Goal: Contribute content

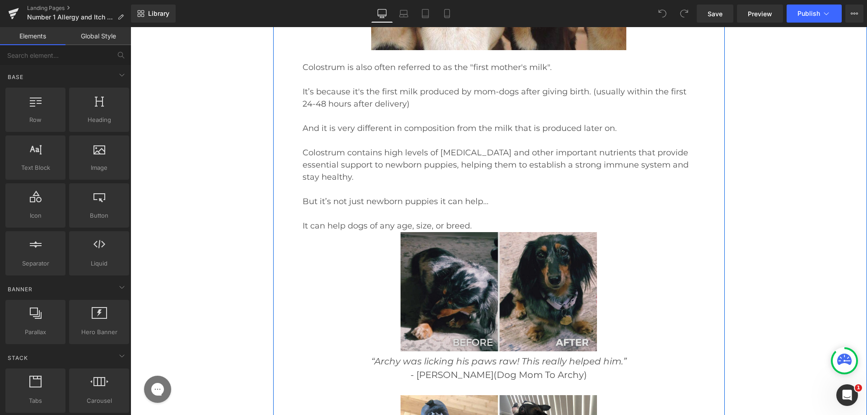
scroll to position [7274, 0]
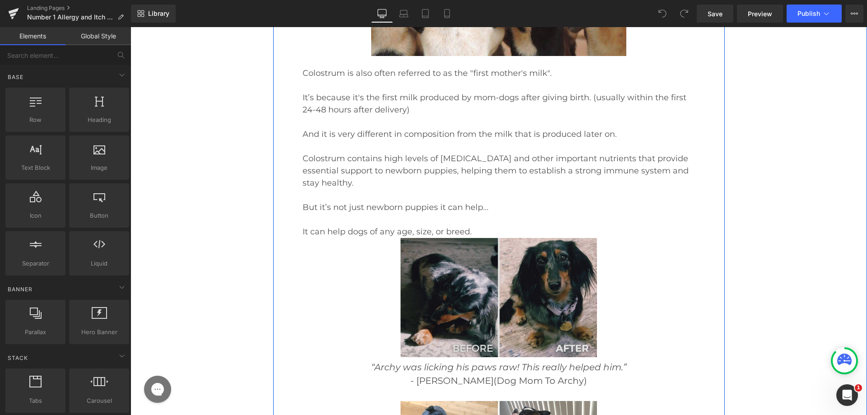
click at [452, 238] on img at bounding box center [499, 298] width 197 height 120
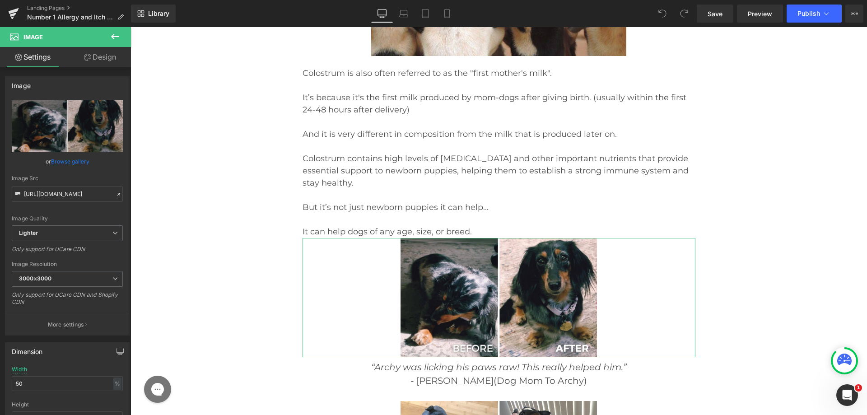
click at [88, 57] on icon at bounding box center [87, 57] width 7 height 7
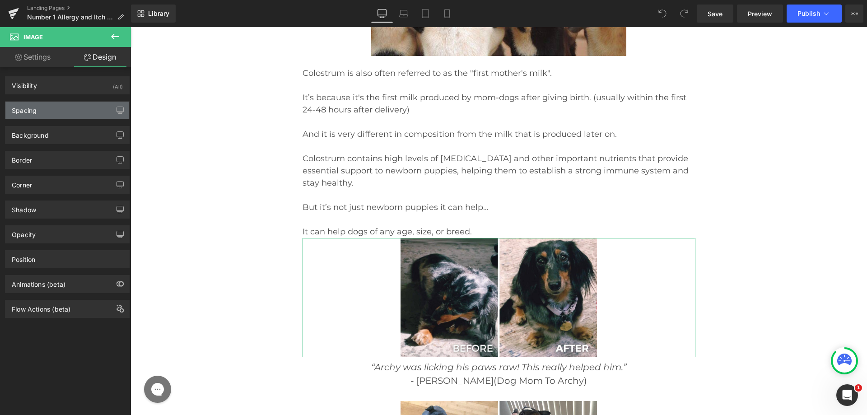
click at [46, 111] on div "Spacing" at bounding box center [67, 110] width 124 height 17
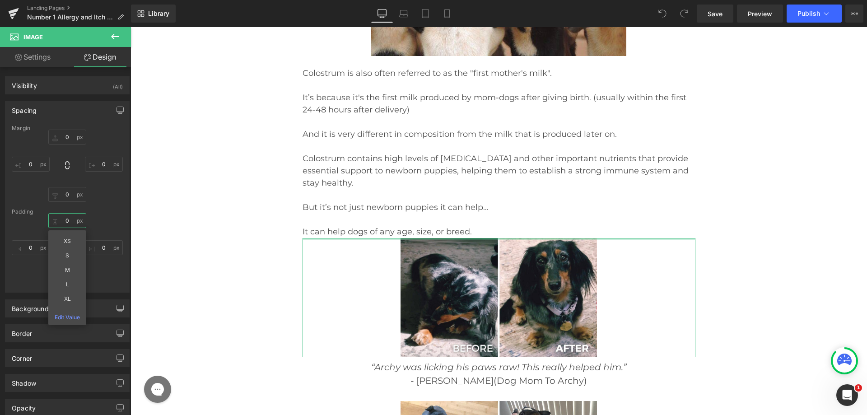
click at [70, 225] on input "0" at bounding box center [67, 220] width 38 height 15
type input "25"
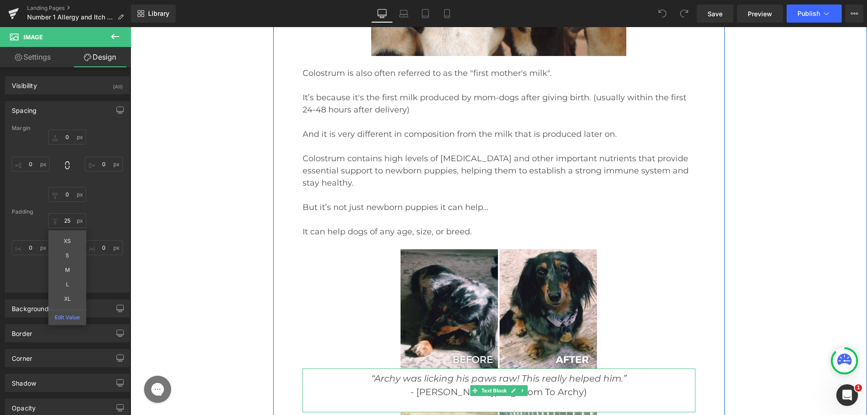
click at [425, 385] on p "- Chelsea (Dog Mom To Archy)" at bounding box center [499, 392] width 393 height 14
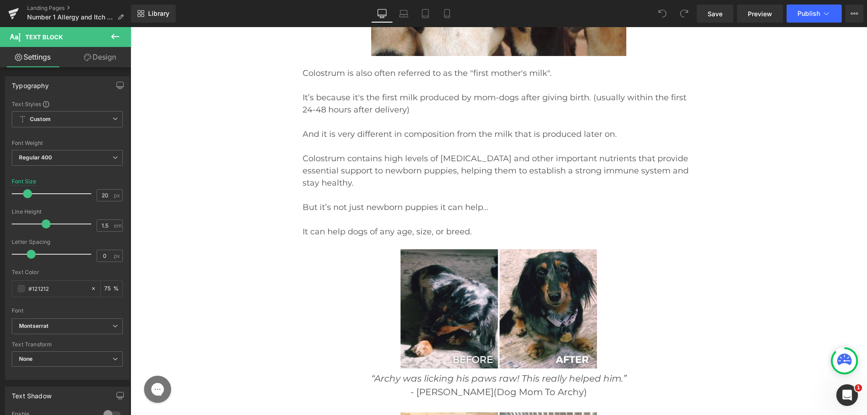
click at [87, 61] on link "Design" at bounding box center [100, 57] width 66 height 20
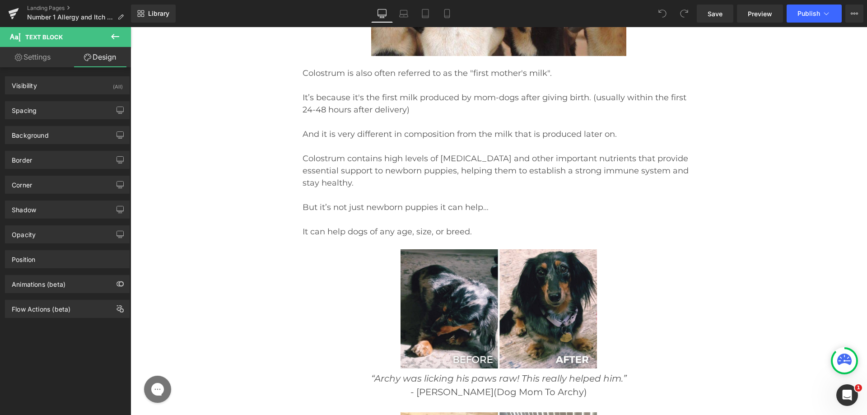
click at [56, 97] on div "Spacing [GEOGRAPHIC_DATA] [GEOGRAPHIC_DATA]" at bounding box center [67, 106] width 135 height 25
click at [50, 105] on div "Spacing" at bounding box center [67, 110] width 124 height 17
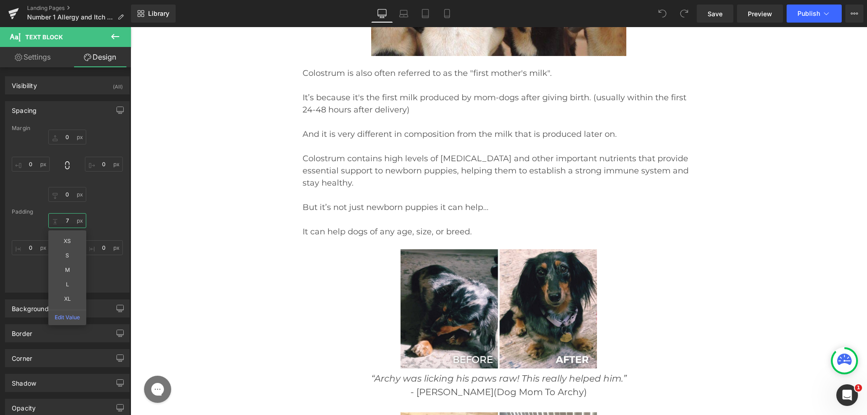
click at [63, 226] on input "text" at bounding box center [67, 220] width 38 height 15
click at [31, 234] on div "10 XS S M L XL Edit Value" at bounding box center [67, 249] width 111 height 72
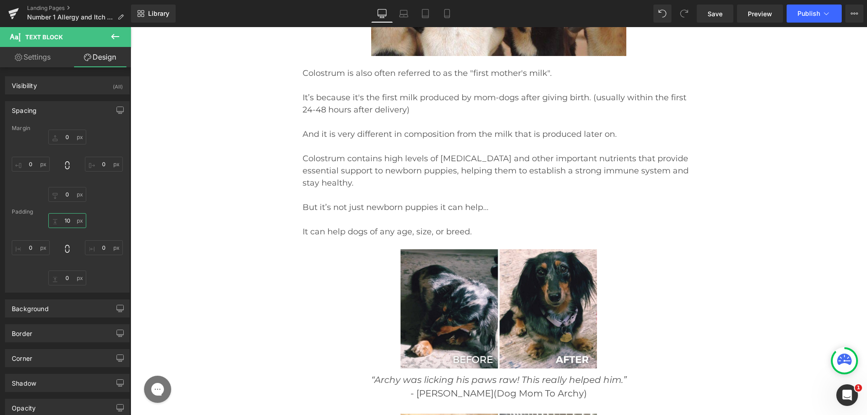
click at [63, 217] on input "10" at bounding box center [67, 220] width 38 height 15
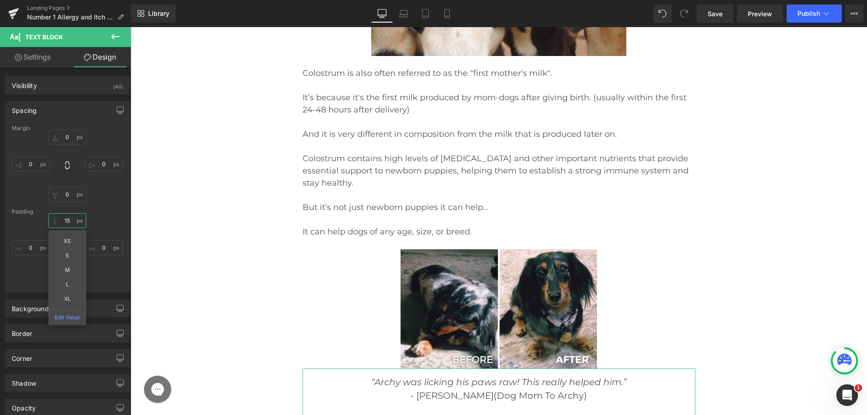
type input "15"
click at [97, 212] on div "Padding" at bounding box center [67, 212] width 111 height 6
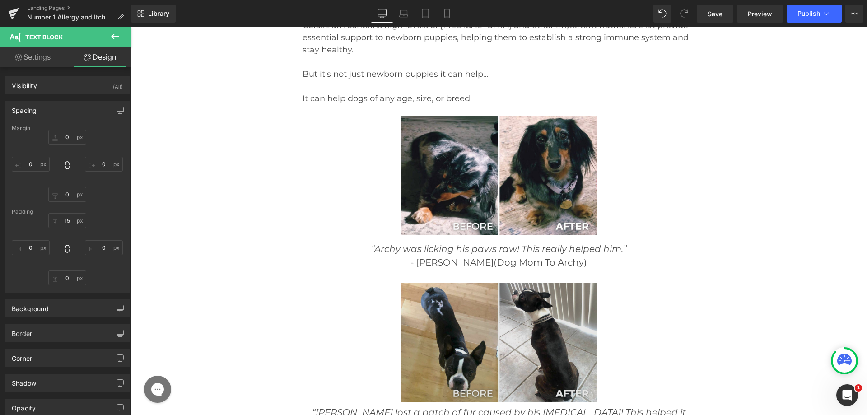
scroll to position [7409, 0]
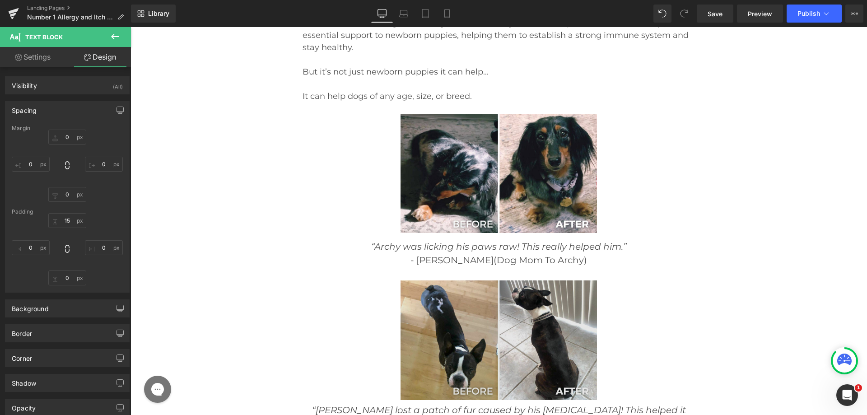
click at [513, 281] on div "Image" at bounding box center [499, 341] width 393 height 120
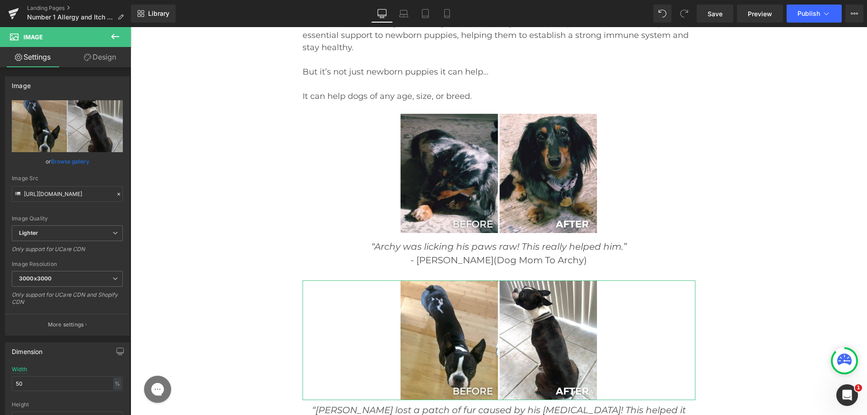
click at [95, 60] on link "Design" at bounding box center [100, 57] width 66 height 20
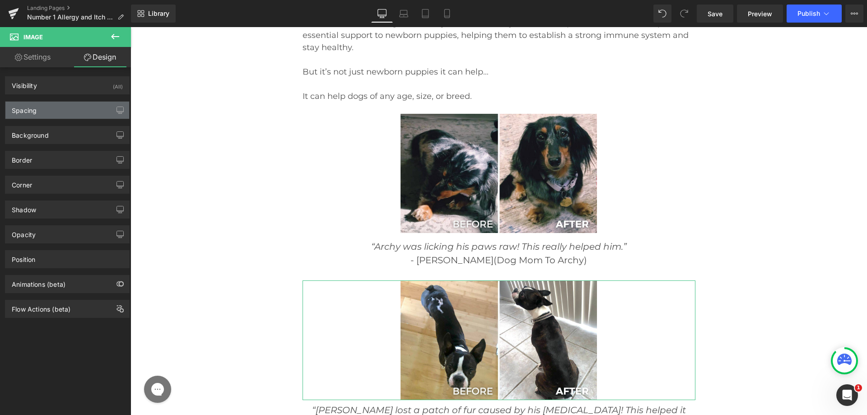
click at [57, 109] on div "Spacing" at bounding box center [67, 110] width 124 height 17
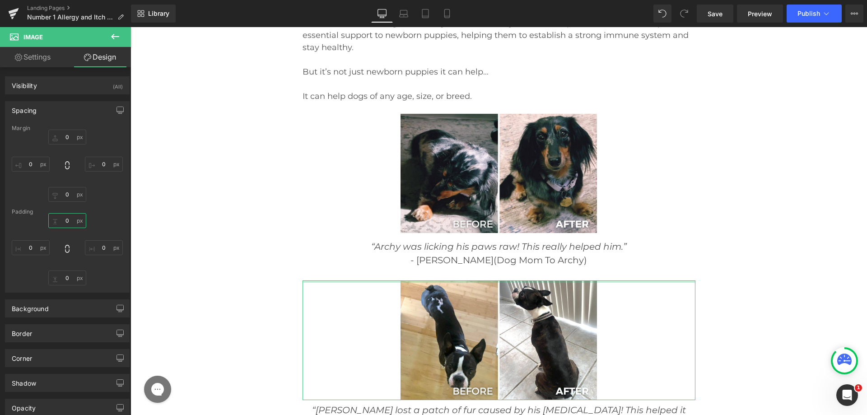
click at [63, 220] on input "0" at bounding box center [67, 220] width 38 height 15
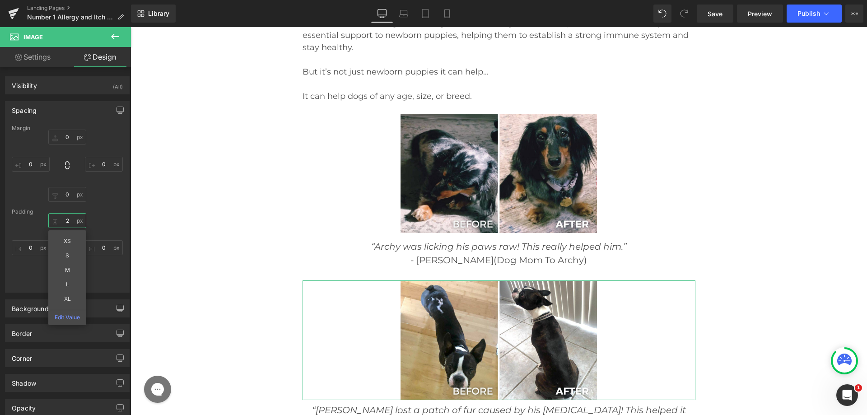
type input "25"
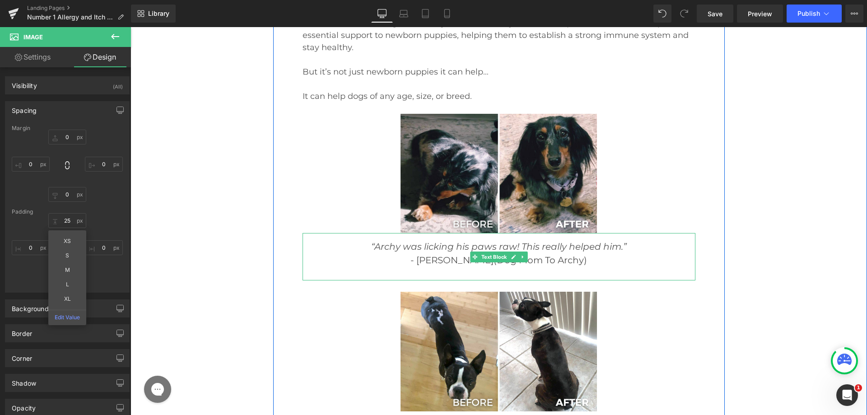
click at [465, 267] on p at bounding box center [499, 274] width 393 height 14
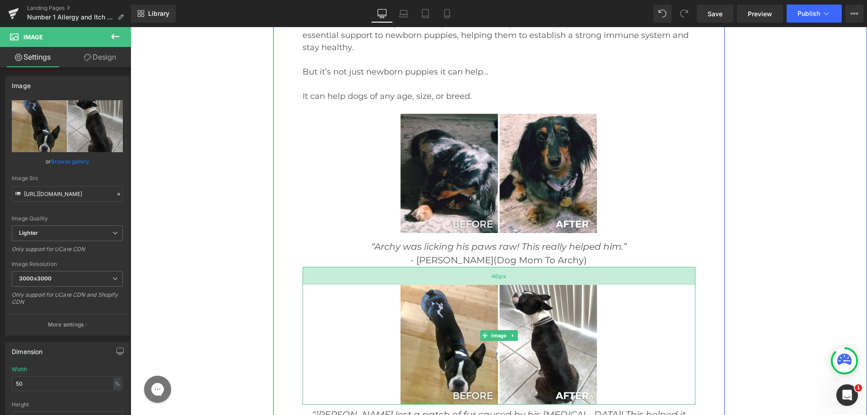
drag, startPoint x: 468, startPoint y: 164, endPoint x: 464, endPoint y: 170, distance: 7.9
click at [464, 267] on div "40px" at bounding box center [499, 276] width 393 height 18
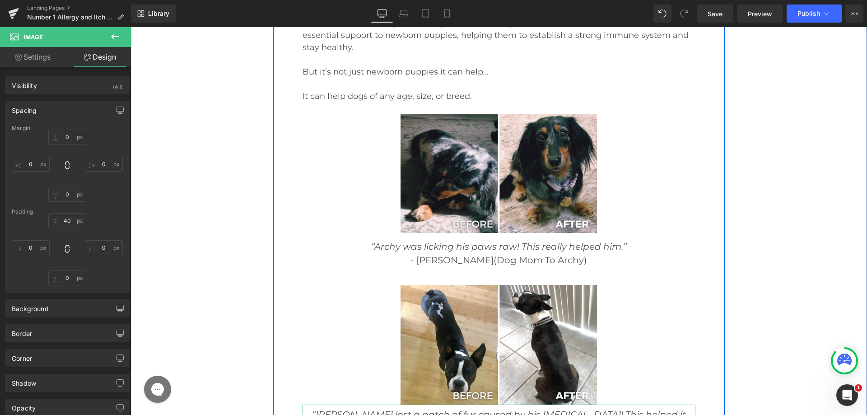
click at [451, 409] on span "“[PERSON_NAME] lost a patch of fur caused by his [MEDICAL_DATA]! This helped it…" at bounding box center [499, 421] width 374 height 24
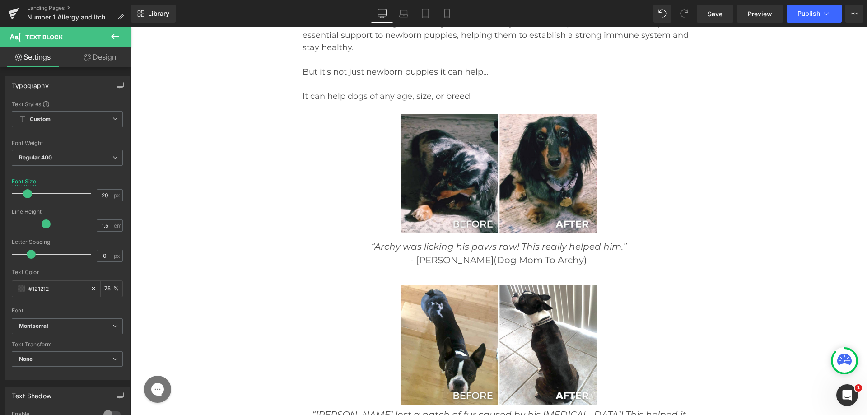
click at [106, 55] on link "Design" at bounding box center [100, 57] width 66 height 20
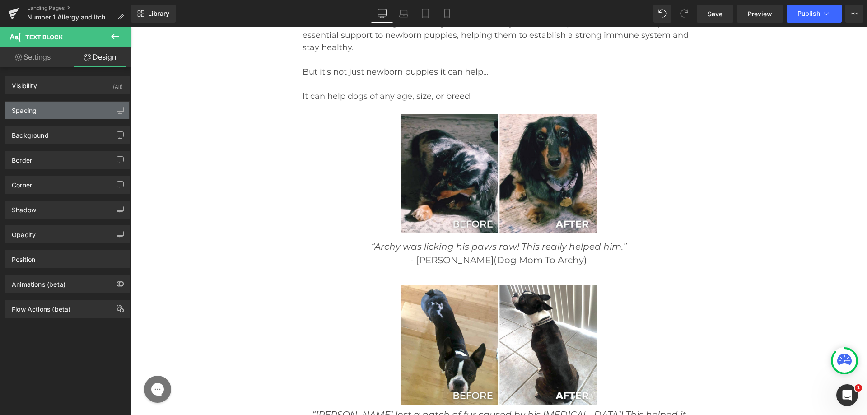
click at [75, 111] on div "Spacing" at bounding box center [67, 110] width 124 height 17
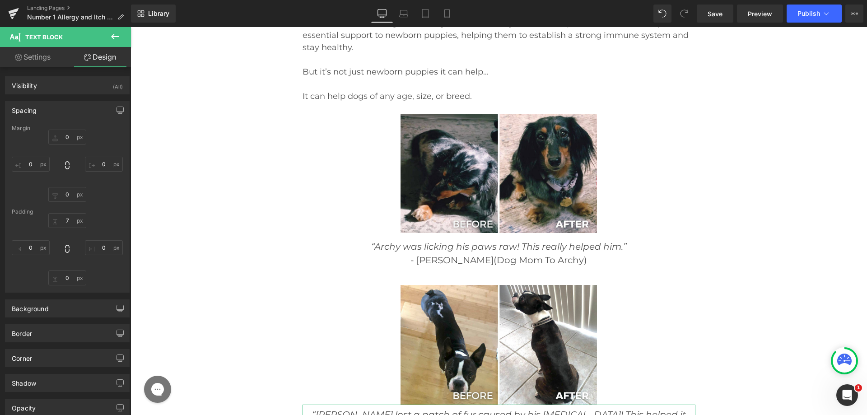
click at [72, 231] on div "7 0 0 0" at bounding box center [67, 249] width 111 height 72
click at [66, 222] on input "7" at bounding box center [67, 220] width 38 height 15
type input "15"
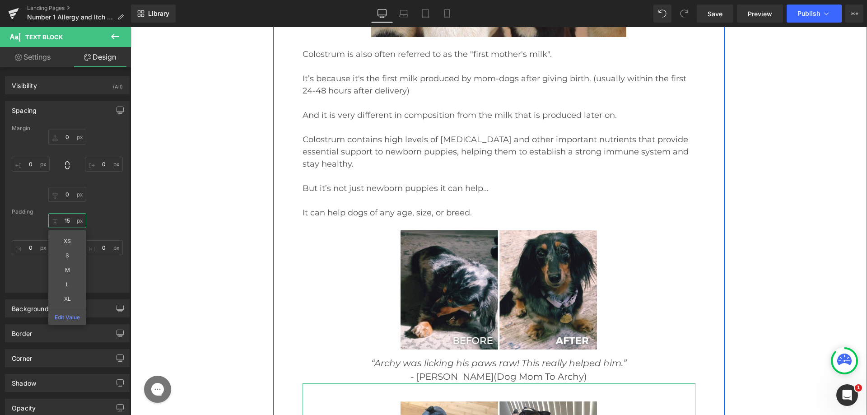
scroll to position [7274, 0]
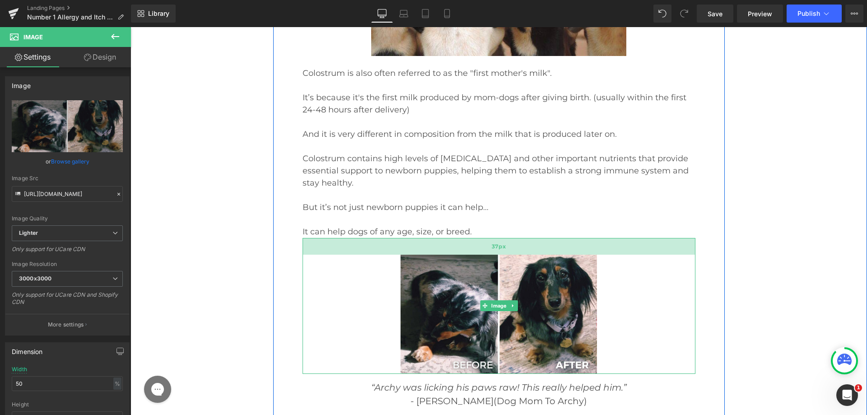
drag, startPoint x: 438, startPoint y: 134, endPoint x: 443, endPoint y: 139, distance: 7.4
click at [443, 238] on div "37px" at bounding box center [499, 246] width 393 height 17
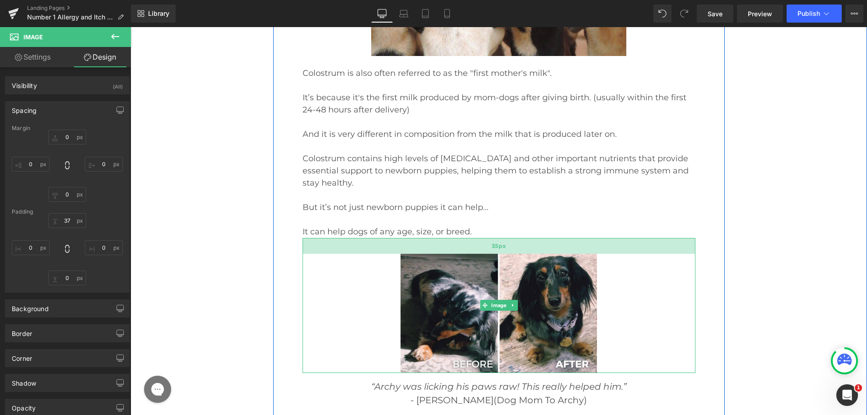
click at [443, 238] on div "35px" at bounding box center [499, 246] width 393 height 16
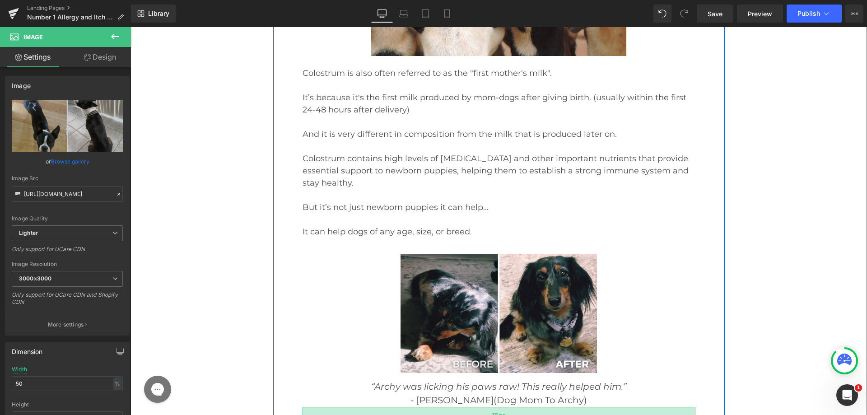
click at [469, 407] on div "35px" at bounding box center [499, 415] width 393 height 16
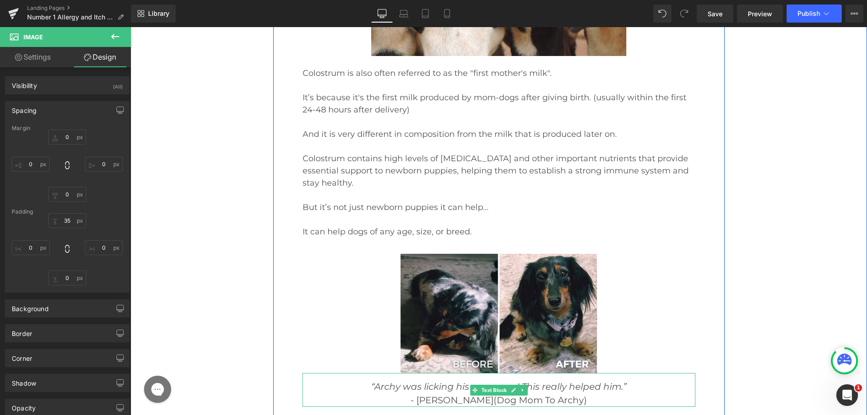
click at [451, 394] on p "- Chelsea (Dog Mom To Archy)" at bounding box center [499, 401] width 393 height 14
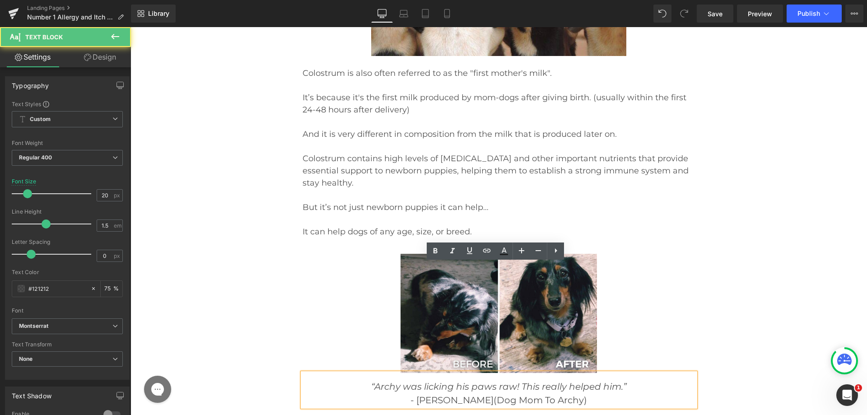
click at [435, 381] on span "“Archy was licking his paws raw! This really helped him.”" at bounding box center [499, 386] width 256 height 11
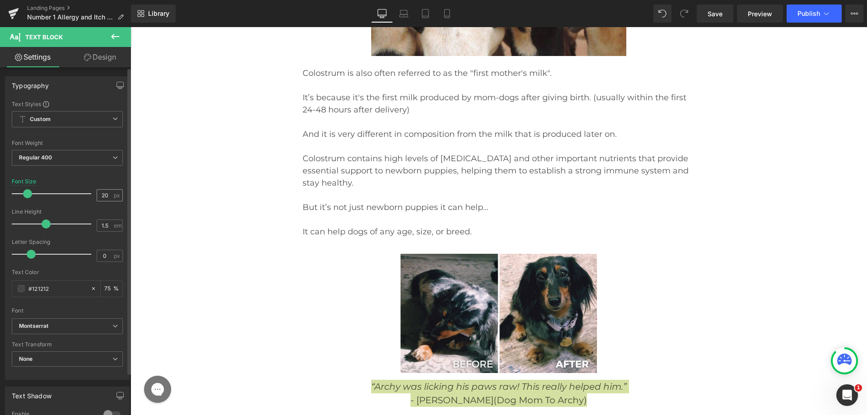
click at [103, 189] on div "20 px" at bounding box center [110, 195] width 26 height 12
click at [103, 194] on input "20" at bounding box center [105, 195] width 16 height 11
type input "18"
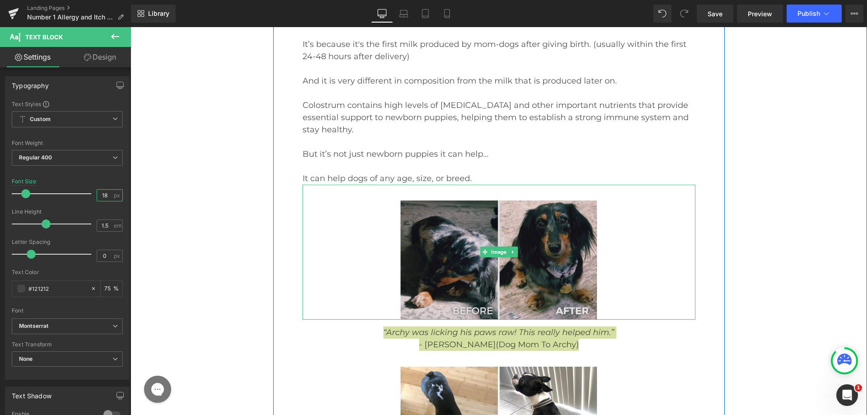
scroll to position [7409, 0]
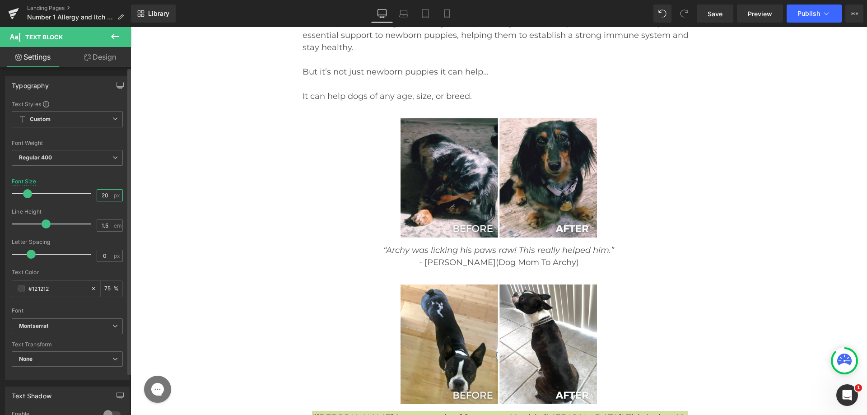
click at [100, 190] on input "20" at bounding box center [105, 195] width 16 height 11
type input "18"
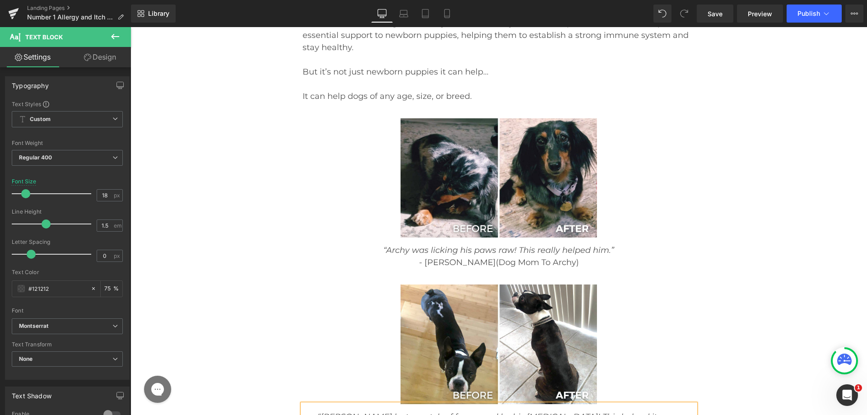
click at [505, 412] on span "“[PERSON_NAME] lost a patch of fur caused by his [MEDICAL_DATA]! This helped it…" at bounding box center [499, 423] width 363 height 22
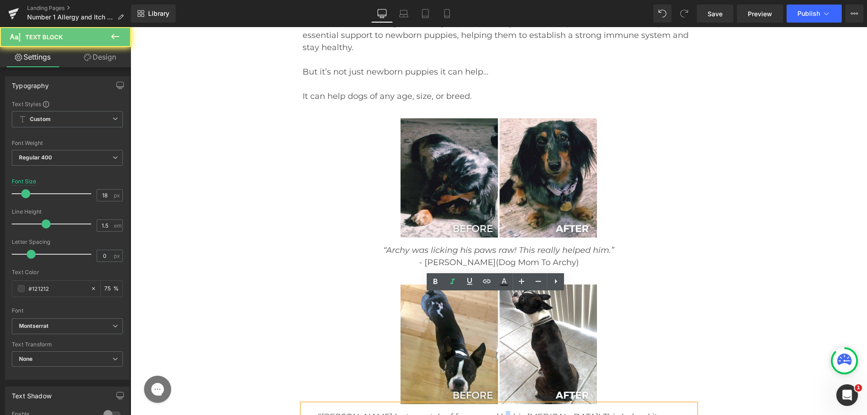
click at [505, 412] on span "“[PERSON_NAME] lost a patch of fur caused by his [MEDICAL_DATA]! This helped it…" at bounding box center [499, 423] width 363 height 22
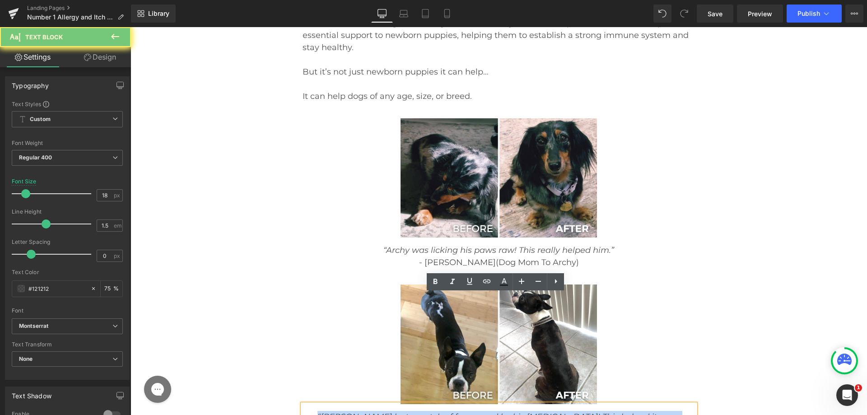
click at [505, 412] on span "“[PERSON_NAME] lost a patch of fur caused by his [MEDICAL_DATA]! This helped it…" at bounding box center [499, 423] width 363 height 22
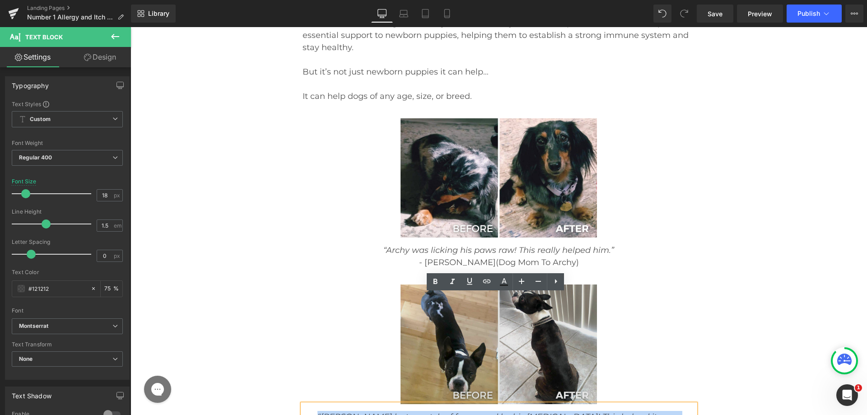
scroll to position [7590, 0]
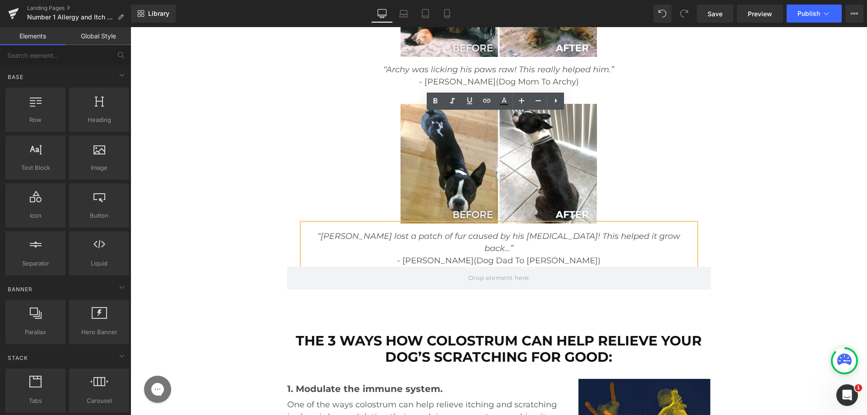
click at [201, 150] on div "Image DISCLAIMER: The message you are about to read is based on true events. Na…" at bounding box center [499, 243] width 737 height 15613
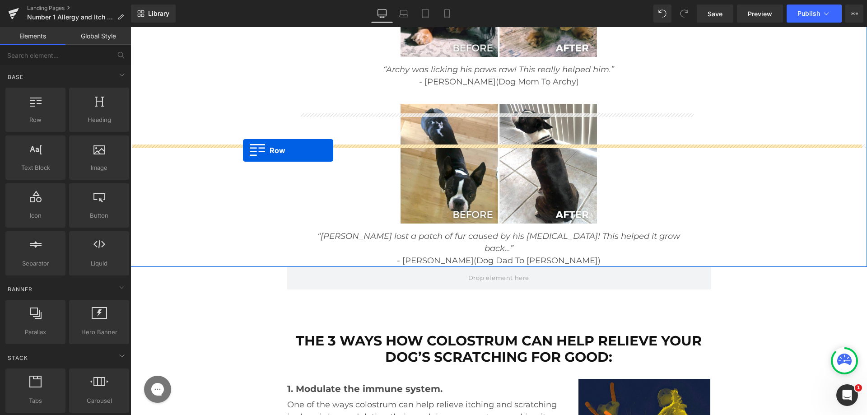
drag, startPoint x: 158, startPoint y: 135, endPoint x: 243, endPoint y: 150, distance: 86.3
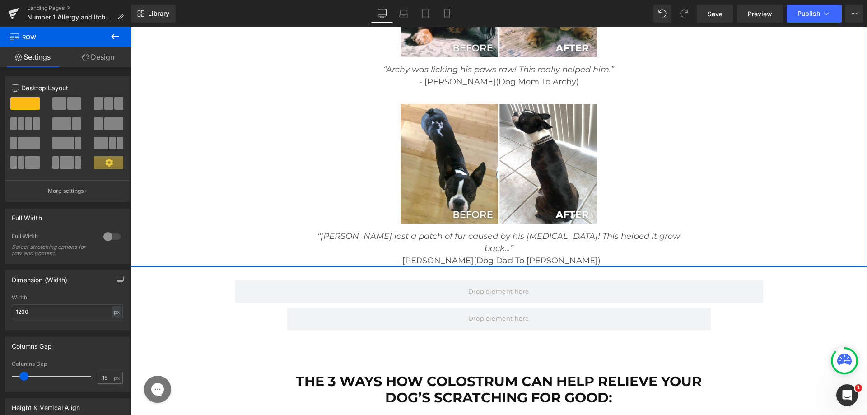
click at [156, 172] on div "Image DISCLAIMER: The message you are about to read is based on true events. Na…" at bounding box center [499, 264] width 737 height 15654
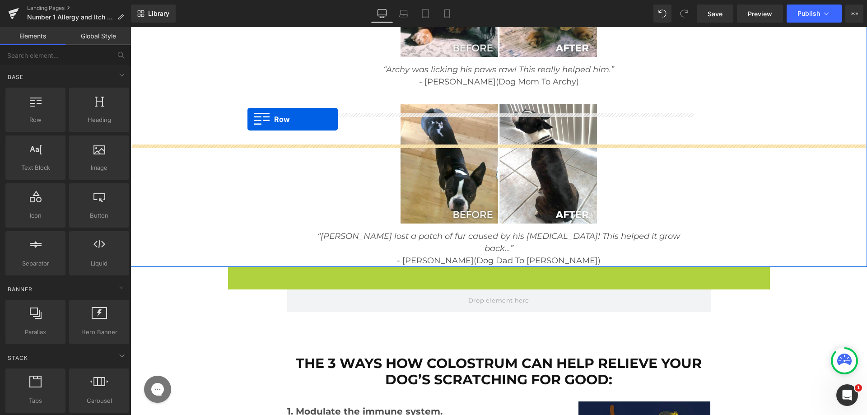
drag, startPoint x: 225, startPoint y: 151, endPoint x: 248, endPoint y: 119, distance: 38.9
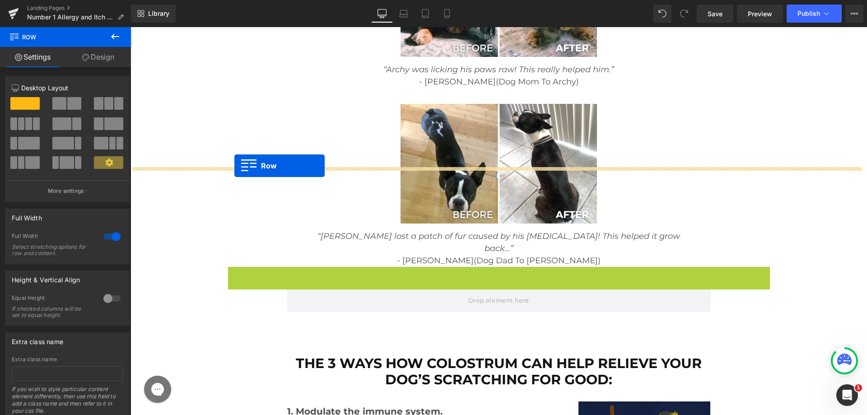
drag, startPoint x: 230, startPoint y: 152, endPoint x: 234, endPoint y: 166, distance: 14.4
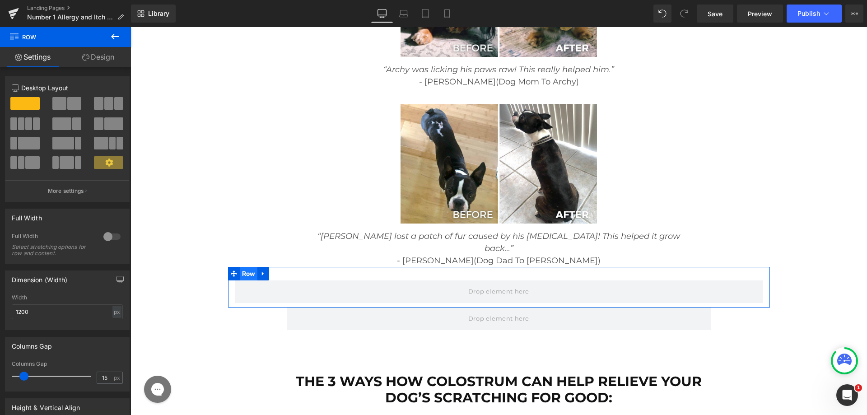
click at [244, 267] on span "Row" at bounding box center [249, 274] width 18 height 14
click at [114, 233] on div at bounding box center [112, 237] width 22 height 14
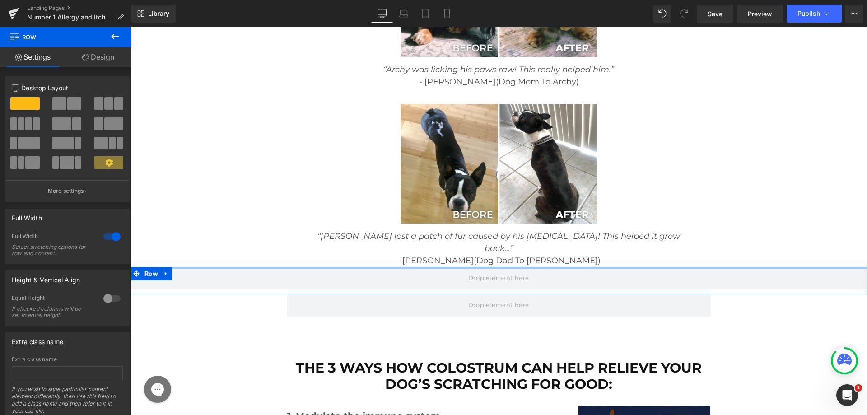
drag, startPoint x: 219, startPoint y: 156, endPoint x: 235, endPoint y: 127, distance: 33.6
click at [235, 127] on div "Image DISCLAIMER: The message you are about to read is based on true events. Na…" at bounding box center [499, 257] width 737 height 15640
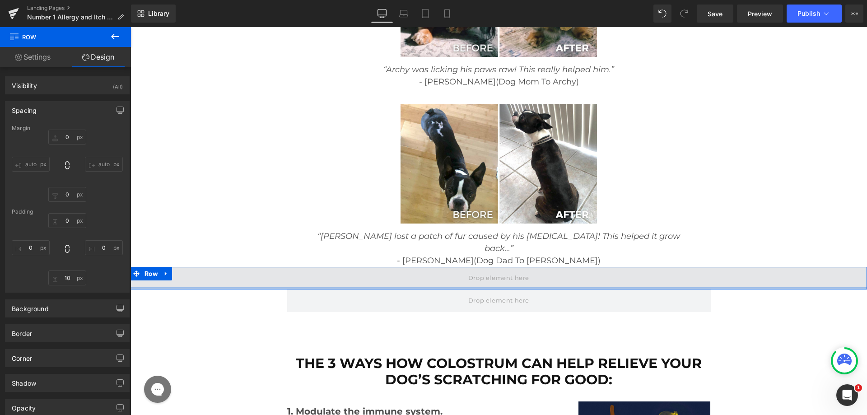
drag, startPoint x: 220, startPoint y: 171, endPoint x: 230, endPoint y: 149, distance: 24.0
click at [230, 267] on div "Row" at bounding box center [499, 278] width 737 height 23
click at [467, 267] on span at bounding box center [499, 278] width 737 height 23
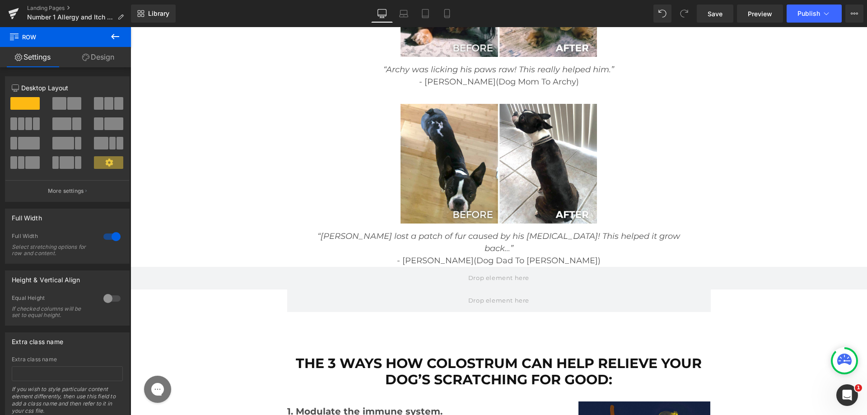
click at [116, 37] on icon at bounding box center [115, 36] width 8 height 5
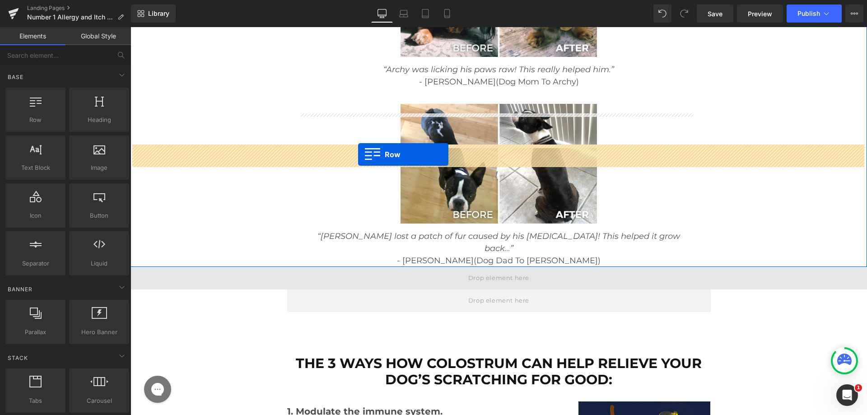
drag, startPoint x: 161, startPoint y: 149, endPoint x: 358, endPoint y: 155, distance: 197.1
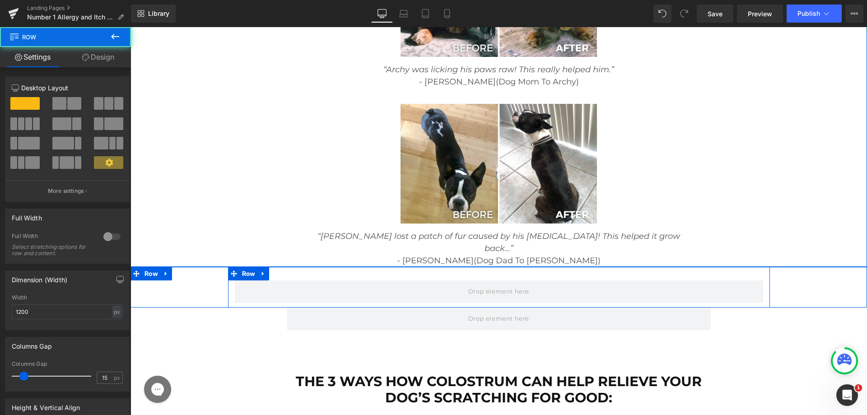
click at [312, 267] on div "Row" at bounding box center [499, 287] width 542 height 41
click at [306, 267] on div "Row" at bounding box center [499, 287] width 542 height 41
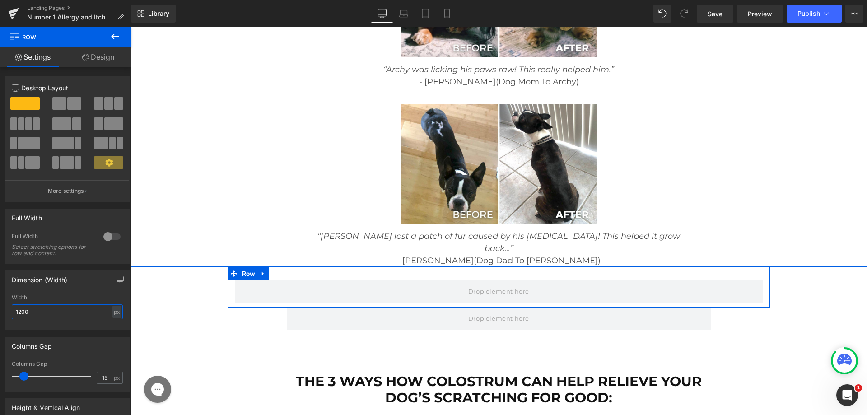
click at [19, 310] on input "1200" at bounding box center [67, 312] width 111 height 15
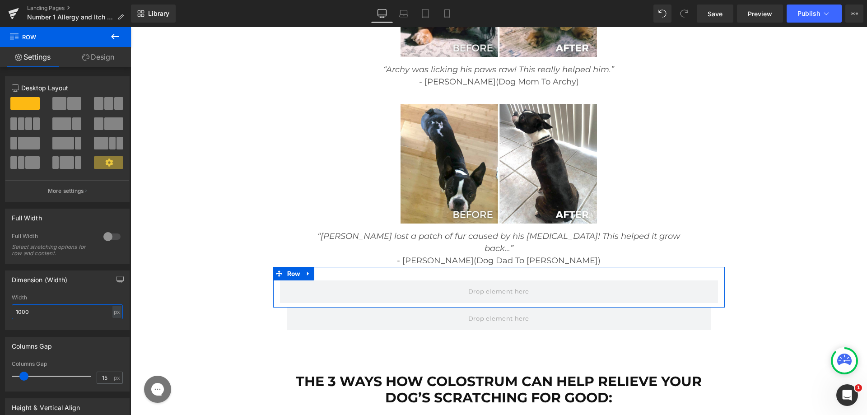
type input "1000"
click at [109, 59] on link "Design" at bounding box center [99, 57] width 66 height 20
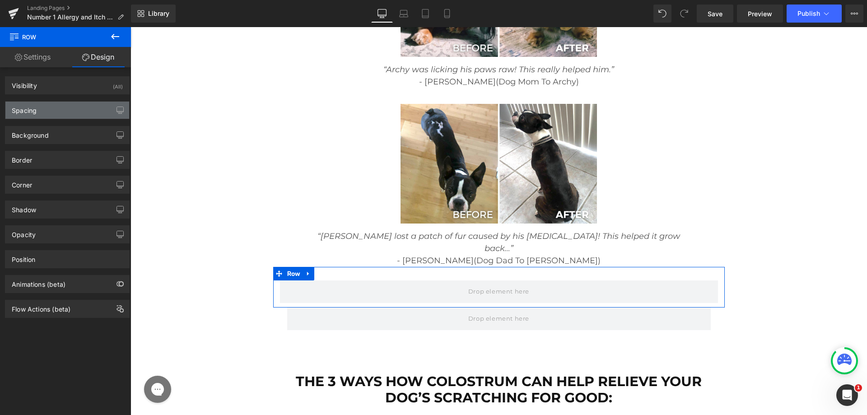
click at [52, 104] on div "Spacing" at bounding box center [67, 110] width 124 height 17
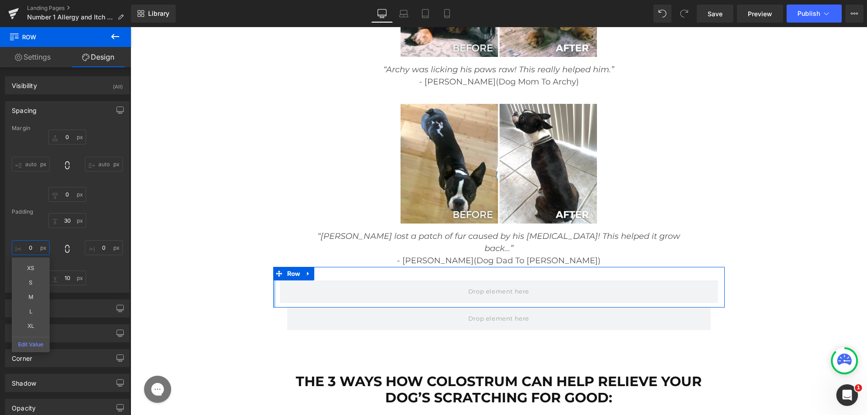
click at [25, 248] on input "text" at bounding box center [31, 247] width 38 height 15
click at [25, 244] on input "text" at bounding box center [31, 247] width 38 height 15
type input "50"
click at [85, 250] on input "text" at bounding box center [104, 247] width 38 height 15
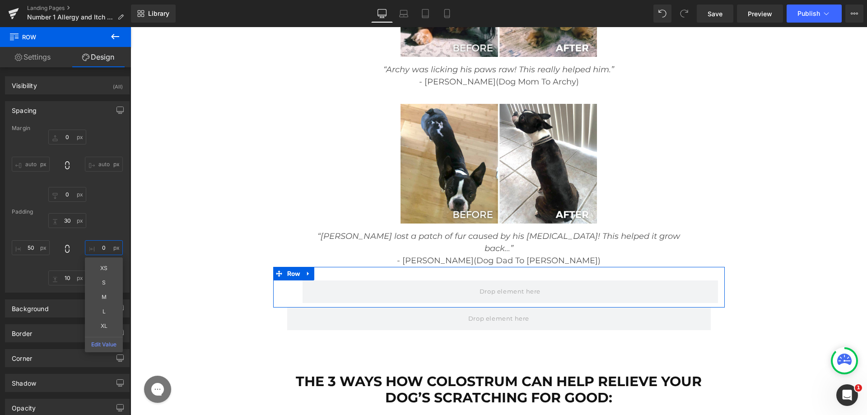
click at [88, 248] on input "text" at bounding box center [104, 247] width 38 height 15
type input "50"
click at [58, 222] on input "text" at bounding box center [67, 220] width 38 height 15
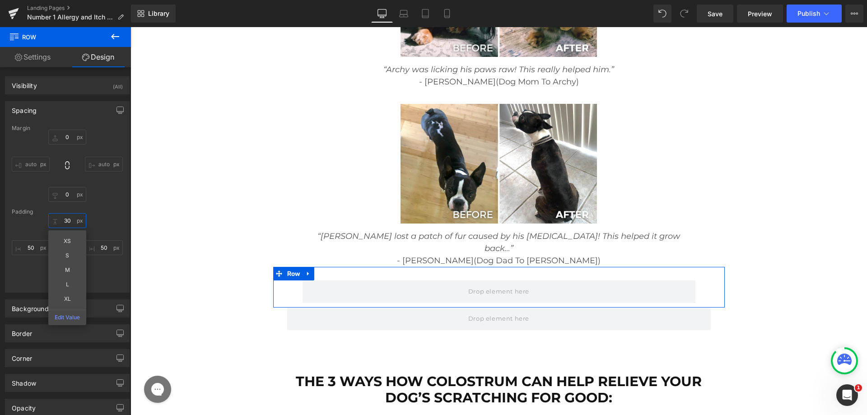
type input "30"
click at [32, 281] on div "50 50" at bounding box center [67, 249] width 111 height 72
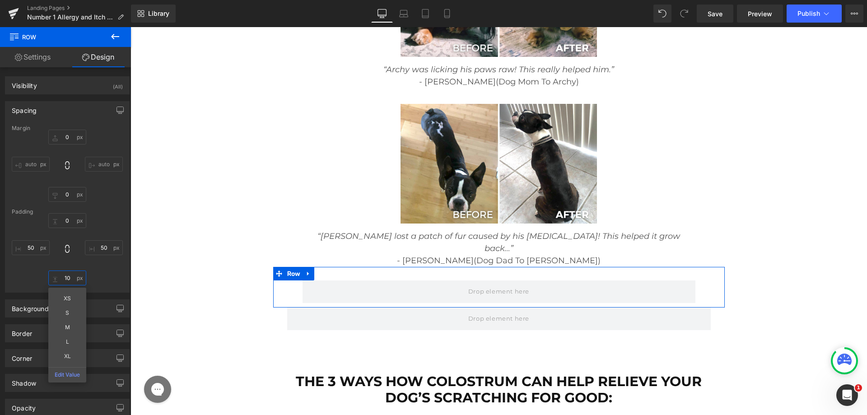
click at [65, 281] on input "text" at bounding box center [67, 278] width 38 height 15
type input "10"
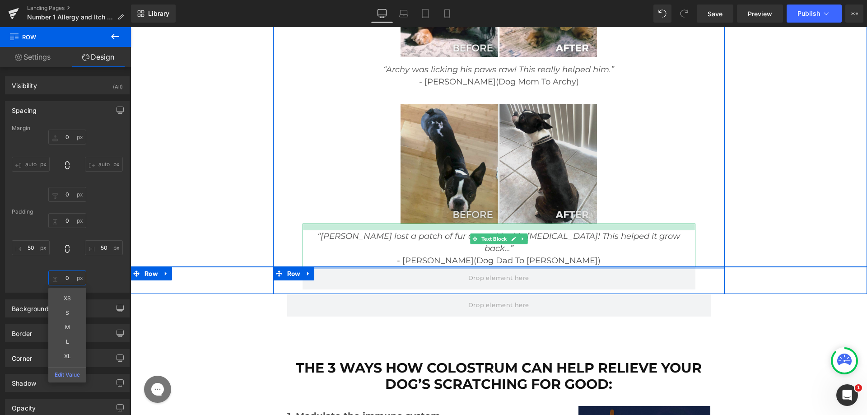
drag, startPoint x: 449, startPoint y: 148, endPoint x: 455, endPoint y: 109, distance: 39.8
click at [455, 109] on div "Image DISCLAIMER: The message you are about to read is based on true events. Na…" at bounding box center [499, 257] width 737 height 15640
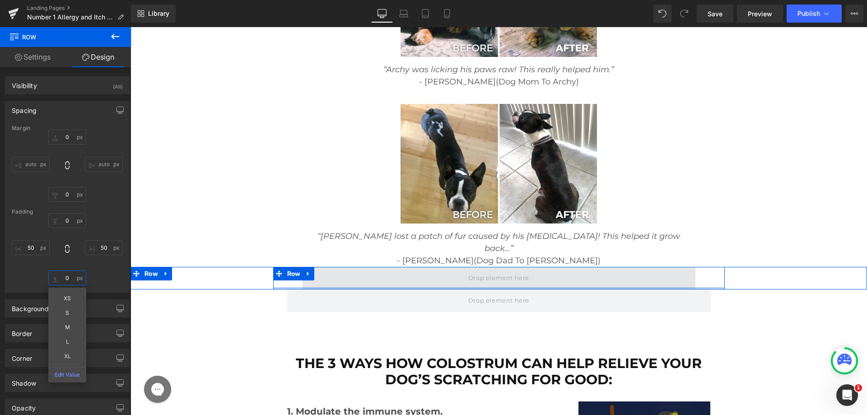
drag, startPoint x: 423, startPoint y: 167, endPoint x: 426, endPoint y: 149, distance: 18.8
click at [426, 267] on div "Row 50px 50px" at bounding box center [499, 278] width 452 height 23
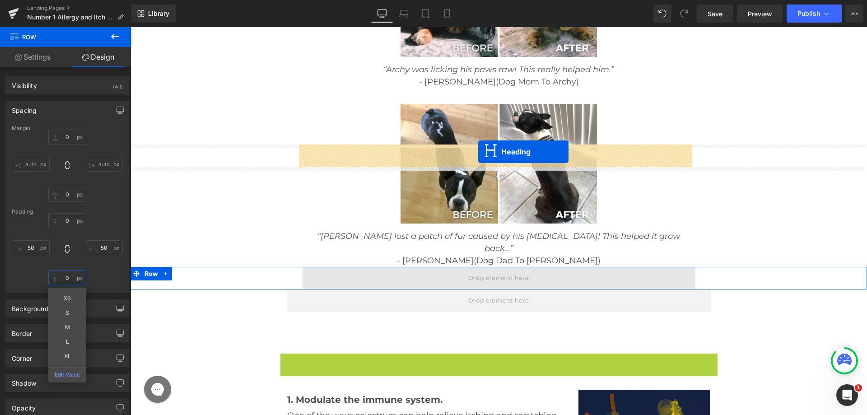
drag, startPoint x: 470, startPoint y: 251, endPoint x: 478, endPoint y: 152, distance: 99.3
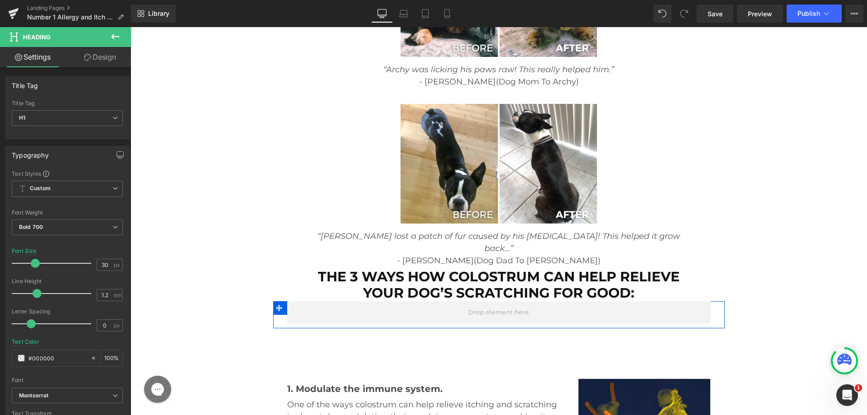
click at [281, 301] on div at bounding box center [499, 312] width 437 height 23
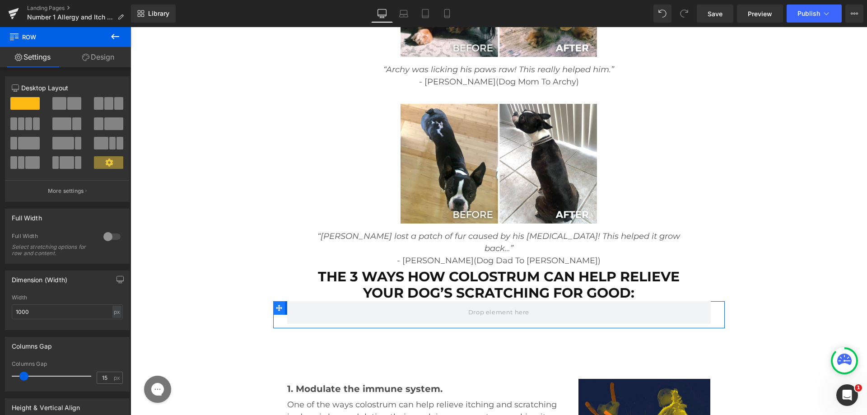
click at [273, 301] on span at bounding box center [279, 308] width 12 height 14
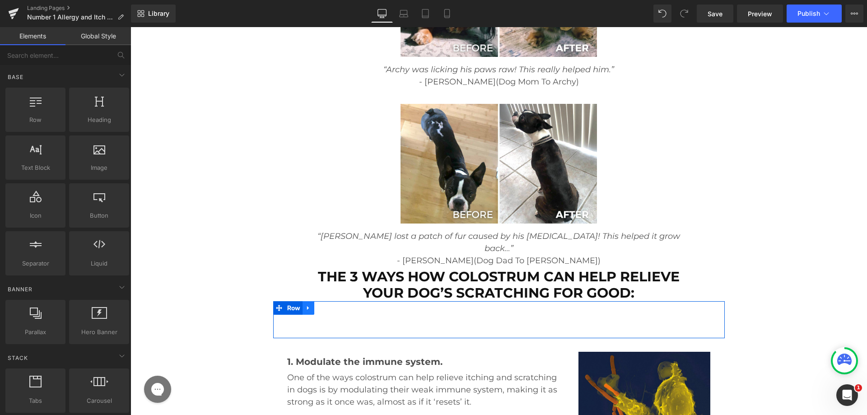
click at [307, 306] on icon at bounding box center [308, 308] width 2 height 4
click at [333, 301] on link at bounding box center [332, 308] width 12 height 14
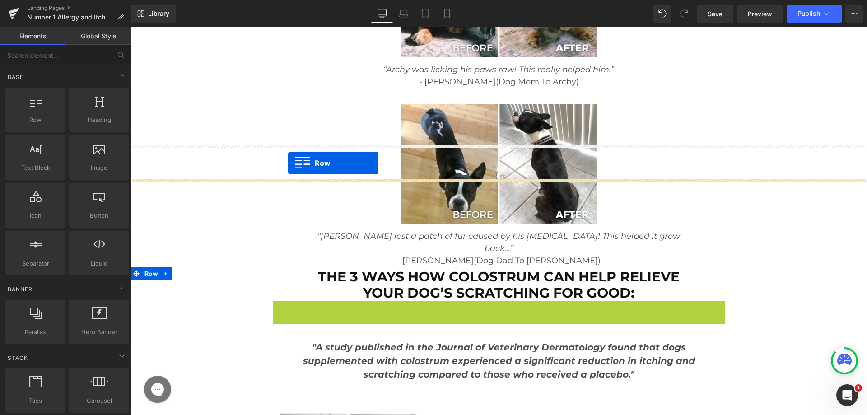
drag, startPoint x: 274, startPoint y: 184, endPoint x: 288, endPoint y: 163, distance: 25.3
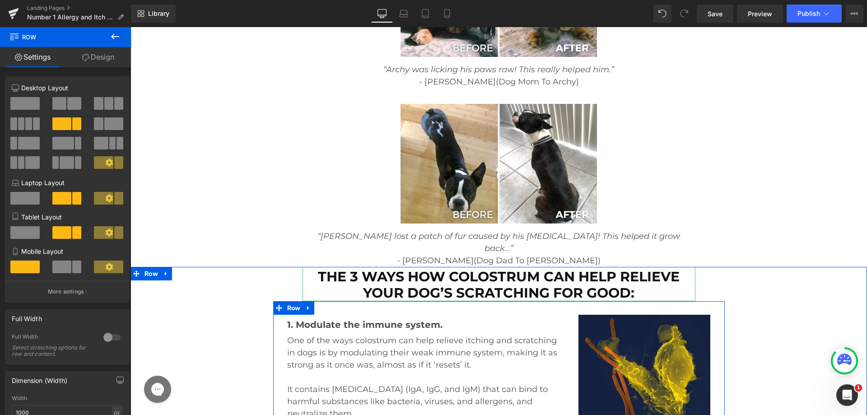
click at [276, 305] on icon at bounding box center [279, 308] width 6 height 7
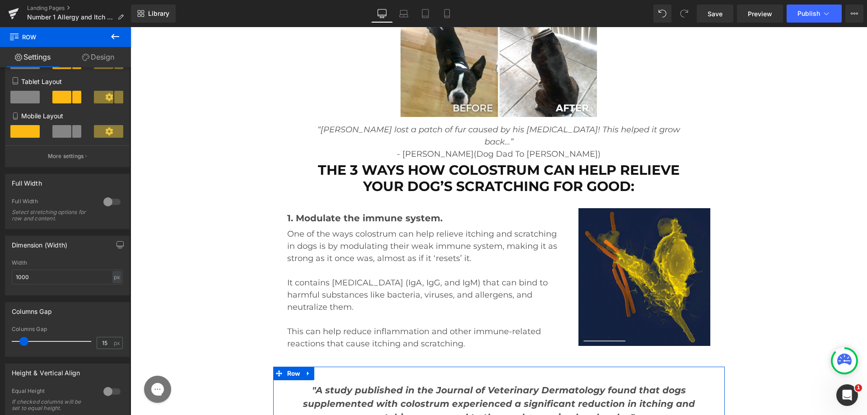
scroll to position [7680, 0]
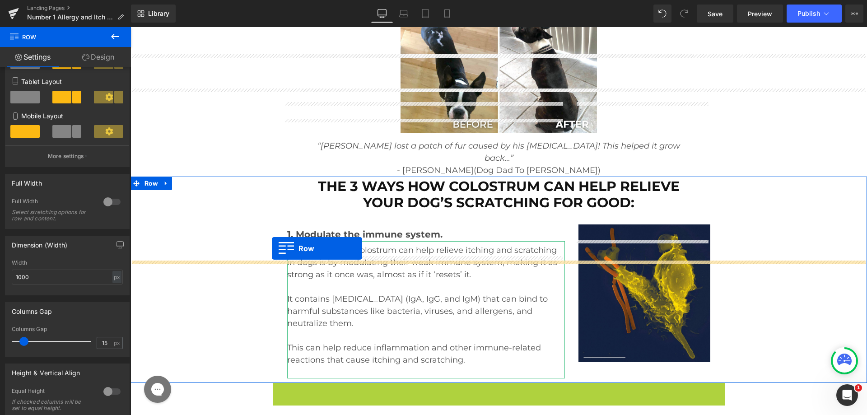
drag, startPoint x: 275, startPoint y: 270, endPoint x: 270, endPoint y: 248, distance: 23.2
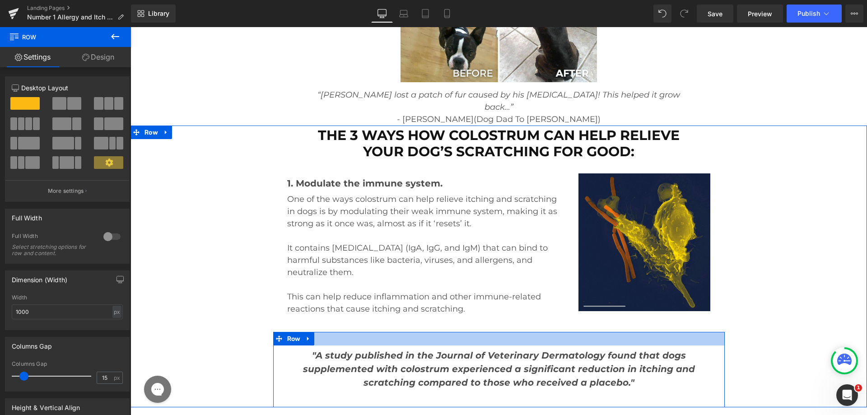
scroll to position [7816, 0]
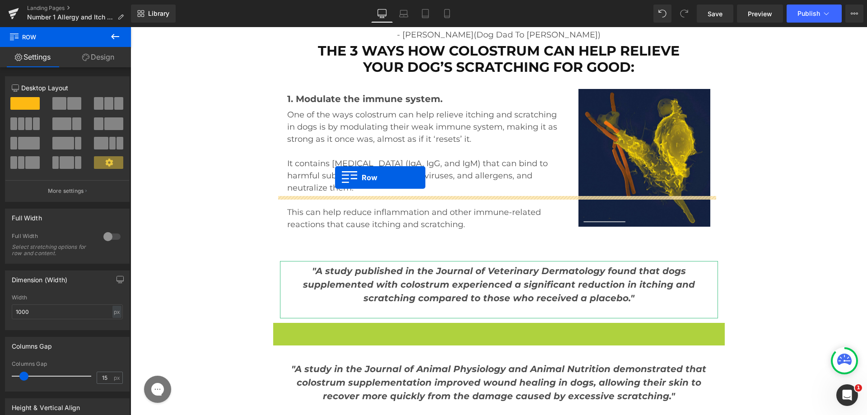
drag, startPoint x: 272, startPoint y: 205, endPoint x: 335, endPoint y: 178, distance: 68.6
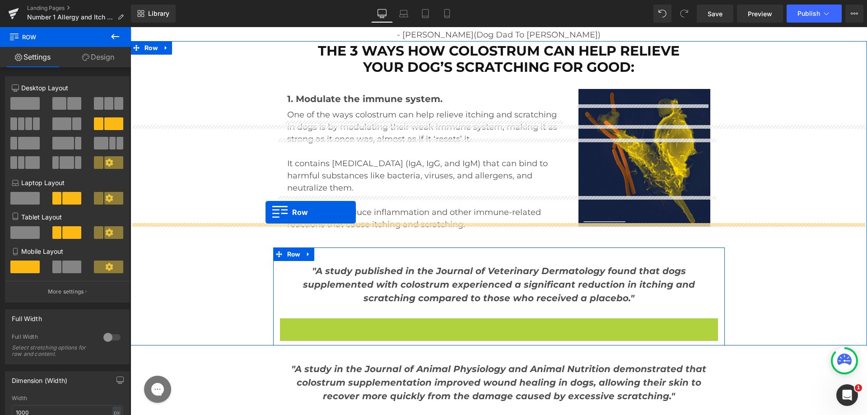
drag, startPoint x: 284, startPoint y: 204, endPoint x: 266, endPoint y: 212, distance: 20.0
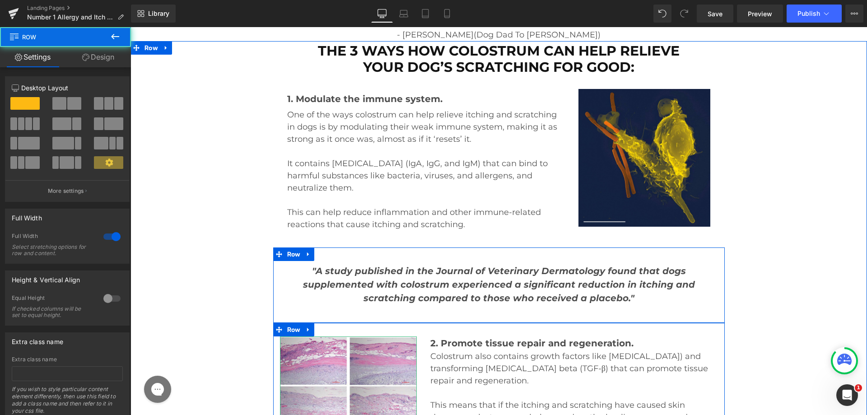
click at [230, 197] on div "The 3 ways how Colostrum can help relieve your dog’s scratching for good: Headi…" at bounding box center [499, 247] width 737 height 412
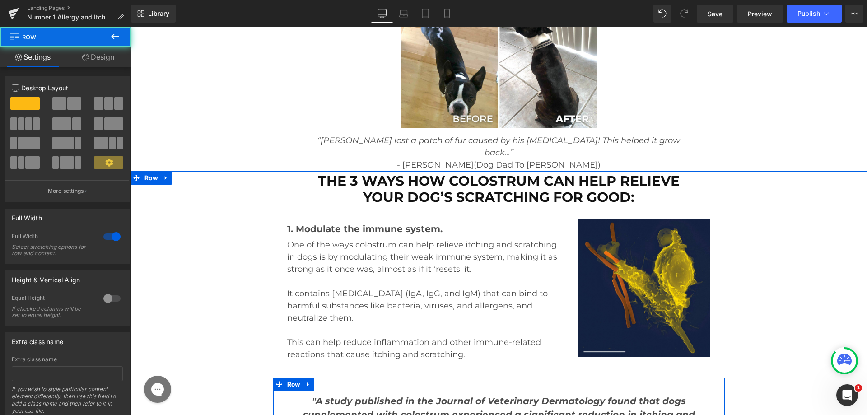
scroll to position [7635, 0]
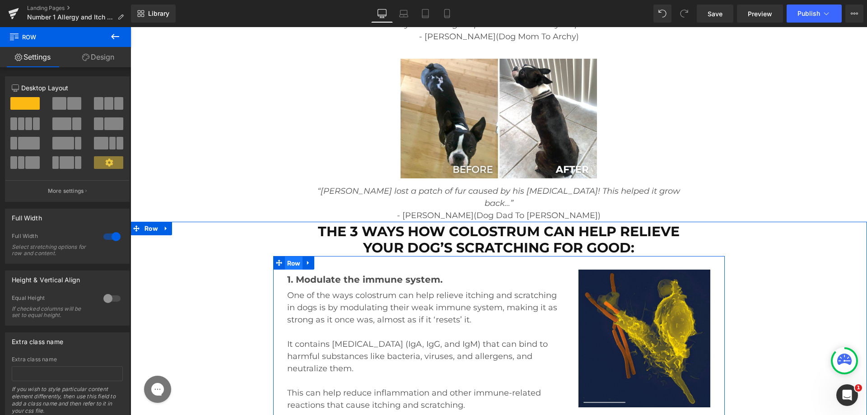
click at [297, 257] on span "Row" at bounding box center [294, 264] width 18 height 14
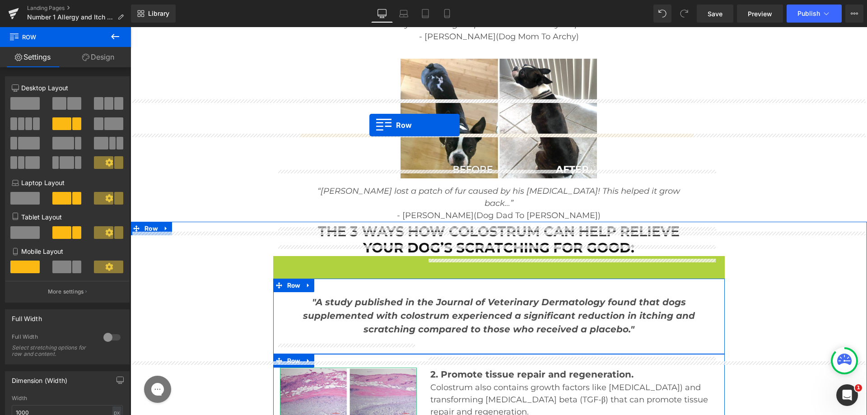
drag, startPoint x: 273, startPoint y: 141, endPoint x: 370, endPoint y: 125, distance: 98.0
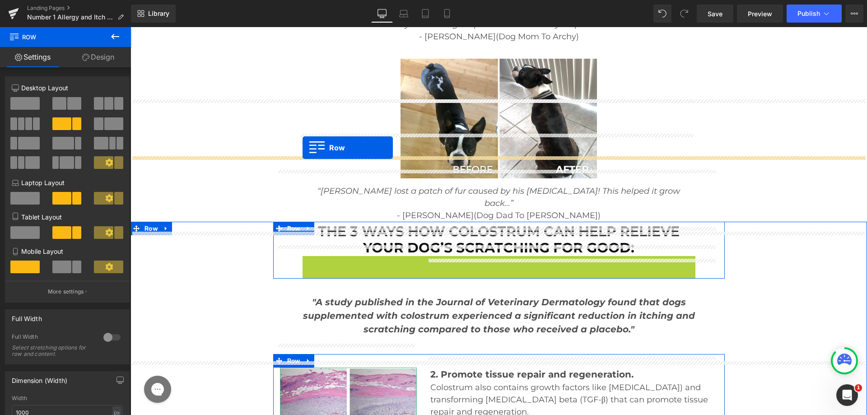
drag, startPoint x: 301, startPoint y: 139, endPoint x: 303, endPoint y: 148, distance: 8.8
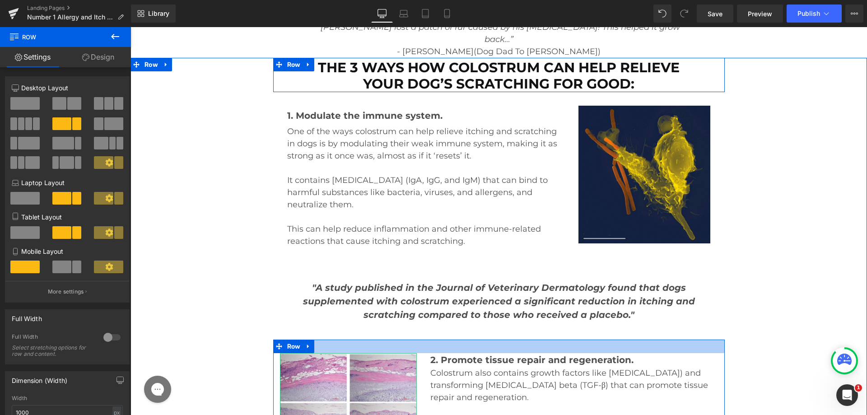
scroll to position [7952, 0]
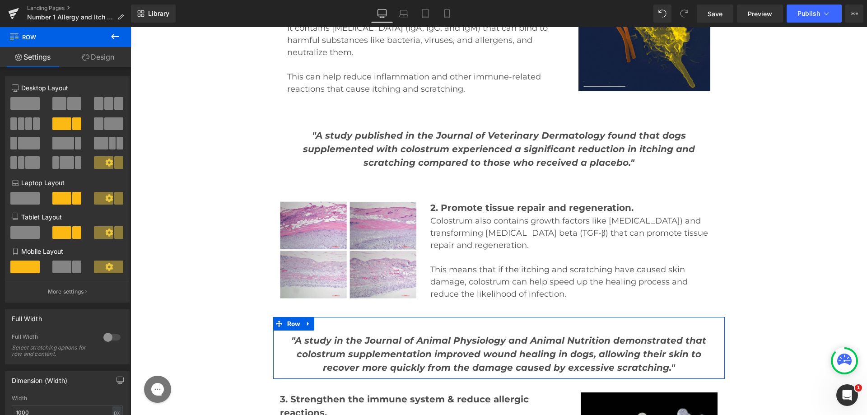
click at [296, 335] on span ""A study in the Journal of Animal Physiology and Animal Nutrition demonstrated …" at bounding box center [498, 354] width 415 height 38
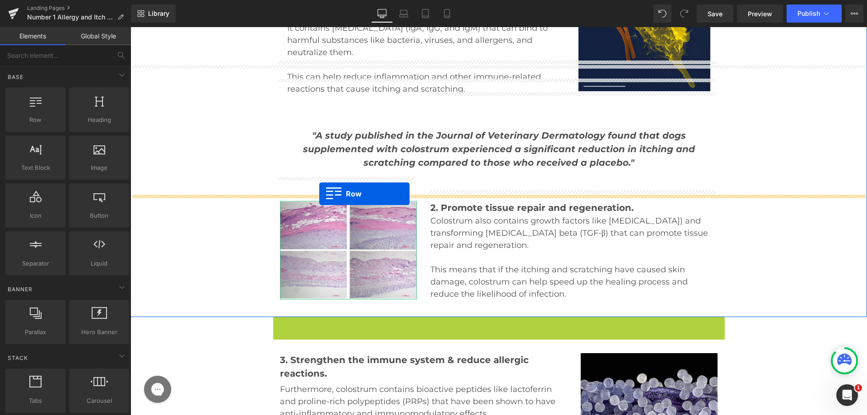
drag, startPoint x: 277, startPoint y: 203, endPoint x: 319, endPoint y: 194, distance: 43.4
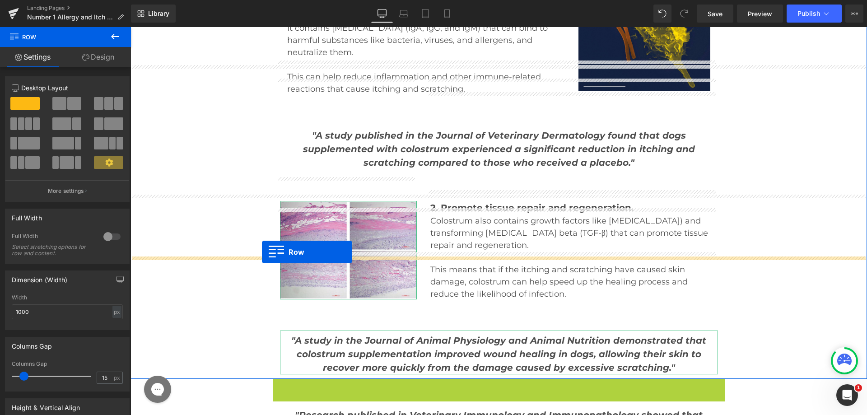
drag, startPoint x: 276, startPoint y: 261, endPoint x: 262, endPoint y: 252, distance: 16.8
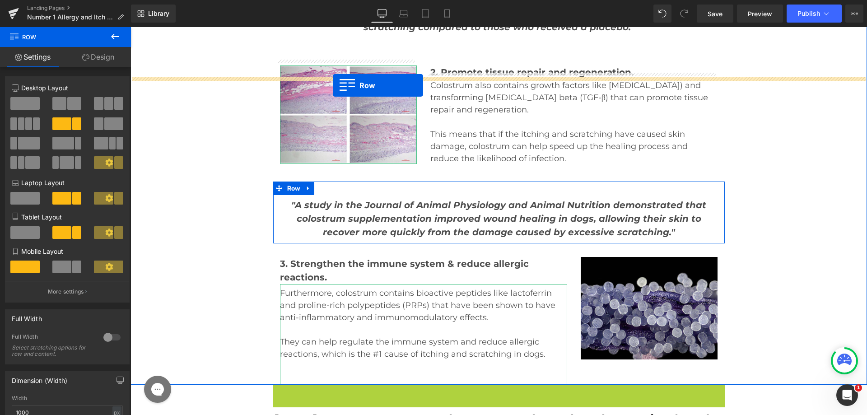
scroll to position [8069, 0]
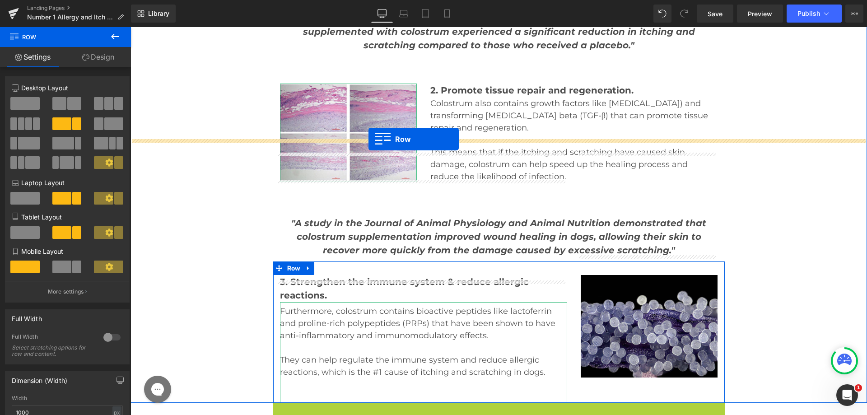
drag, startPoint x: 273, startPoint y: 225, endPoint x: 369, endPoint y: 139, distance: 128.0
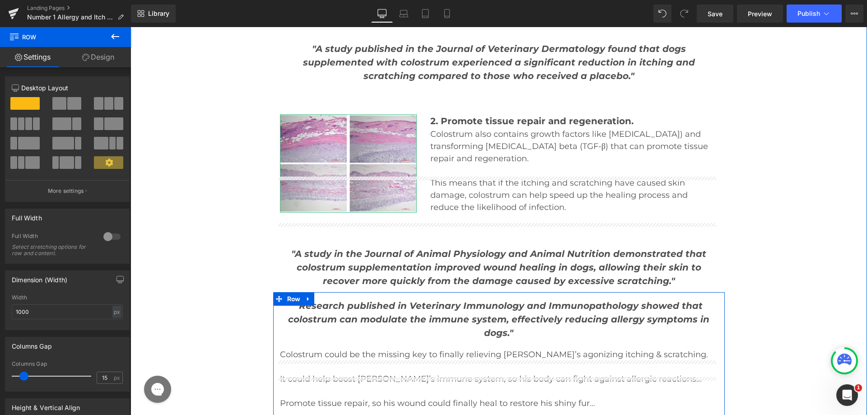
scroll to position [8024, 0]
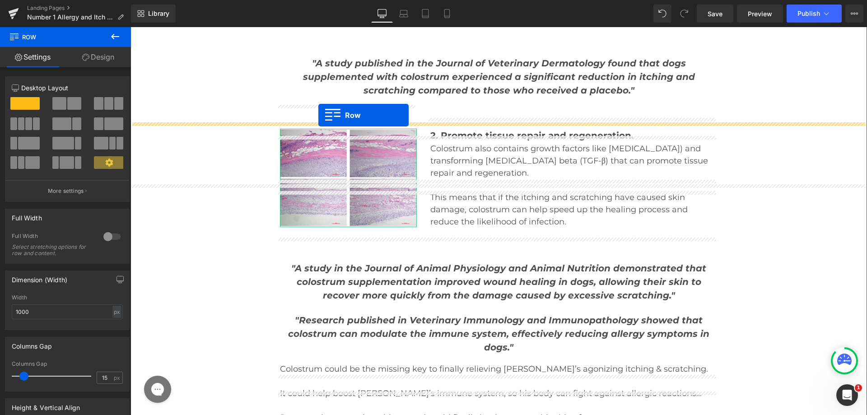
drag, startPoint x: 278, startPoint y: 220, endPoint x: 319, endPoint y: 115, distance: 112.0
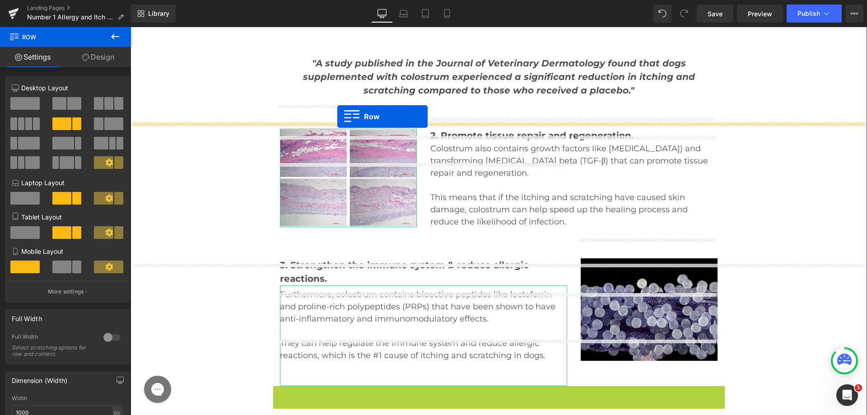
drag, startPoint x: 270, startPoint y: 273, endPoint x: 337, endPoint y: 117, distance: 170.6
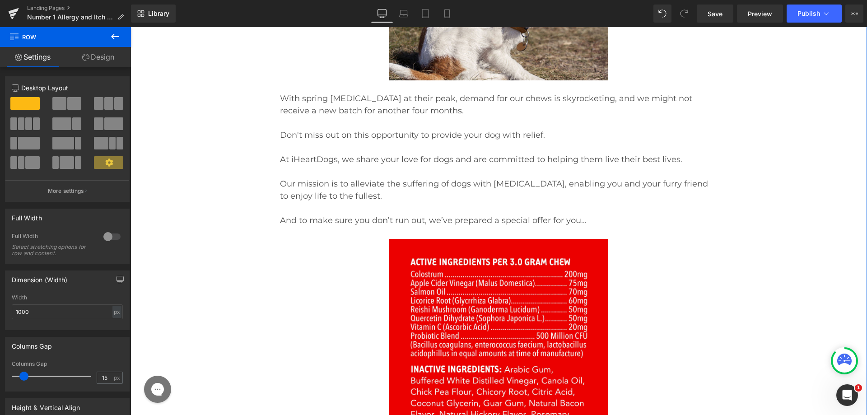
scroll to position [13039, 0]
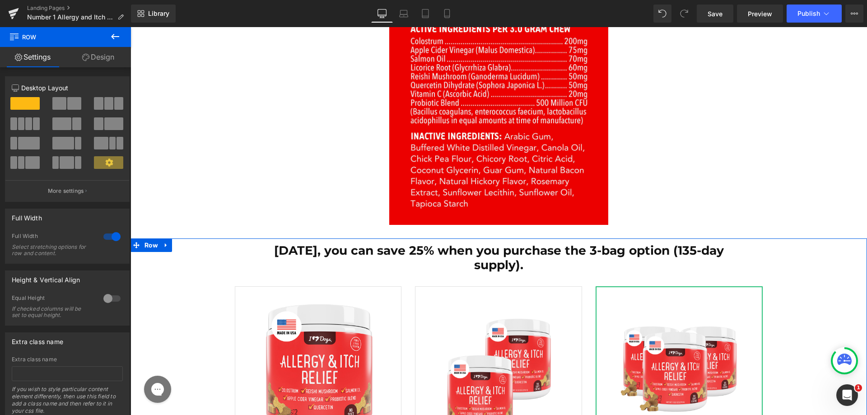
scroll to position [13129, 0]
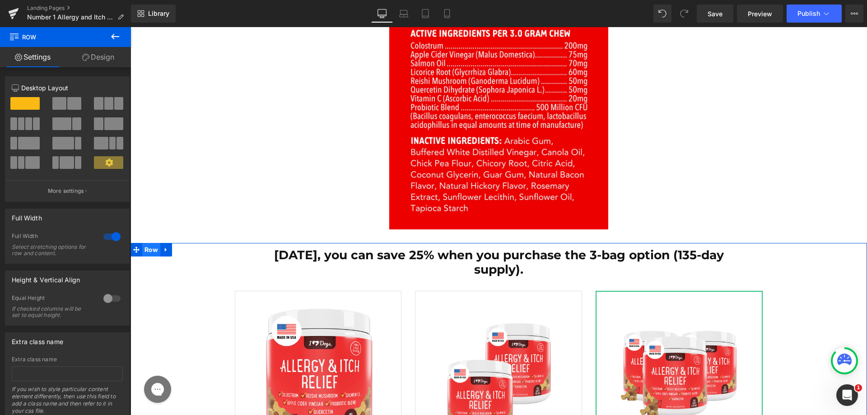
click at [147, 243] on span "Row" at bounding box center [151, 250] width 18 height 14
click at [163, 246] on icon at bounding box center [166, 249] width 6 height 7
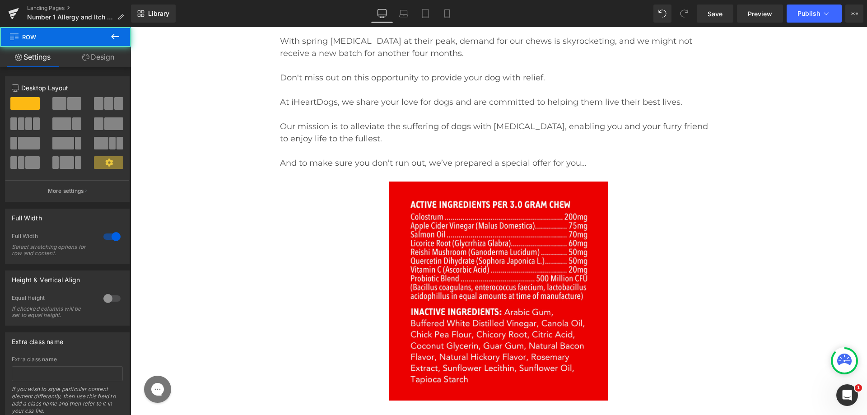
scroll to position [12948, 0]
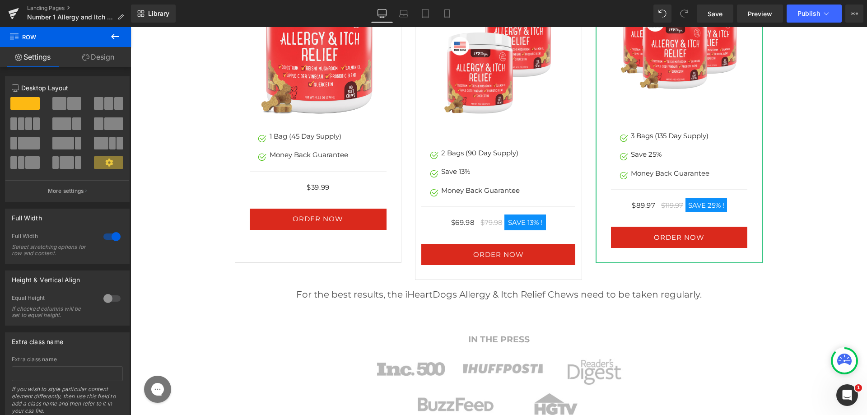
scroll to position [15020, 0]
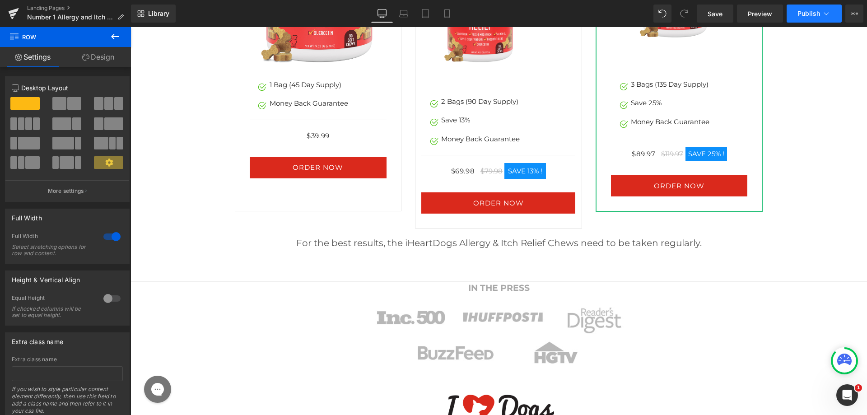
click at [810, 8] on button "Publish" at bounding box center [814, 14] width 55 height 18
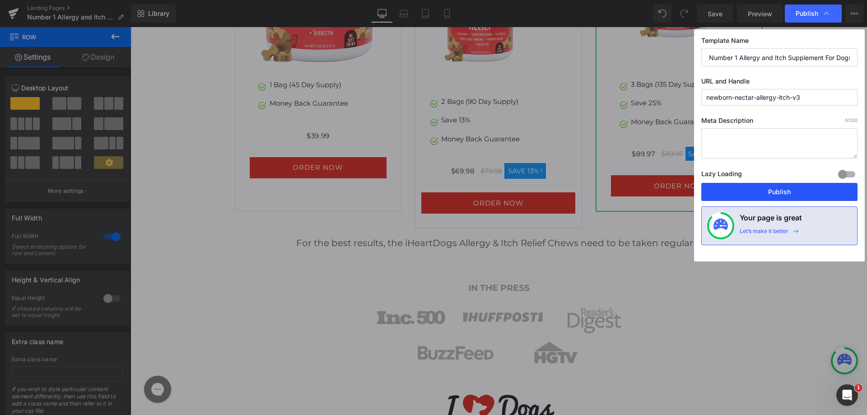
drag, startPoint x: 781, startPoint y: 187, endPoint x: 644, endPoint y: 123, distance: 150.4
click at [781, 187] on button "Publish" at bounding box center [780, 192] width 156 height 18
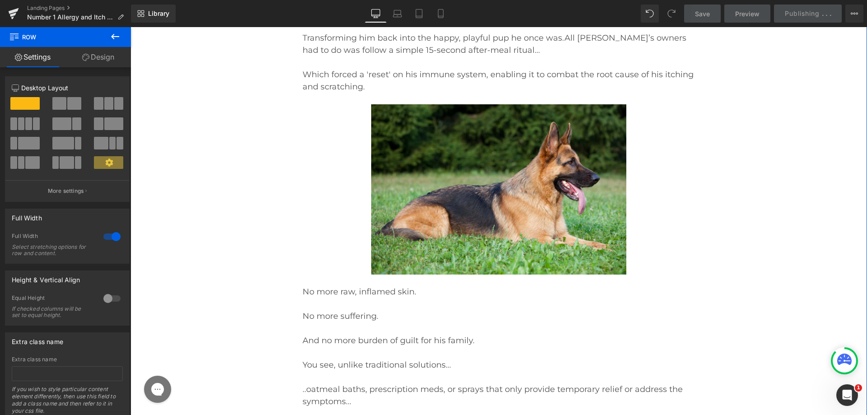
scroll to position [1129, 0]
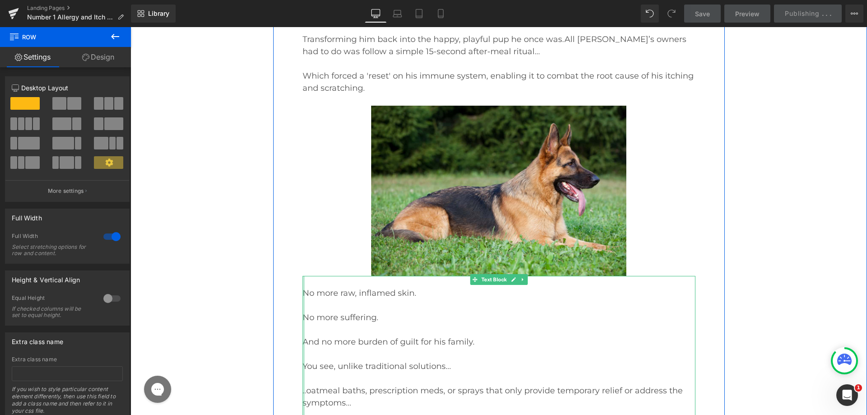
click at [303, 285] on div at bounding box center [304, 397] width 2 height 243
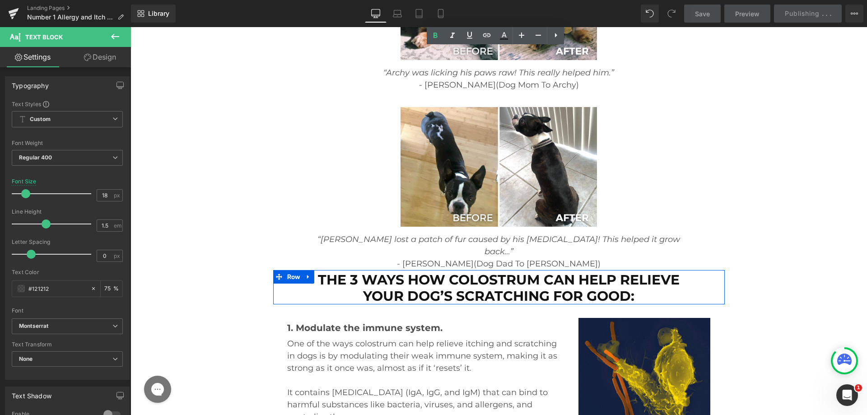
scroll to position [7590, 0]
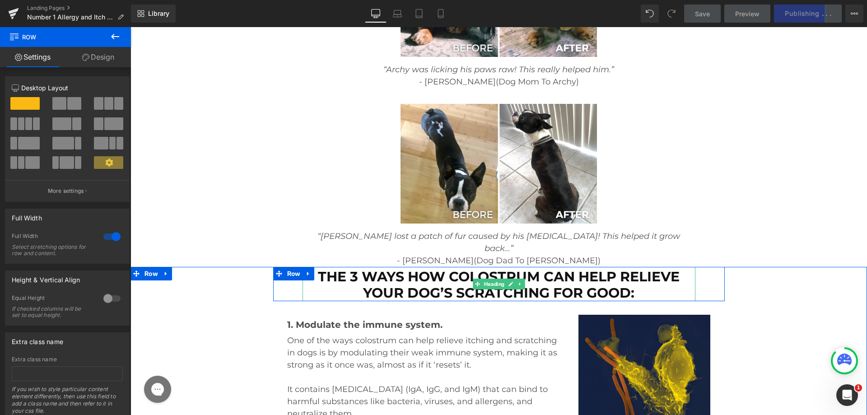
click at [311, 269] on h1 "The 3 ways how Colostrum can help relieve your dog’s scratching for good:" at bounding box center [499, 285] width 393 height 33
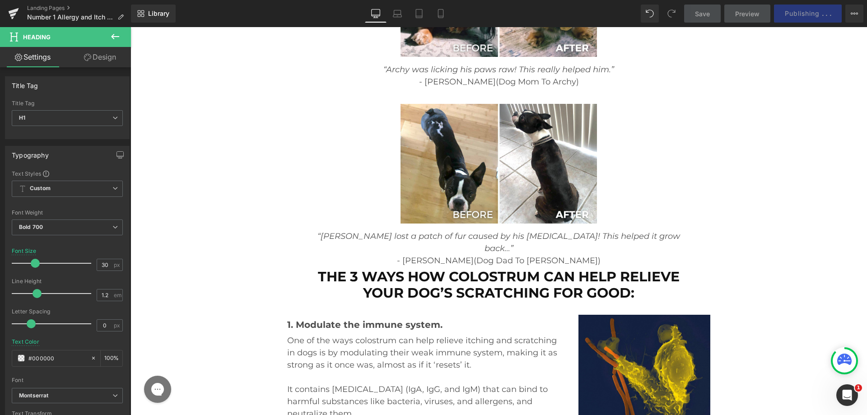
click at [81, 59] on link "Design" at bounding box center [100, 57] width 66 height 20
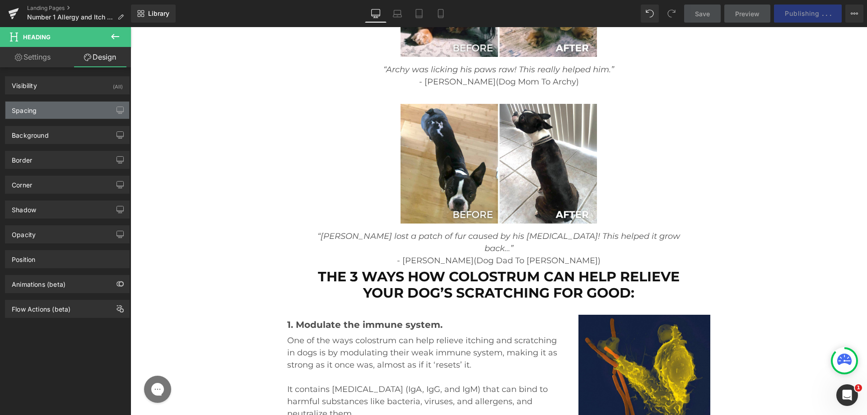
click at [54, 118] on div "Spacing" at bounding box center [67, 110] width 124 height 17
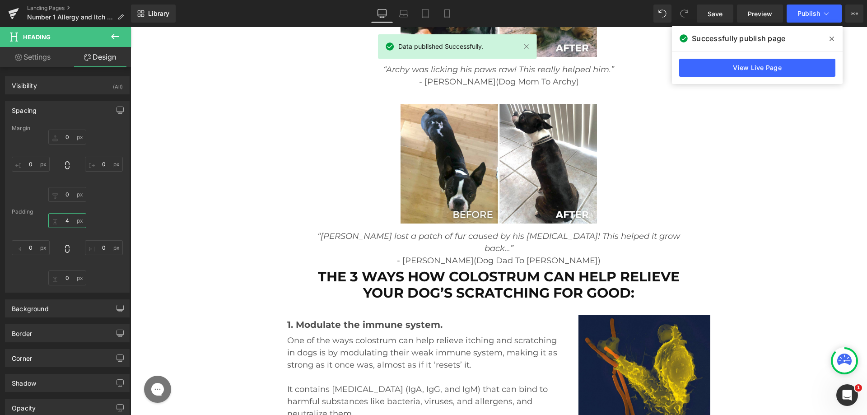
click at [62, 222] on input "4" at bounding box center [67, 220] width 38 height 15
type input "35"
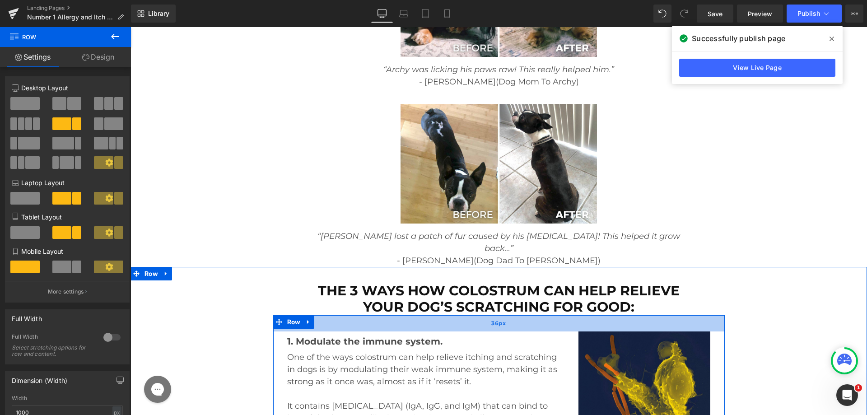
drag, startPoint x: 560, startPoint y: 203, endPoint x: 566, endPoint y: 206, distance: 6.5
click at [566, 315] on div "36px" at bounding box center [499, 323] width 452 height 16
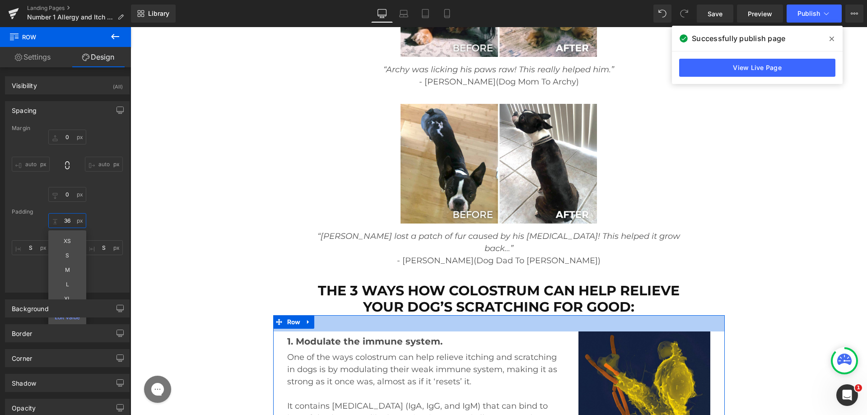
click at [65, 221] on input "36" at bounding box center [67, 220] width 38 height 15
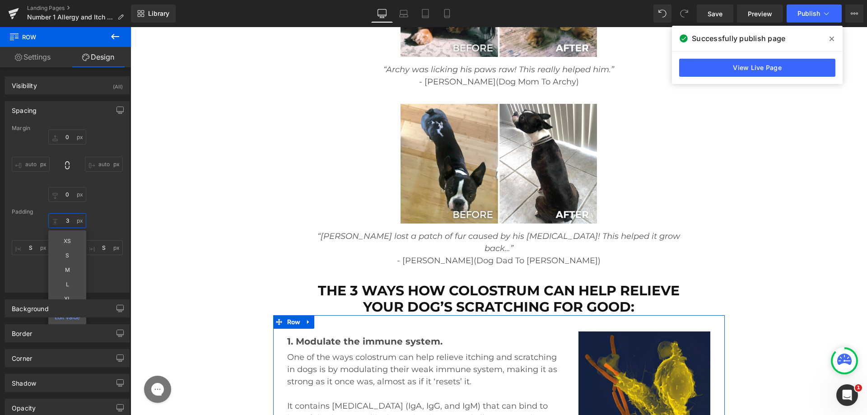
type input "35"
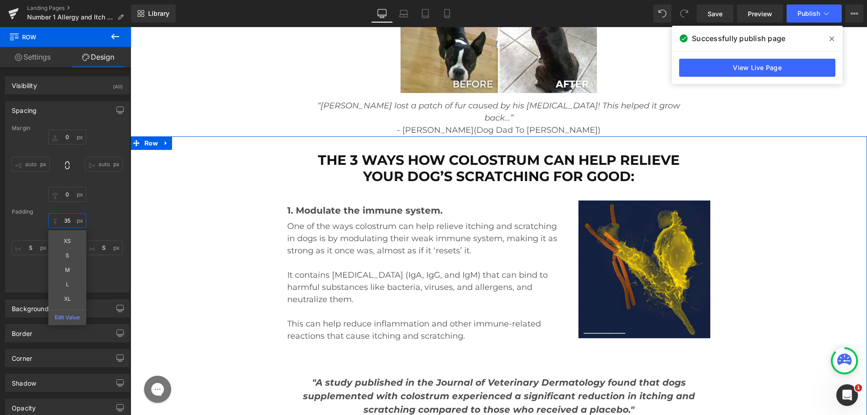
scroll to position [7726, 0]
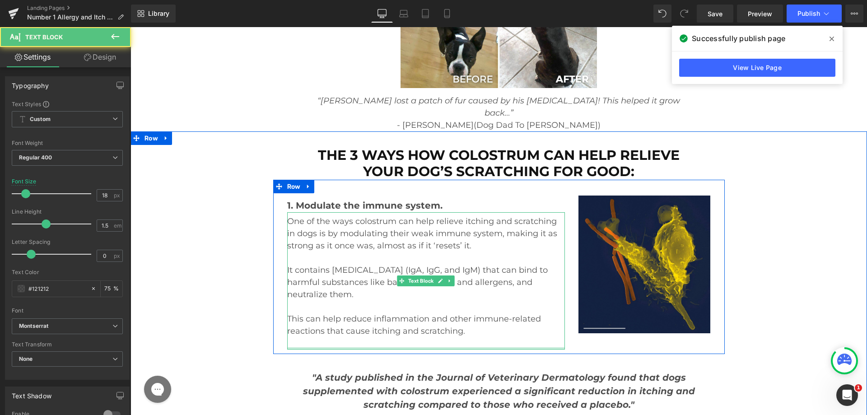
drag, startPoint x: 502, startPoint y: 227, endPoint x: 503, endPoint y: 215, distance: 12.3
click at [503, 215] on div "One of the ways colostrum can help relieve itching and scratching in dogs is by…" at bounding box center [426, 280] width 278 height 137
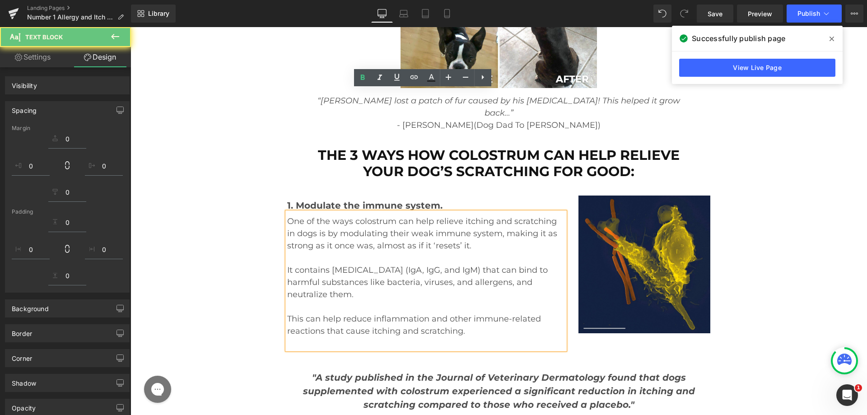
click at [435, 337] on p at bounding box center [426, 343] width 278 height 12
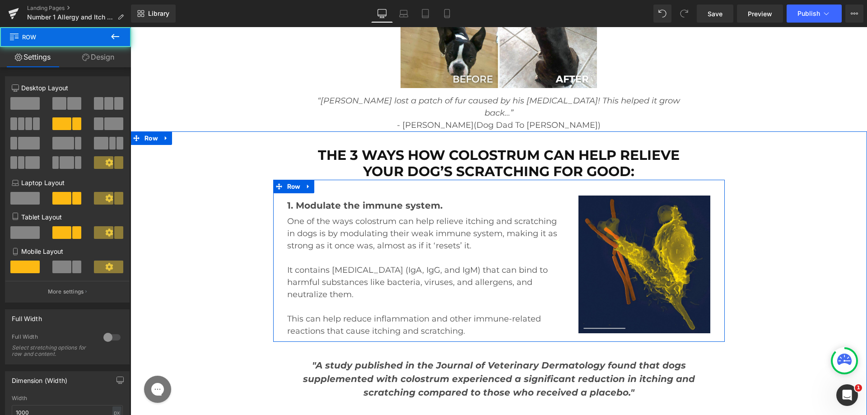
click at [565, 196] on div "1. Modulate the immune system. Text Block One of the ways colostrum can help re…" at bounding box center [426, 267] width 291 height 142
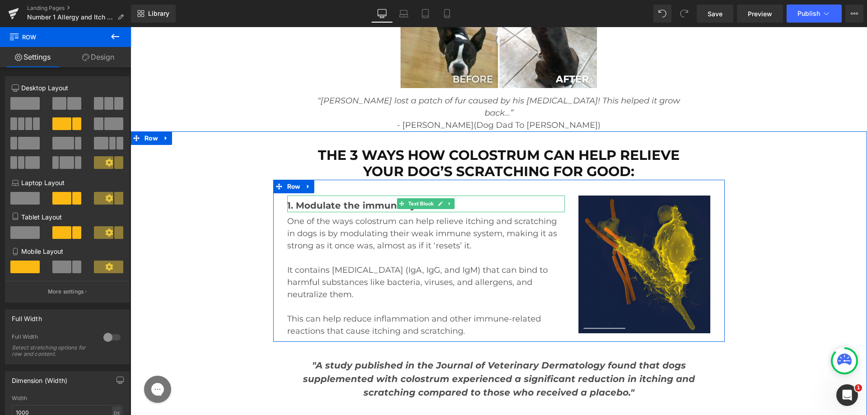
click at [333, 199] on p "1. Modulate the immune system." at bounding box center [426, 206] width 278 height 14
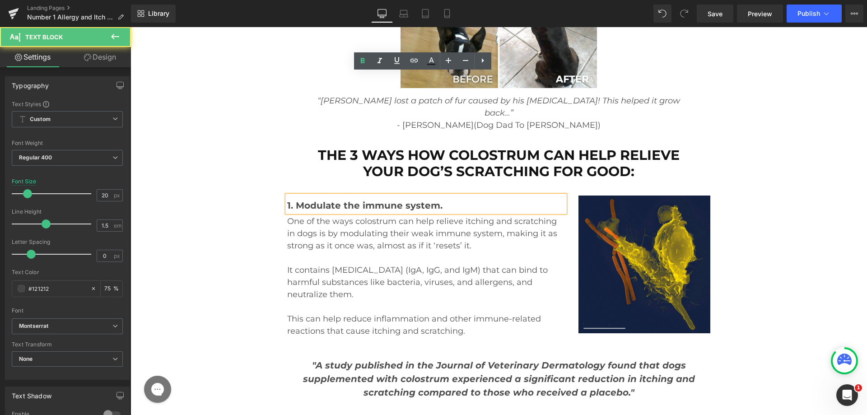
click at [333, 199] on p "1. Modulate the immune system." at bounding box center [426, 206] width 278 height 14
click at [323, 196] on div "1. Modulate the immune system." at bounding box center [426, 204] width 278 height 17
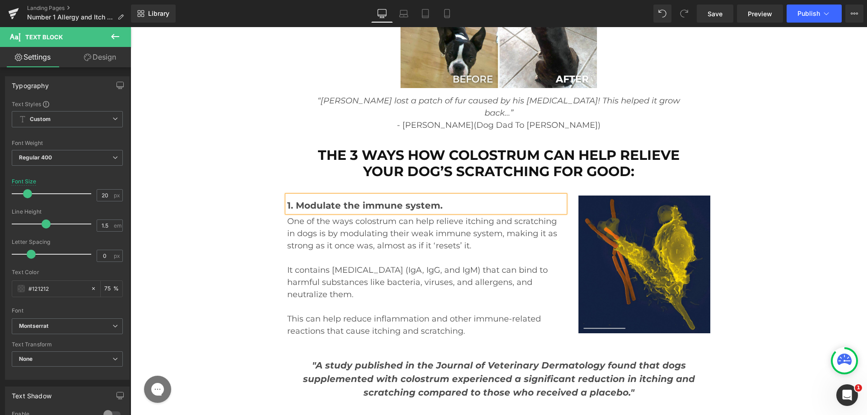
click at [105, 59] on link "Design" at bounding box center [100, 57] width 66 height 20
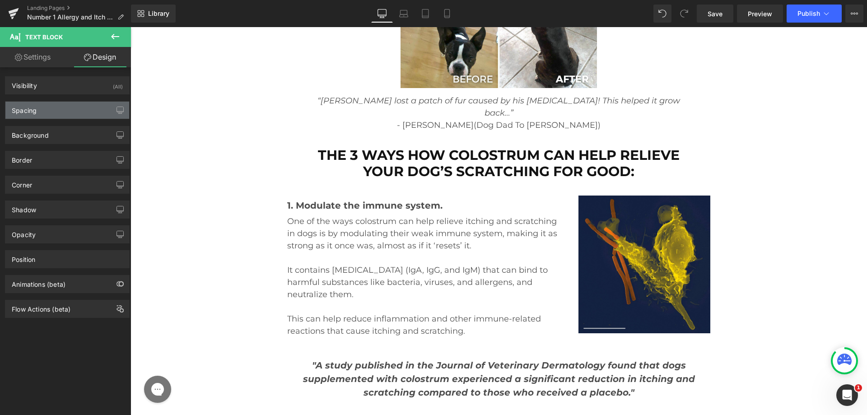
click at [56, 109] on div "Spacing" at bounding box center [67, 110] width 124 height 17
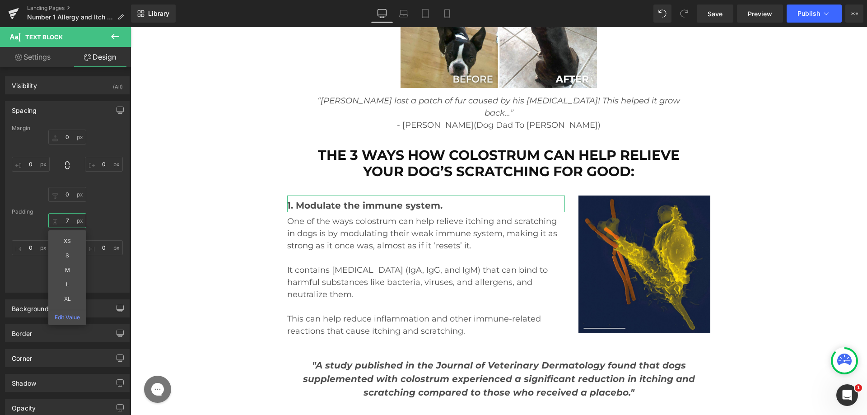
click at [61, 219] on input "7" at bounding box center [67, 220] width 38 height 15
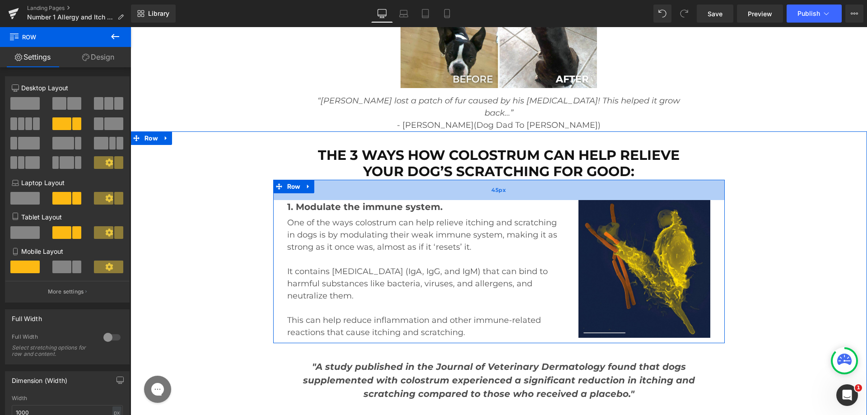
drag, startPoint x: 552, startPoint y: 66, endPoint x: 548, endPoint y: 71, distance: 6.1
click at [548, 180] on div "45px" at bounding box center [499, 190] width 452 height 20
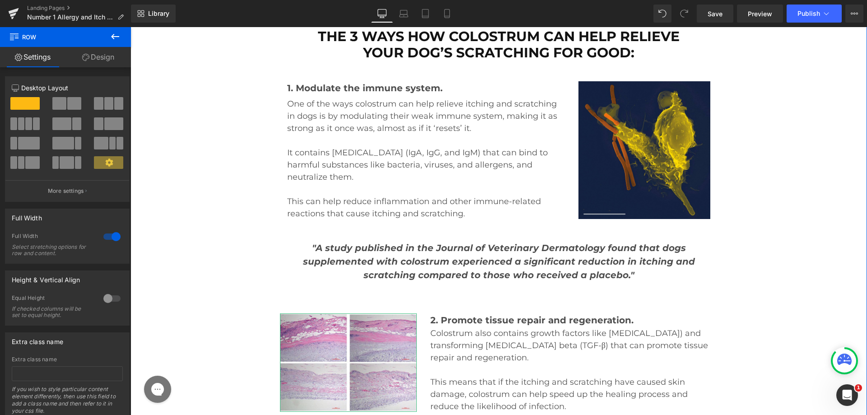
scroll to position [7861, 0]
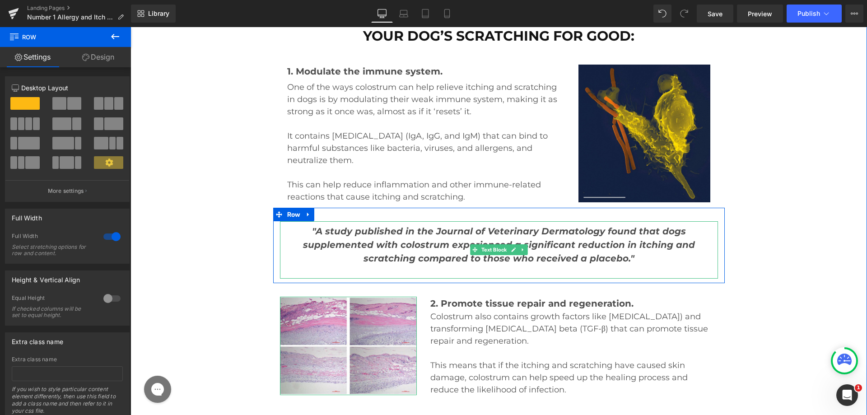
click at [450, 265] on p at bounding box center [499, 272] width 438 height 14
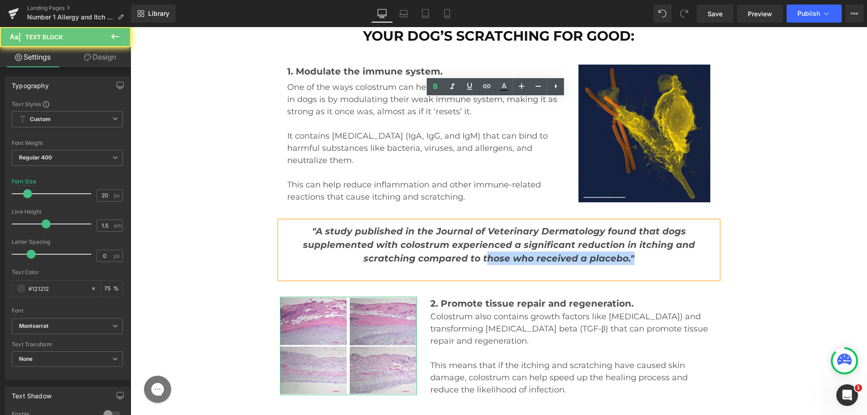
click at [456, 221] on div ""A study published in the Journal of Veterinary Dermatology found that dogs sup…" at bounding box center [499, 249] width 438 height 57
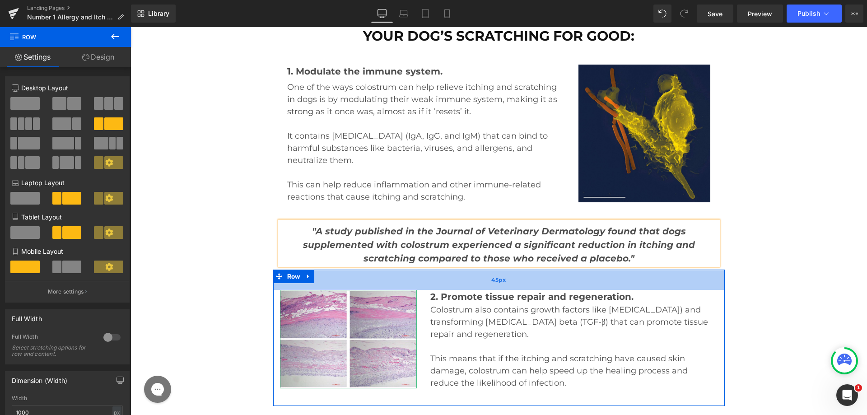
drag, startPoint x: 434, startPoint y: 152, endPoint x: 436, endPoint y: 159, distance: 7.0
click at [436, 270] on div "45px" at bounding box center [499, 280] width 452 height 20
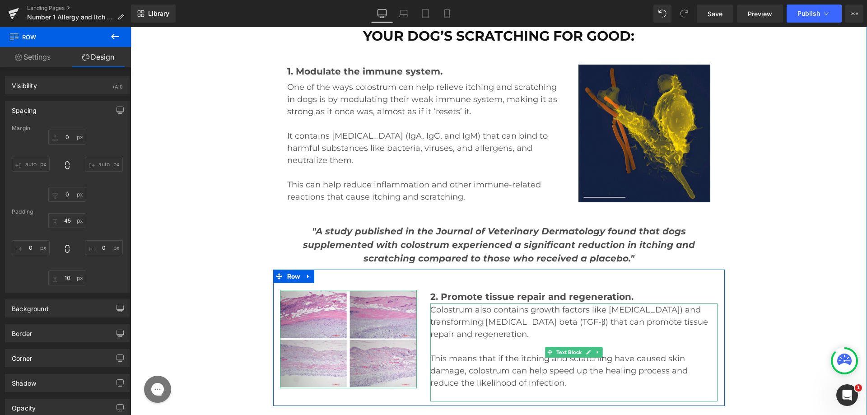
click at [440, 389] on p at bounding box center [575, 395] width 288 height 12
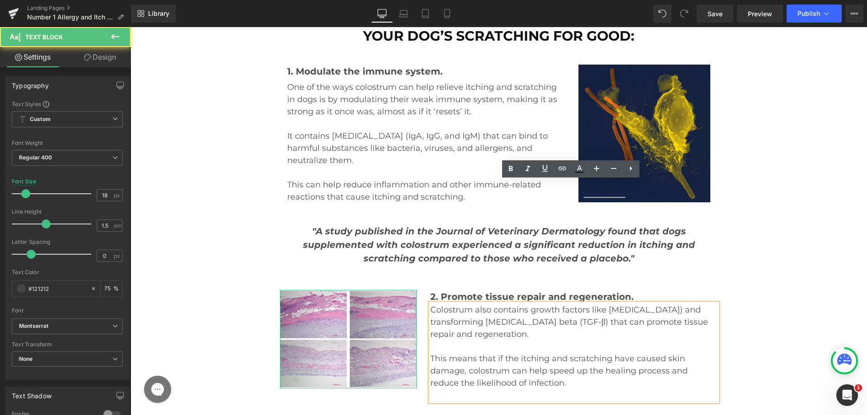
click at [446, 389] on p at bounding box center [575, 395] width 288 height 12
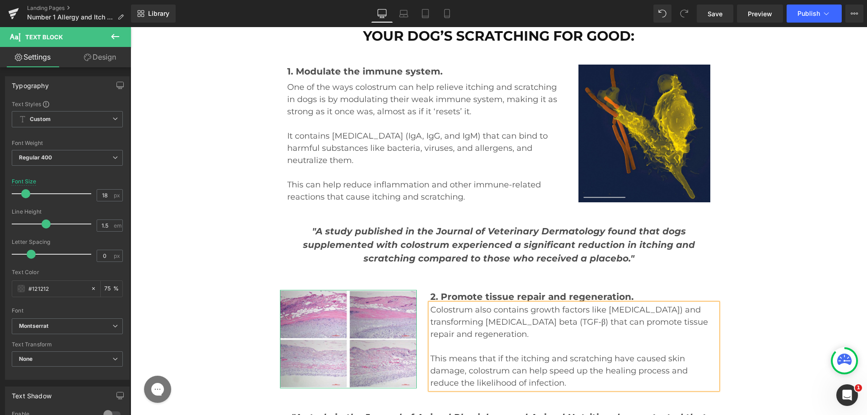
click at [455, 291] on span "2. Promote tissue repair and regeneration." at bounding box center [532, 296] width 203 height 11
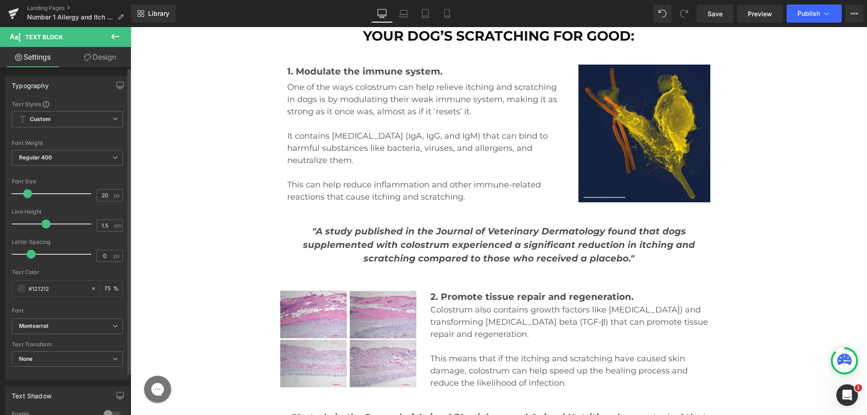
click at [93, 67] on div "Typography Text Styles Custom Paragraph 1 Paragraph 2 Paragraph 3 Paragraph 4 C…" at bounding box center [67, 340] width 135 height 546
click at [98, 61] on link "Design" at bounding box center [100, 57] width 66 height 20
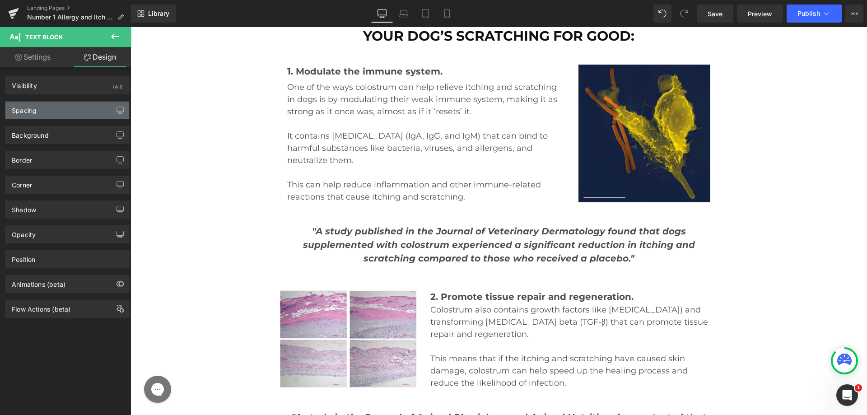
click at [70, 114] on div "Spacing" at bounding box center [67, 110] width 124 height 17
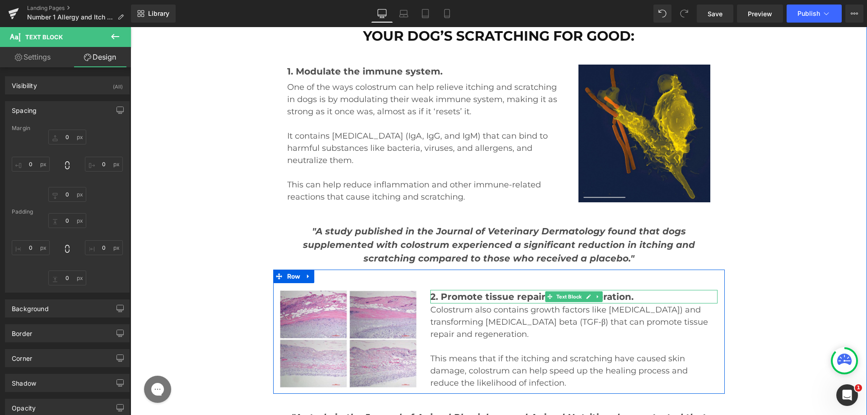
click at [503, 291] on span "2. Promote tissue repair and regeneration." at bounding box center [532, 296] width 203 height 11
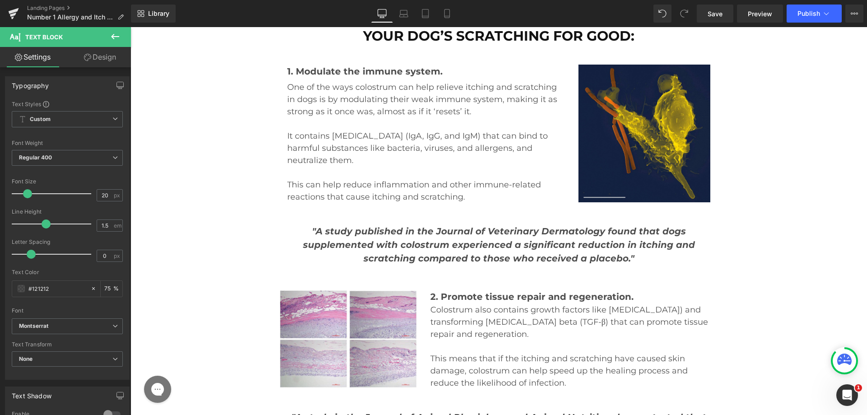
click at [95, 59] on link "Design" at bounding box center [100, 57] width 66 height 20
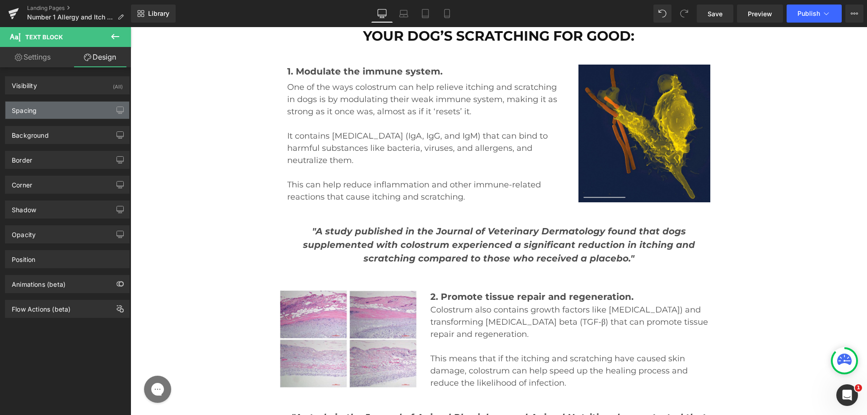
click at [53, 112] on div "Spacing" at bounding box center [67, 110] width 124 height 17
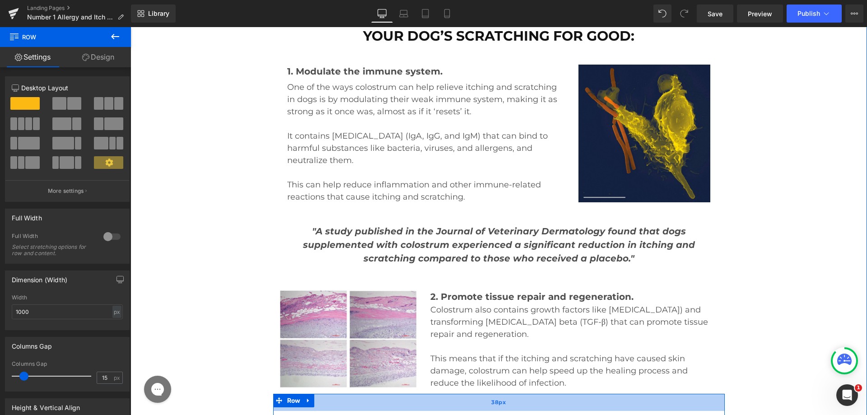
click at [413, 394] on div "38px" at bounding box center [499, 402] width 452 height 17
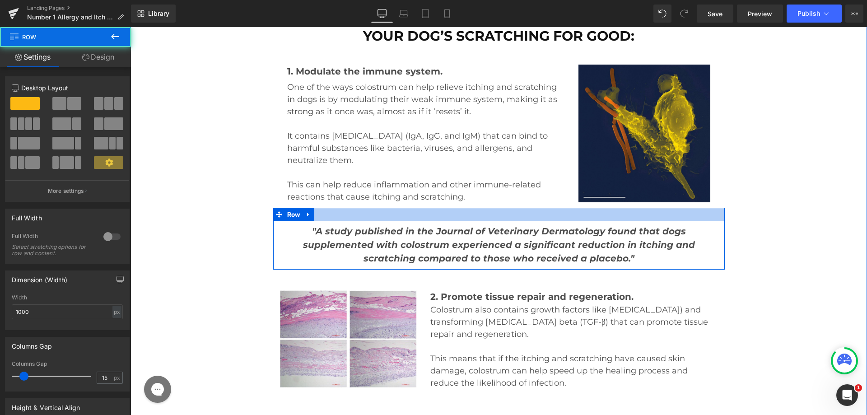
click at [472, 208] on div at bounding box center [499, 215] width 452 height 14
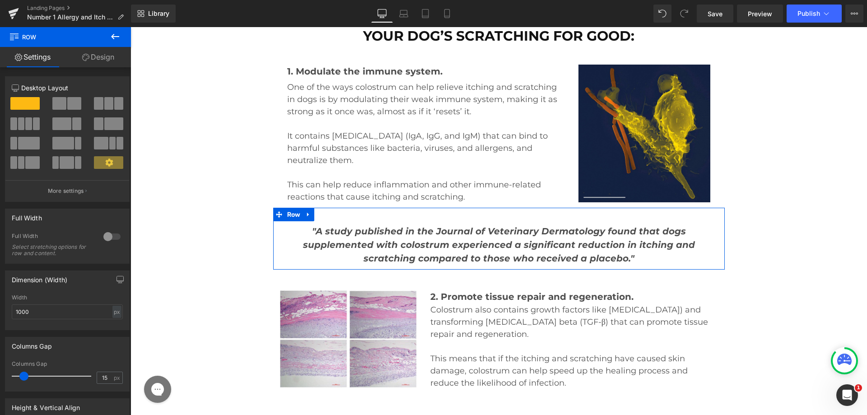
click at [84, 69] on div "12 12 12 Column Size Customizer 12 Desktop Layout Laptop Layout Tablet Layout M…" at bounding box center [67, 308] width 135 height 482
click at [85, 63] on link "Design" at bounding box center [99, 57] width 66 height 20
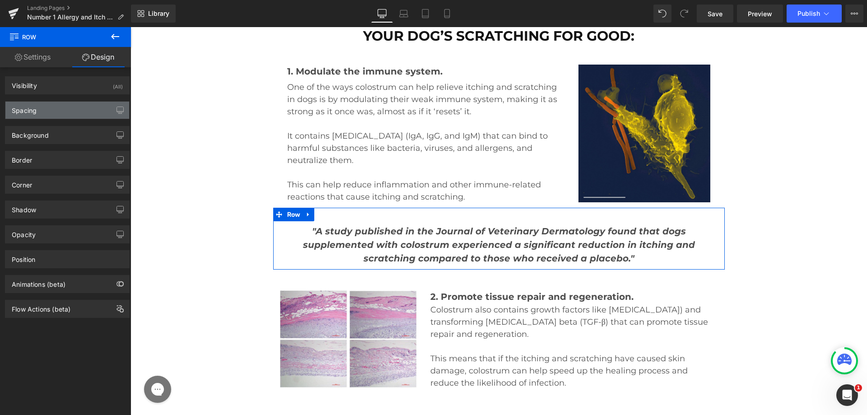
click at [37, 104] on div "Spacing" at bounding box center [67, 110] width 124 height 17
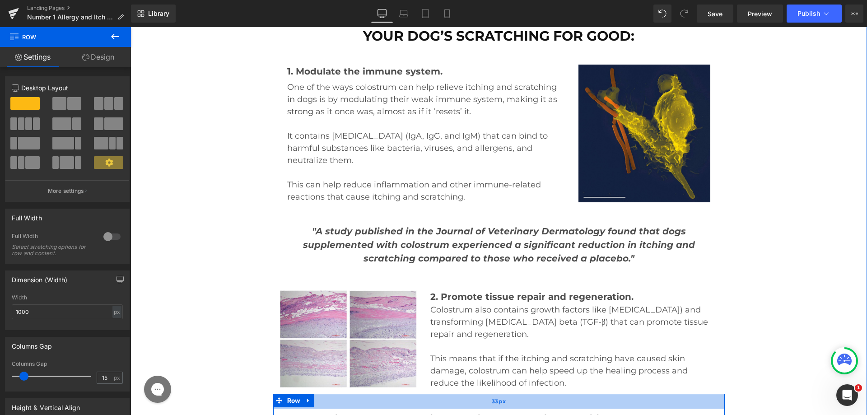
click at [441, 394] on div "33px" at bounding box center [499, 401] width 452 height 15
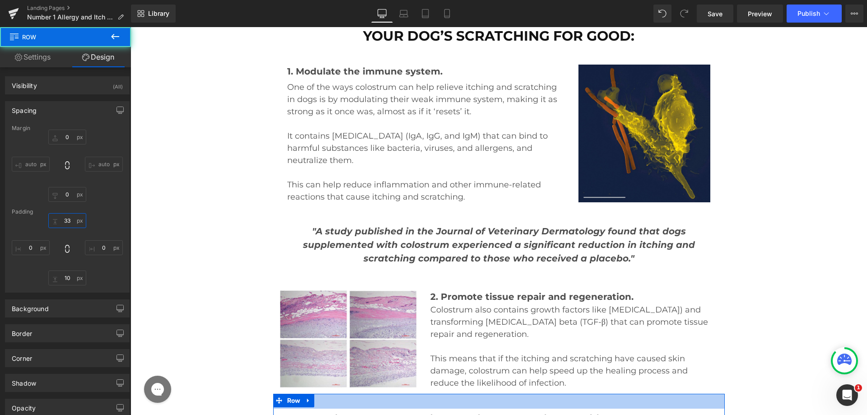
click at [71, 220] on input "33" at bounding box center [67, 220] width 38 height 15
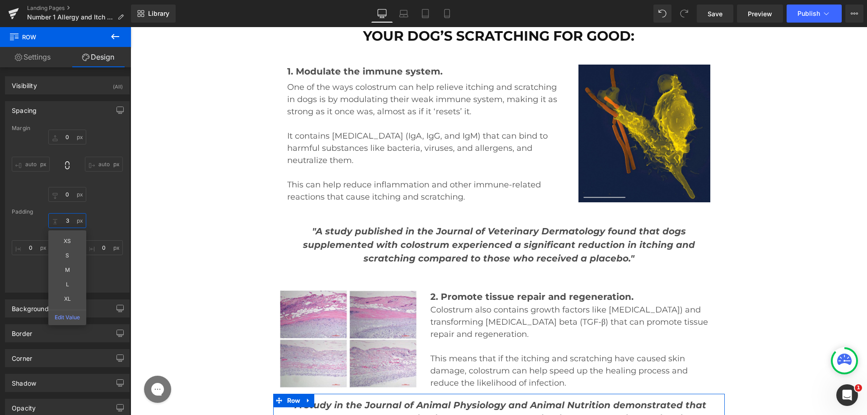
type input "30"
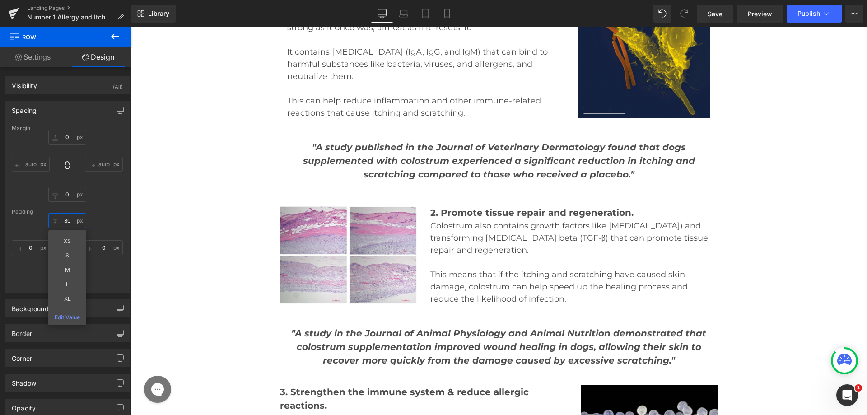
scroll to position [7952, 0]
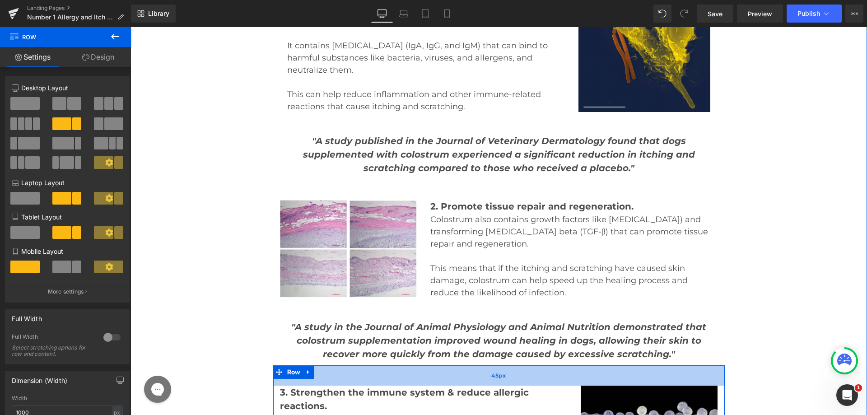
drag, startPoint x: 495, startPoint y: 253, endPoint x: 507, endPoint y: 260, distance: 14.0
click at [507, 365] on div "45px" at bounding box center [499, 375] width 452 height 20
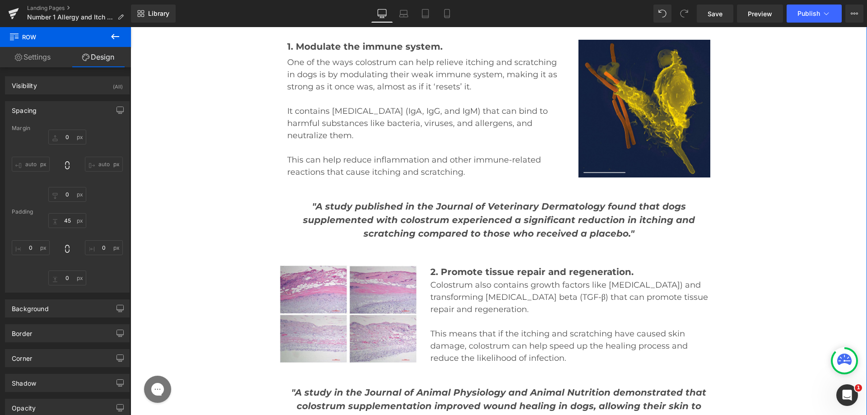
scroll to position [7906, 0]
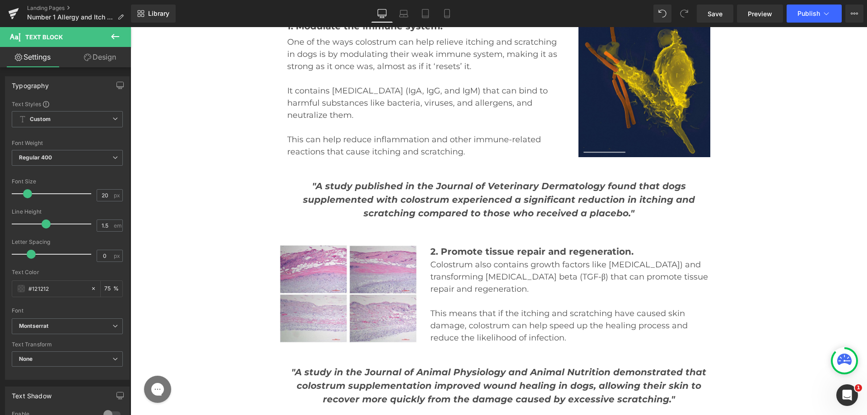
click at [100, 53] on link "Design" at bounding box center [100, 57] width 66 height 20
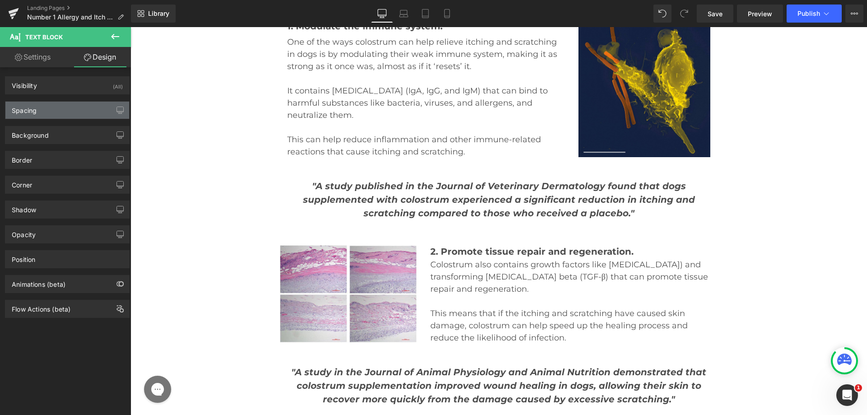
click at [71, 114] on div "Spacing" at bounding box center [67, 110] width 124 height 17
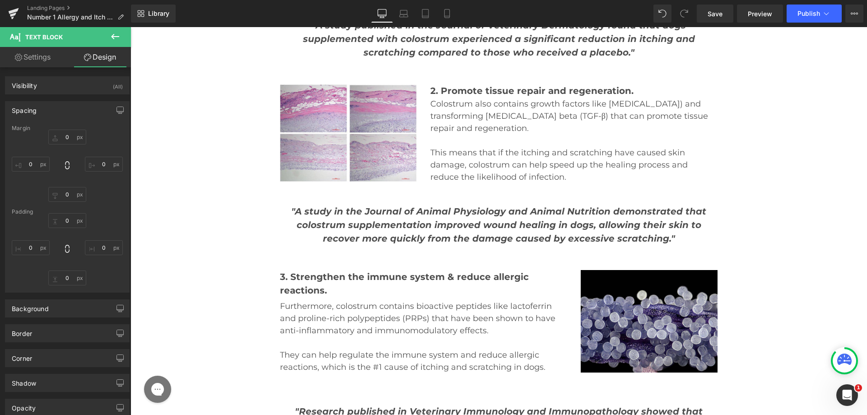
scroll to position [8087, 0]
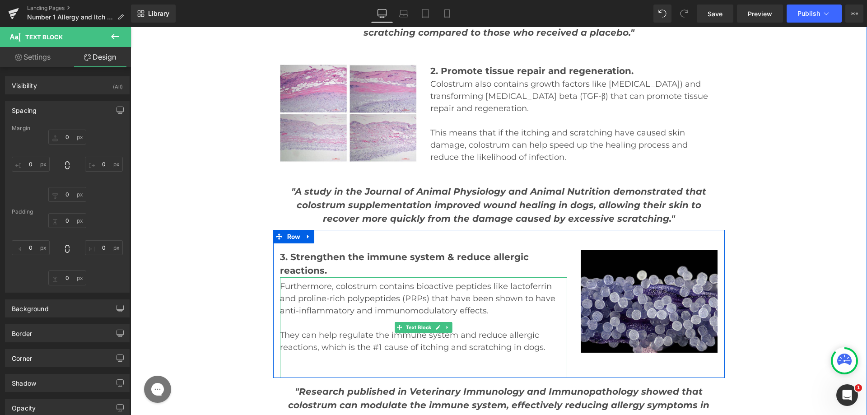
click at [487, 329] on p "They can help regulate the immune system and reduce allergic reactions, which i…" at bounding box center [424, 341] width 288 height 24
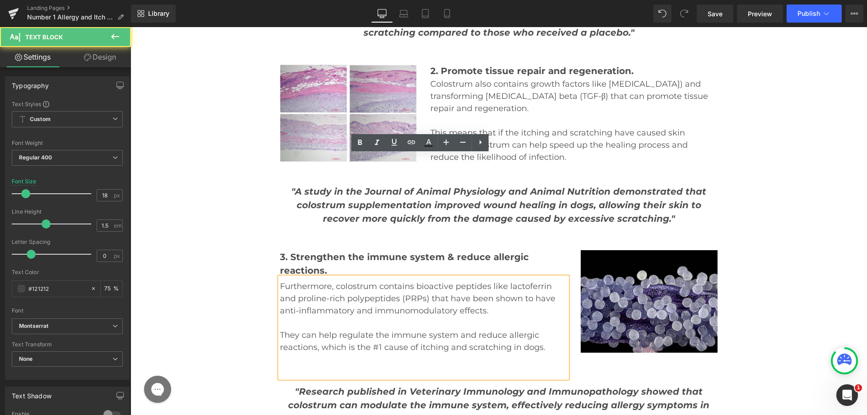
click at [395, 366] on p at bounding box center [424, 372] width 288 height 12
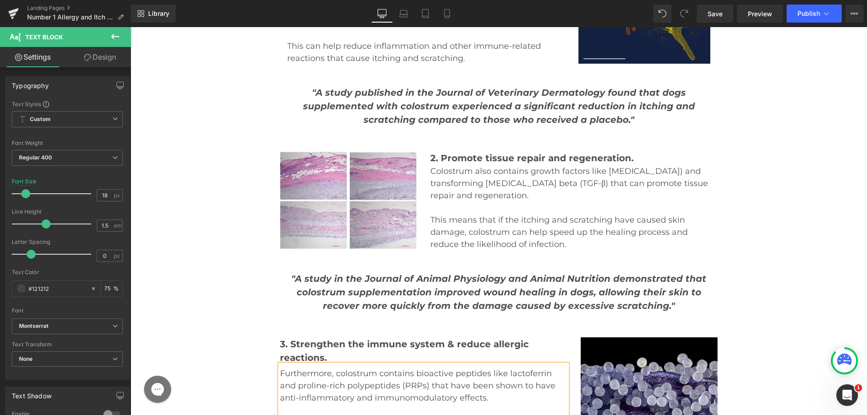
scroll to position [7997, 0]
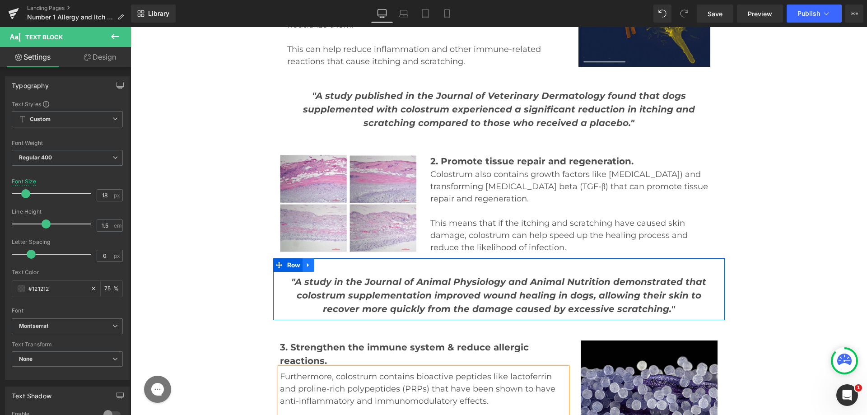
click at [305, 262] on icon at bounding box center [308, 265] width 6 height 7
click at [314, 258] on link at bounding box center [320, 265] width 12 height 14
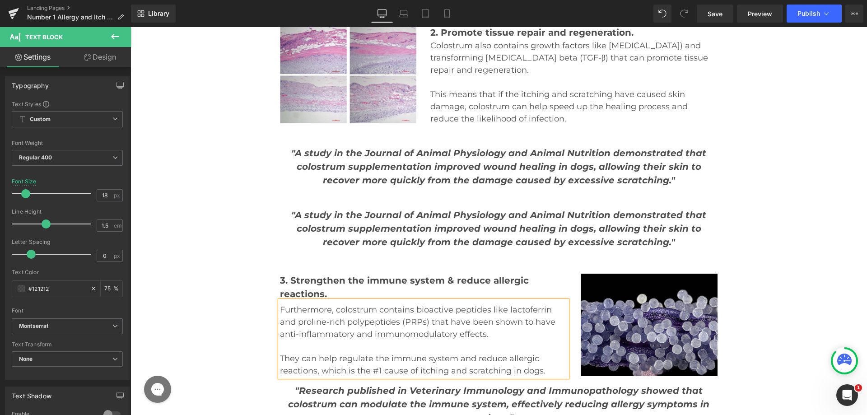
scroll to position [8132, 0]
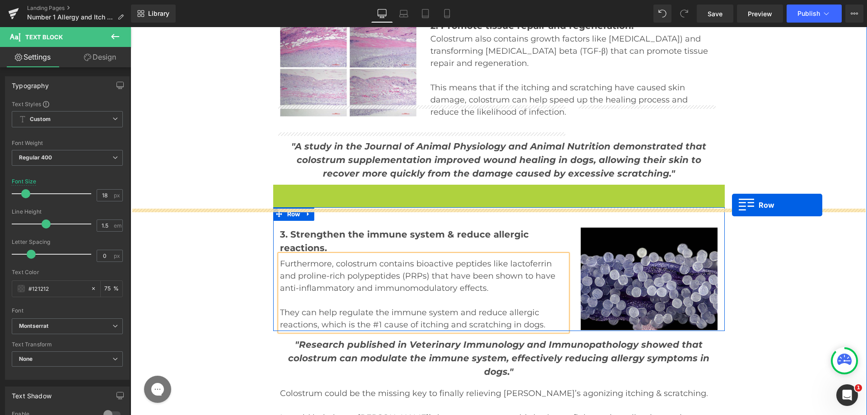
drag, startPoint x: 275, startPoint y: 68, endPoint x: 732, endPoint y: 205, distance: 477.8
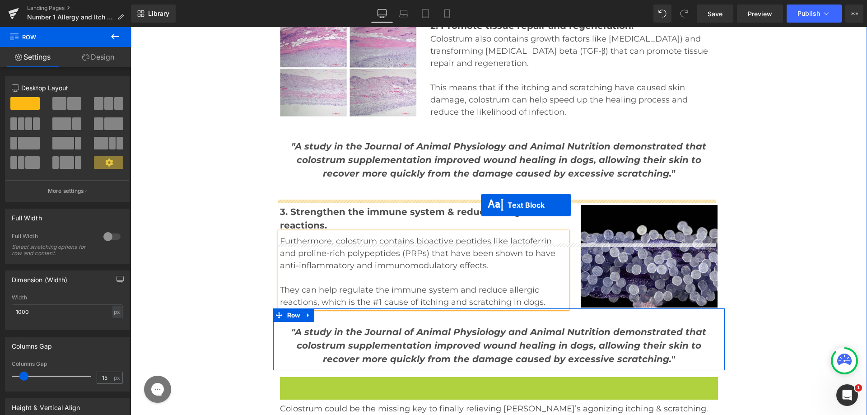
drag, startPoint x: 472, startPoint y: 279, endPoint x: 481, endPoint y: 205, distance: 74.3
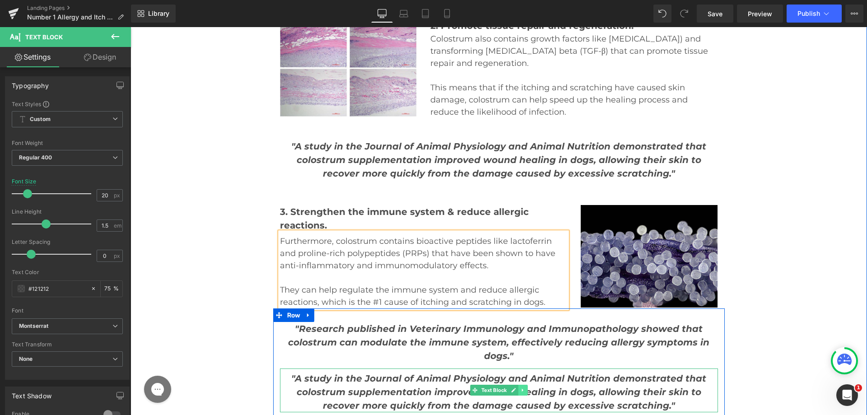
click at [520, 388] on icon at bounding box center [522, 390] width 5 height 5
click at [523, 385] on link at bounding box center [527, 390] width 9 height 11
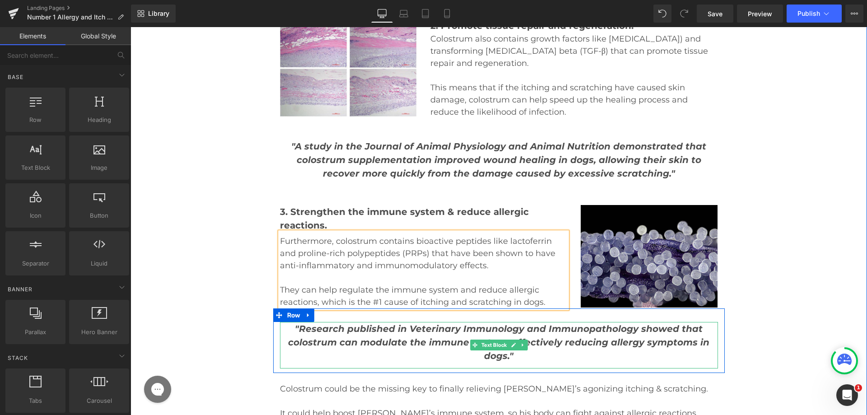
click at [384, 323] on span ""Research published in Veterinary Immunology and Immunopathology showed that co…" at bounding box center [499, 342] width 422 height 38
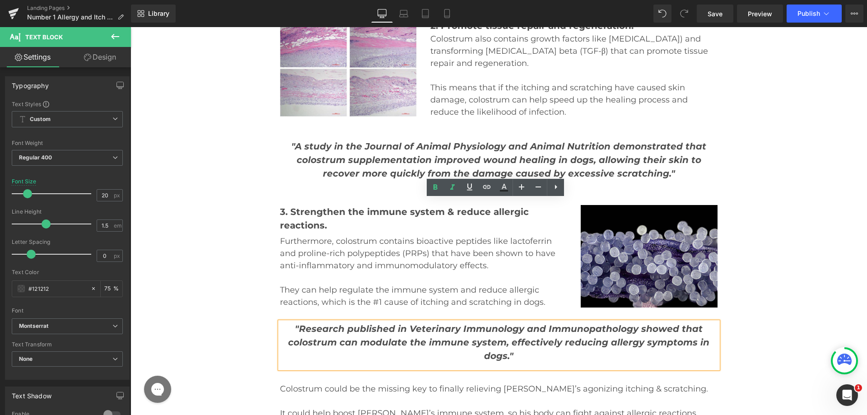
click at [362, 309] on div ""Research published in Veterinary Immunology and Immunopathology showed that co…" at bounding box center [499, 341] width 452 height 65
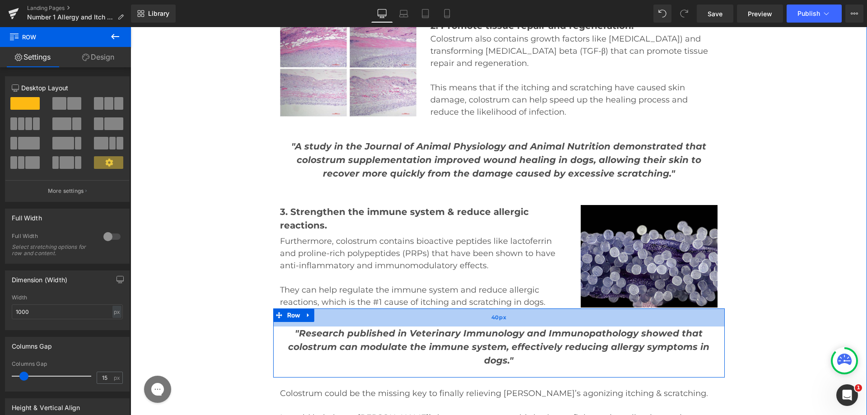
drag, startPoint x: 367, startPoint y: 195, endPoint x: 366, endPoint y: 199, distance: 4.6
click at [366, 309] on div "40px" at bounding box center [499, 318] width 452 height 18
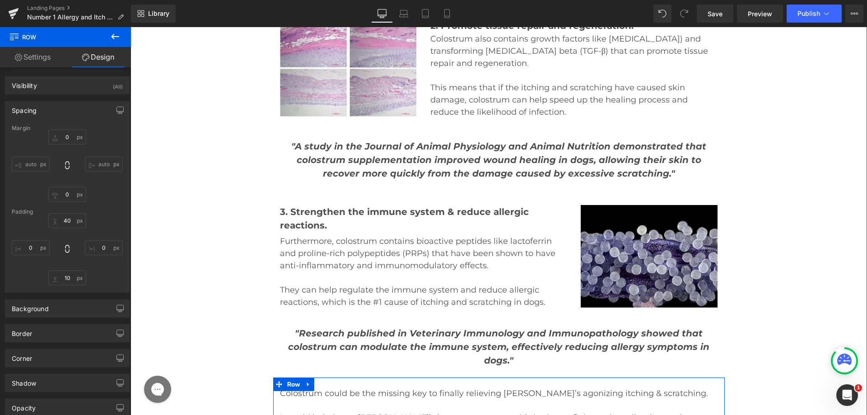
click at [416, 378] on div at bounding box center [499, 381] width 452 height 7
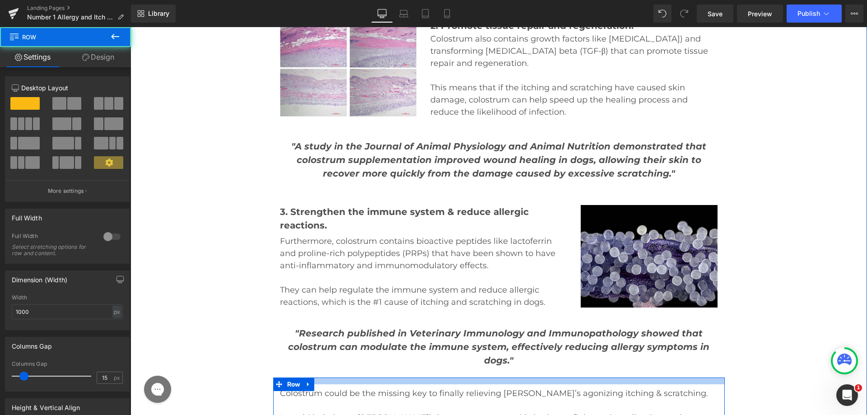
click at [391, 378] on div at bounding box center [499, 381] width 452 height 7
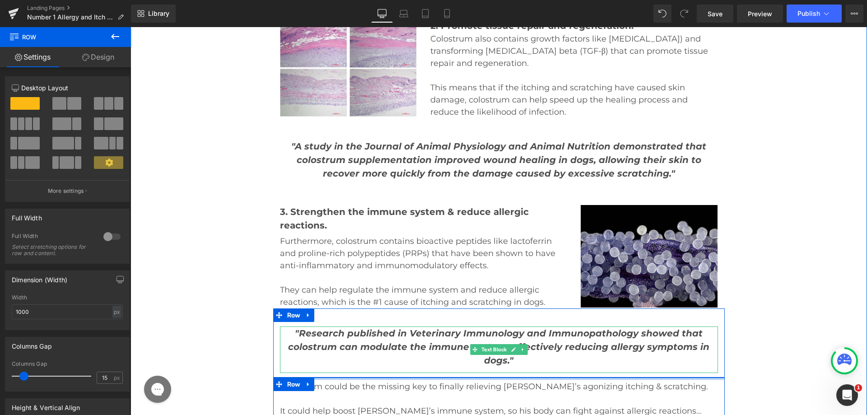
drag, startPoint x: 391, startPoint y: 262, endPoint x: 272, endPoint y: 231, distance: 122.7
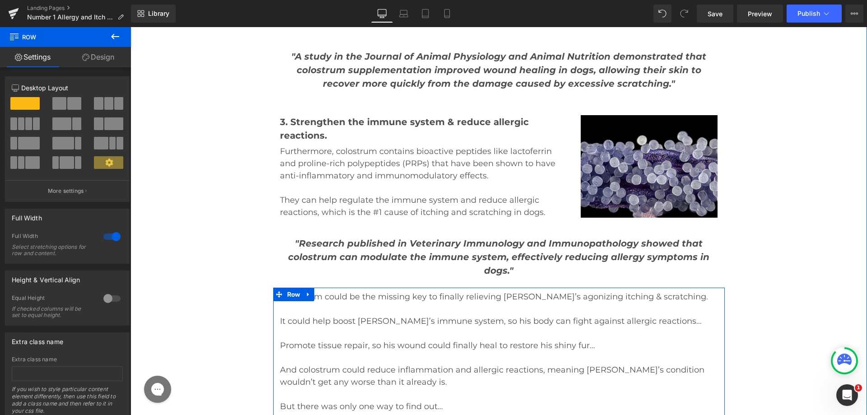
scroll to position [8223, 0]
click at [289, 351] on p at bounding box center [499, 357] width 438 height 12
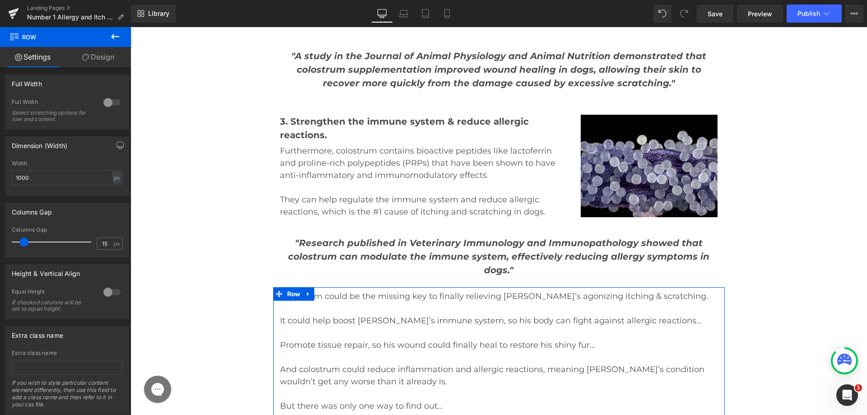
scroll to position [136, 0]
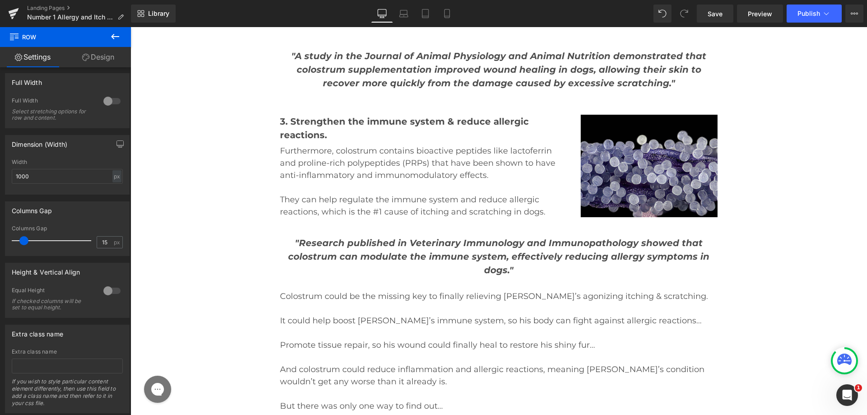
click at [106, 43] on button at bounding box center [115, 37] width 32 height 20
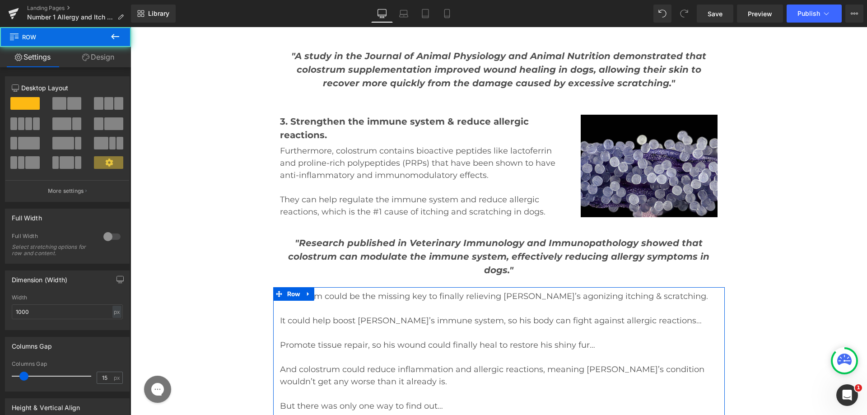
click at [104, 55] on link "Design" at bounding box center [99, 57] width 66 height 20
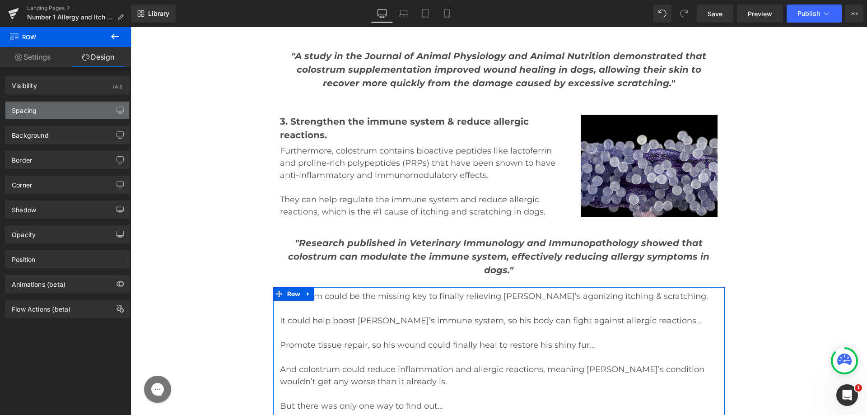
click at [53, 112] on div "Spacing" at bounding box center [67, 110] width 124 height 17
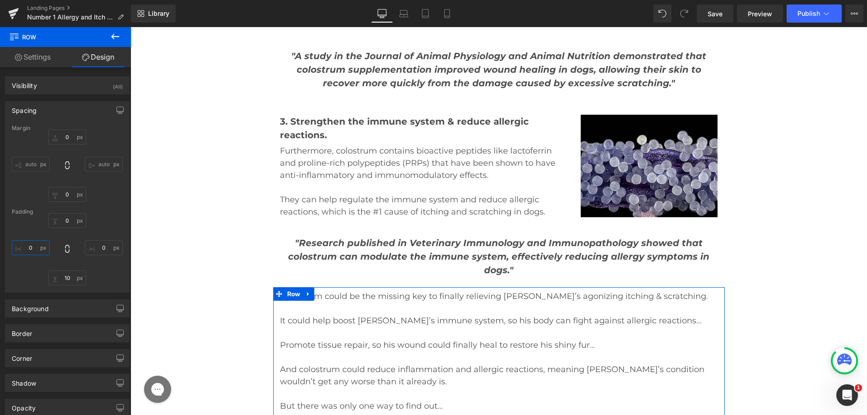
click at [24, 247] on input "0" at bounding box center [31, 247] width 38 height 15
click at [23, 248] on input "0" at bounding box center [31, 247] width 38 height 15
type input "50"
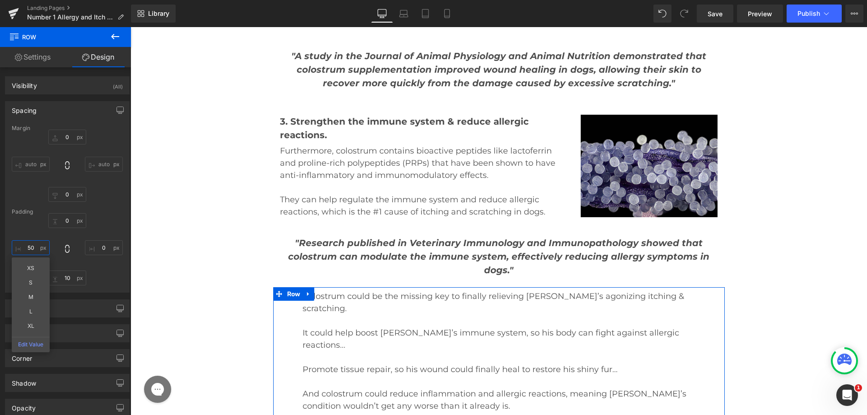
click at [23, 254] on input "50" at bounding box center [31, 247] width 38 height 15
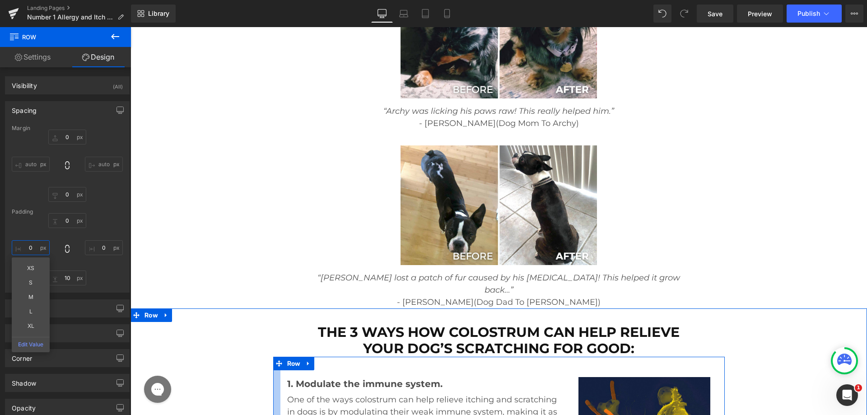
scroll to position [7545, 0]
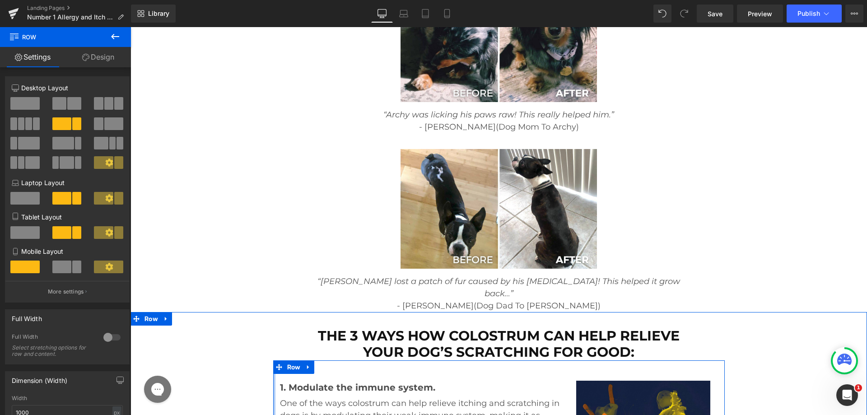
drag, startPoint x: 274, startPoint y: 267, endPoint x: 187, endPoint y: 280, distance: 87.7
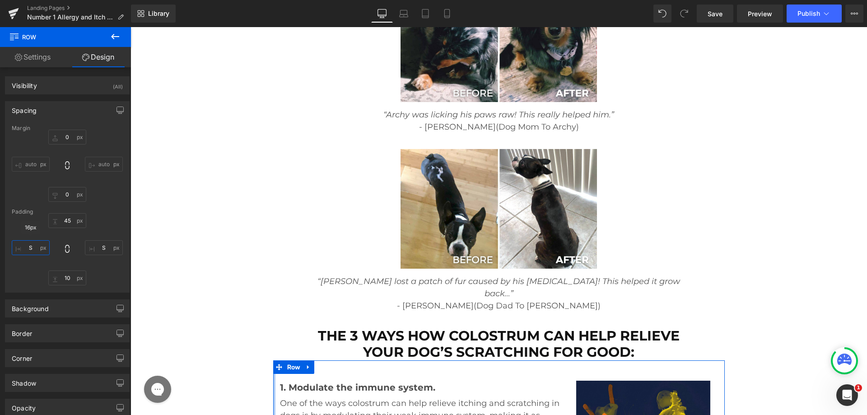
click at [40, 246] on input "S" at bounding box center [31, 247] width 38 height 15
click at [103, 246] on input "S" at bounding box center [104, 247] width 38 height 15
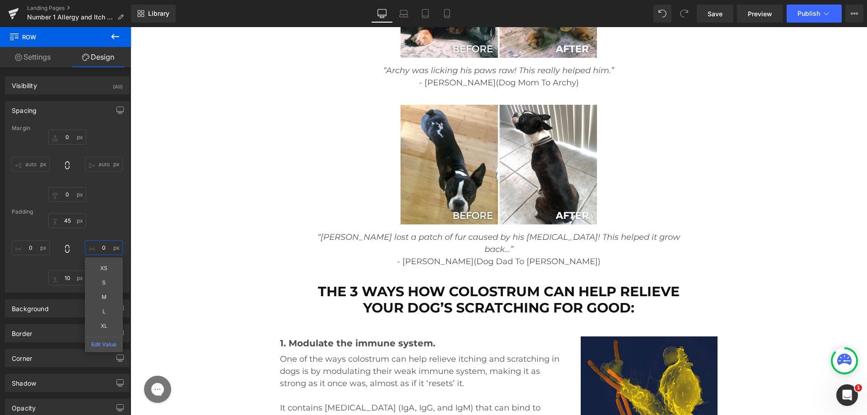
scroll to position [7590, 0]
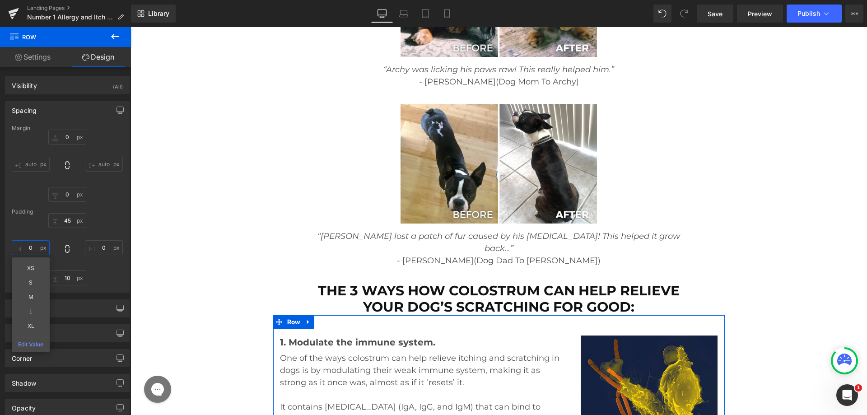
click at [27, 249] on input "text" at bounding box center [31, 247] width 38 height 15
click at [27, 248] on input "text" at bounding box center [31, 247] width 38 height 15
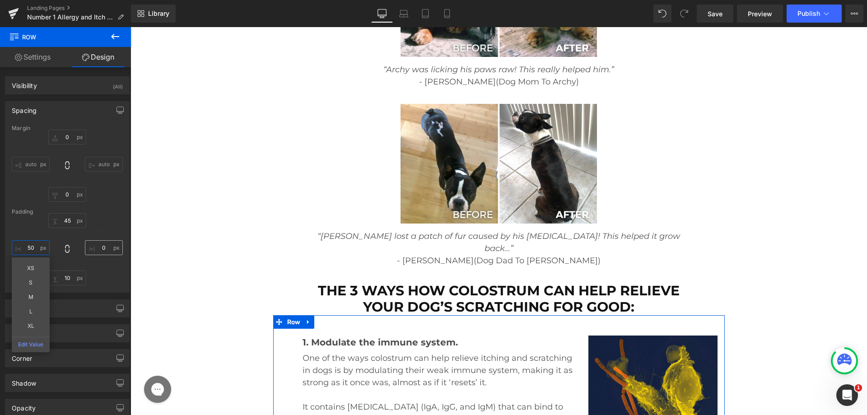
type input "50"
click at [96, 245] on input "text" at bounding box center [104, 247] width 38 height 15
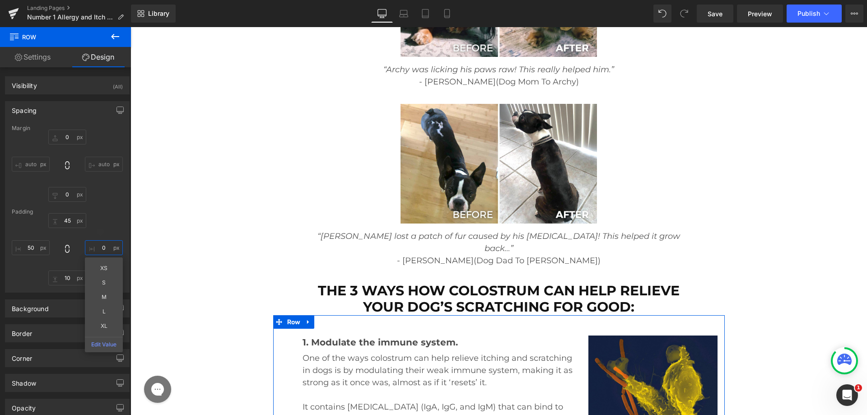
click at [94, 250] on input "text" at bounding box center [104, 247] width 38 height 15
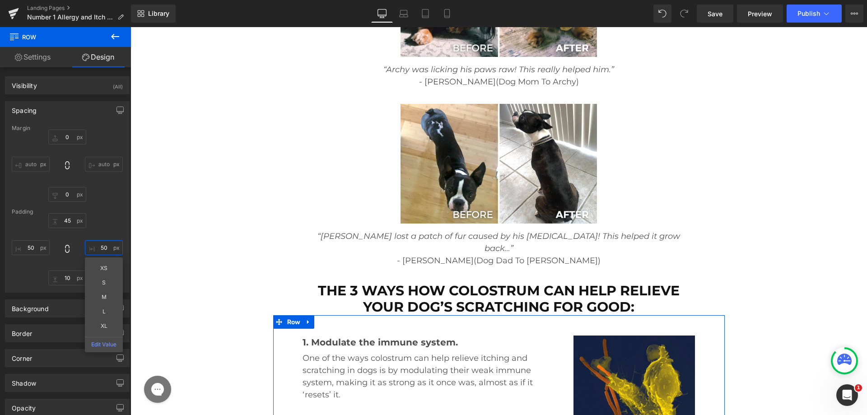
type input "5"
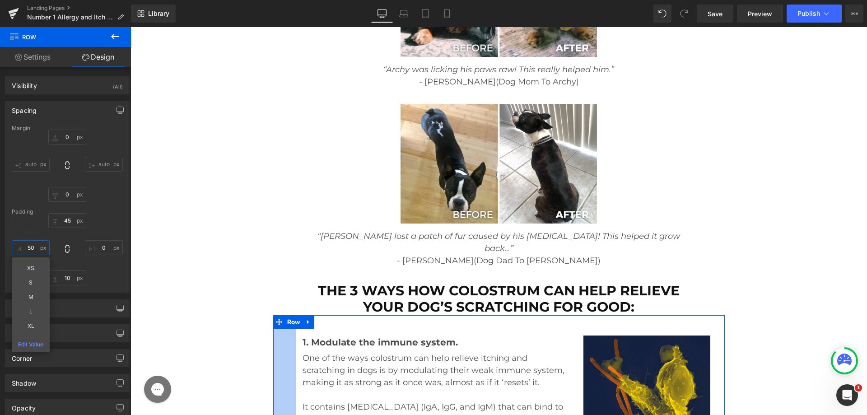
click at [34, 244] on input "50" at bounding box center [31, 247] width 38 height 15
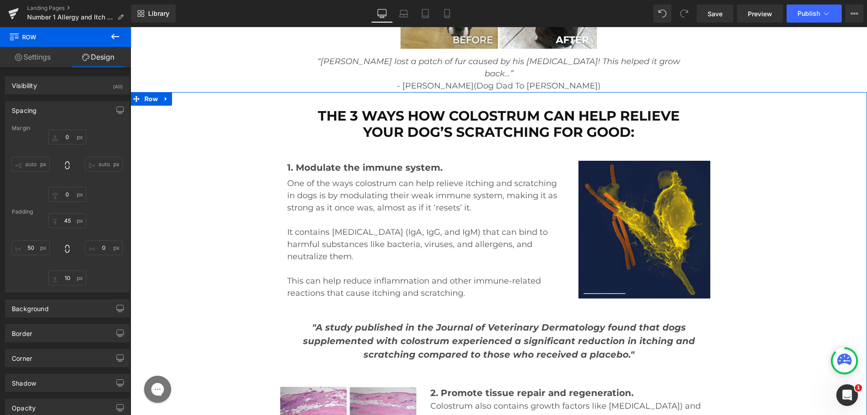
scroll to position [7771, 0]
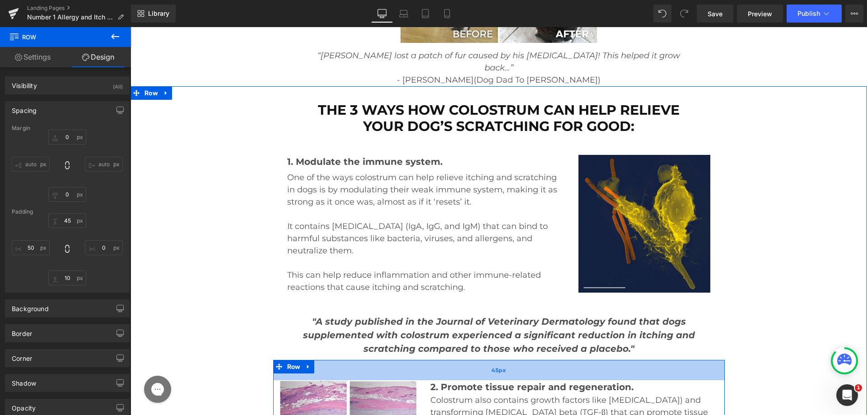
click at [335, 360] on div "45px" at bounding box center [499, 370] width 452 height 20
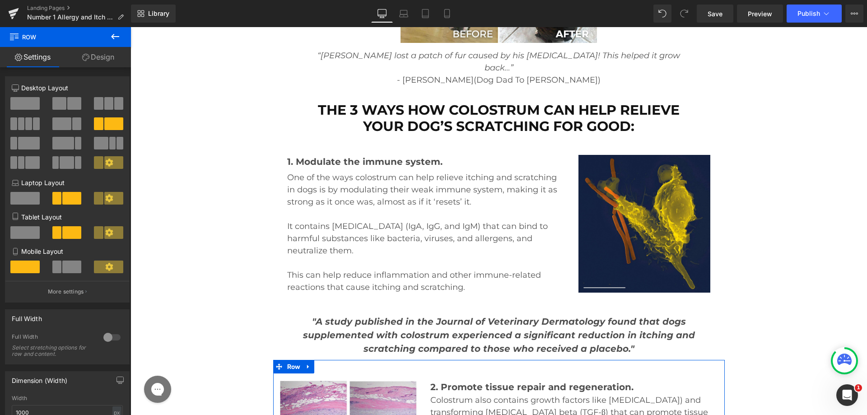
click at [100, 56] on link "Design" at bounding box center [99, 57] width 66 height 20
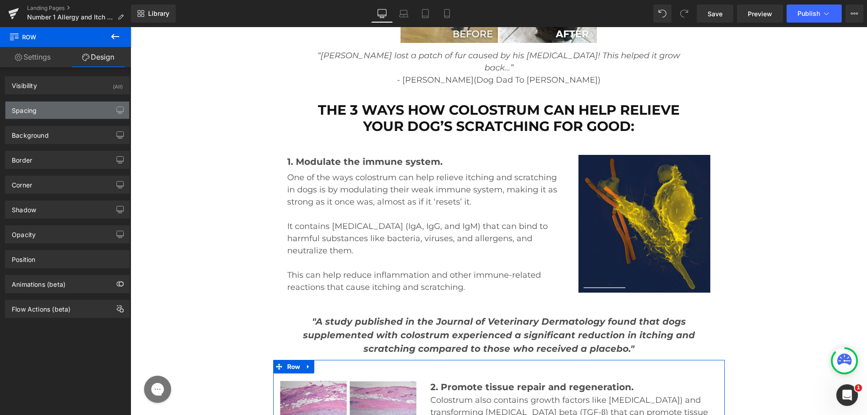
click at [50, 115] on div "Spacing" at bounding box center [67, 110] width 124 height 17
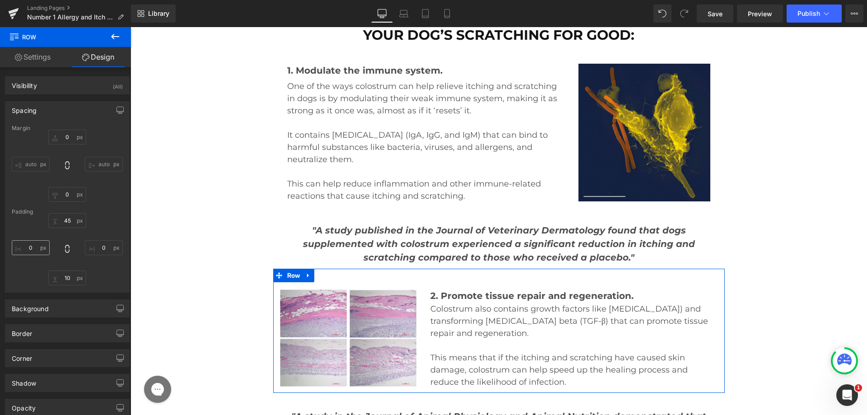
scroll to position [7861, 0]
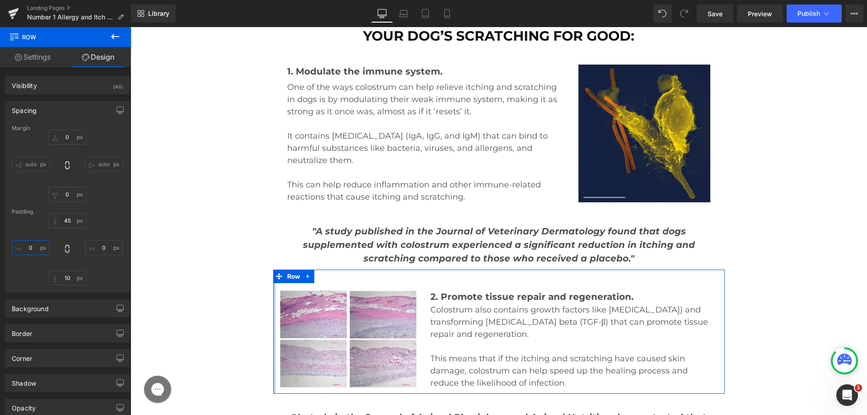
click at [29, 252] on input "0" at bounding box center [31, 247] width 38 height 15
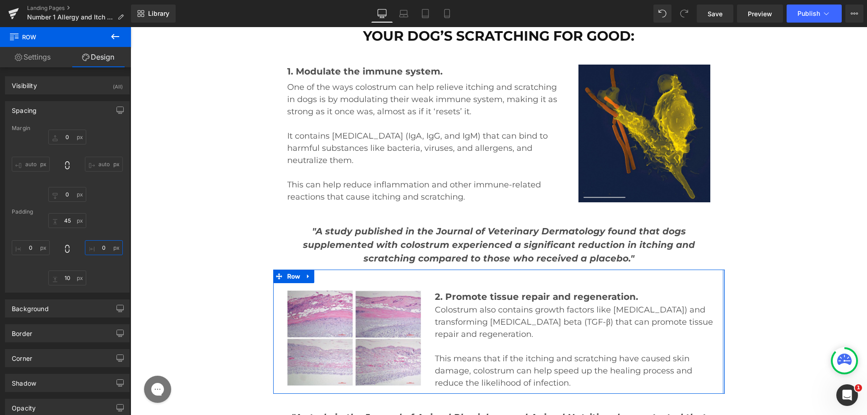
click at [101, 248] on input "0" at bounding box center [104, 247] width 38 height 15
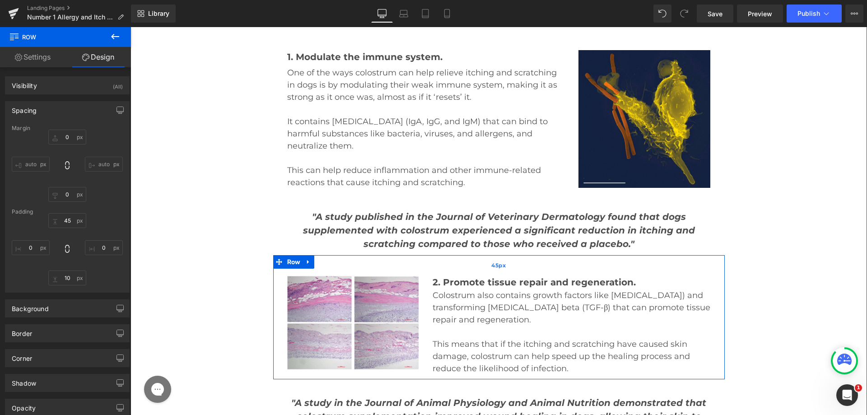
scroll to position [7997, 0]
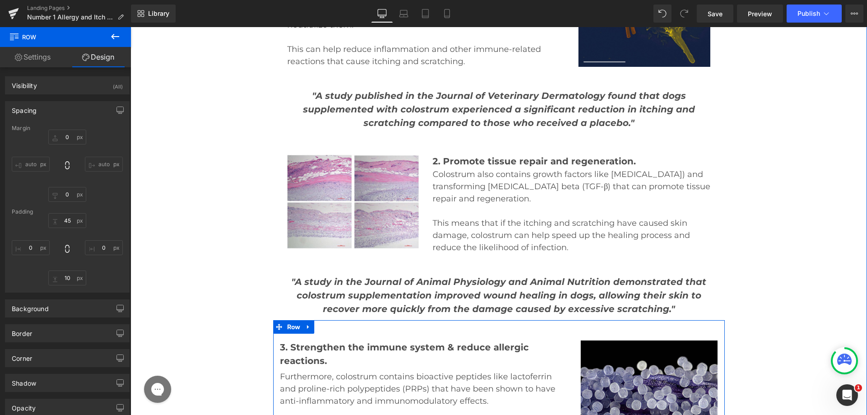
click at [569, 341] on div "3. Strengthen the immune system & reduce allergic reactions. Text Block Further…" at bounding box center [423, 392] width 301 height 103
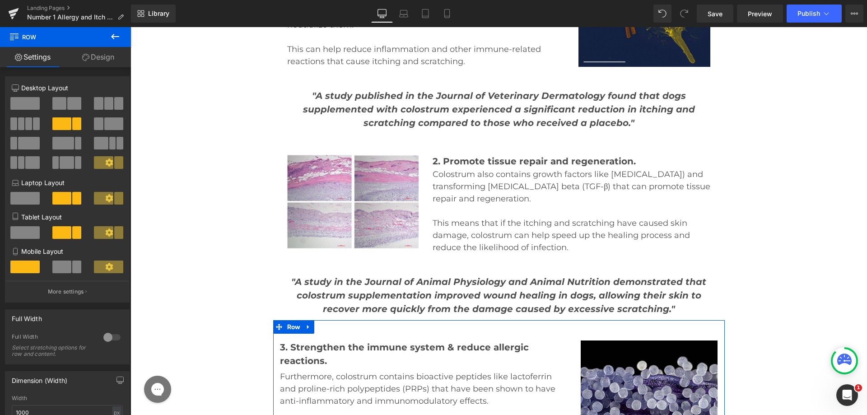
click at [91, 68] on div "8+4 8+4 12+12 Column Size Customizer 8+4 Desktop Layout Laptop Layout Tablet La…" at bounding box center [67, 358] width 135 height 582
click at [100, 64] on link "Design" at bounding box center [99, 57] width 66 height 20
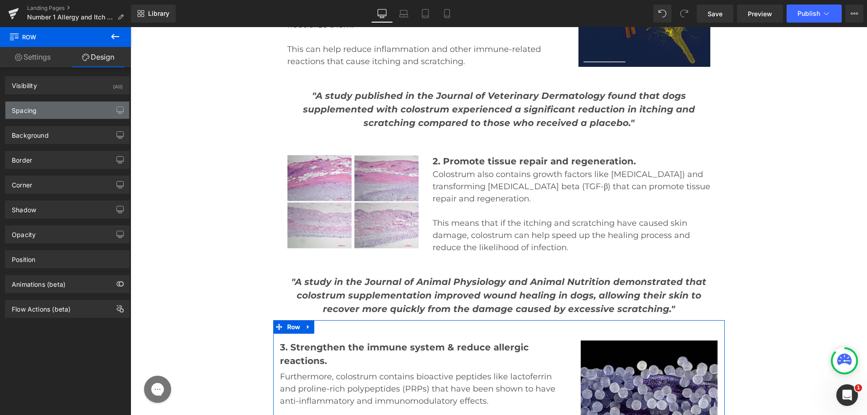
click at [36, 113] on div "Spacing" at bounding box center [24, 108] width 25 height 13
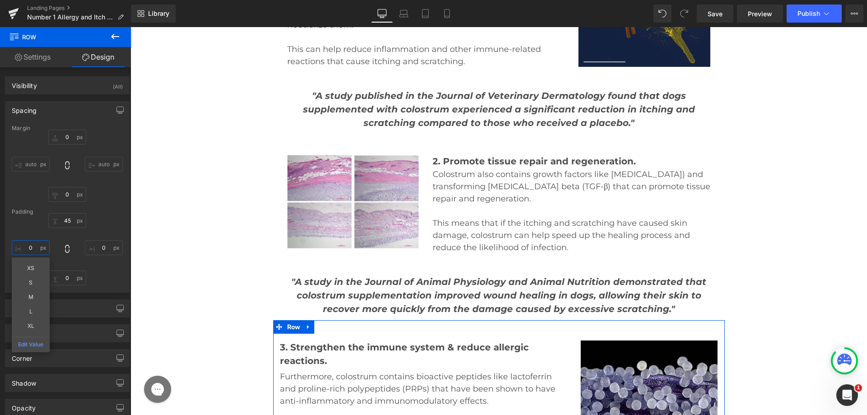
click at [44, 248] on input "0" at bounding box center [31, 247] width 38 height 15
drag, startPoint x: 39, startPoint y: 270, endPoint x: 35, endPoint y: 244, distance: 27.0
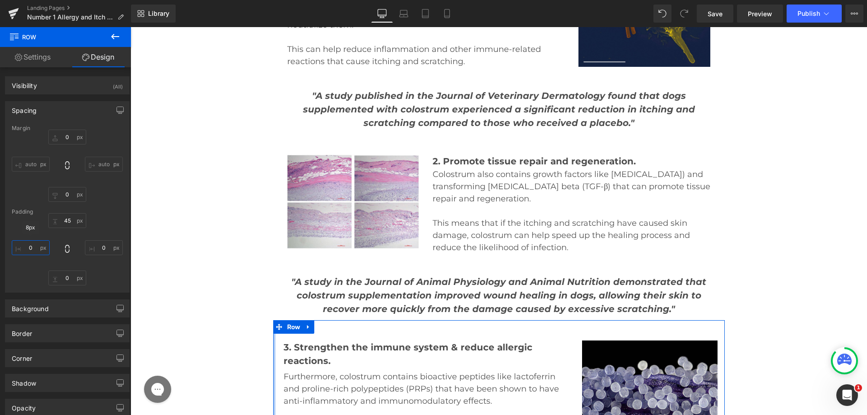
click at [35, 244] on input "0" at bounding box center [31, 247] width 38 height 15
drag, startPoint x: 38, startPoint y: 278, endPoint x: 6, endPoint y: 224, distance: 63.0
click at [109, 250] on input "0" at bounding box center [104, 247] width 38 height 15
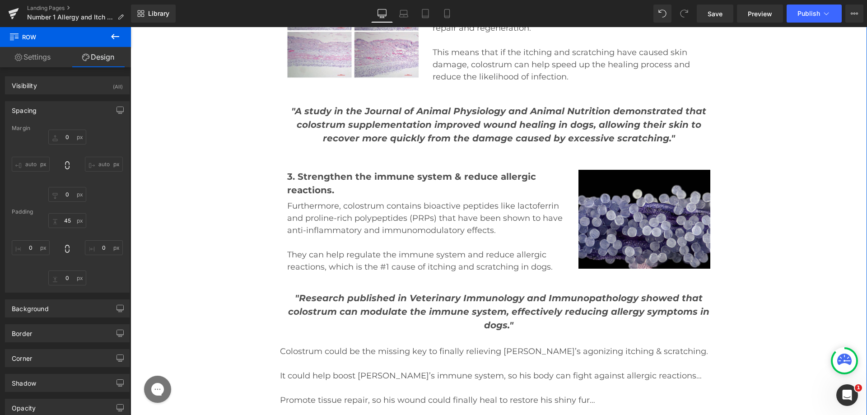
scroll to position [8177, 0]
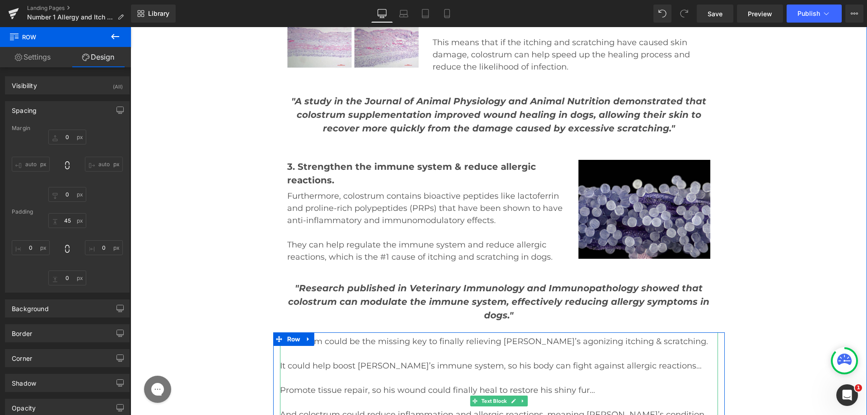
click at [322, 348] on p at bounding box center [499, 354] width 438 height 12
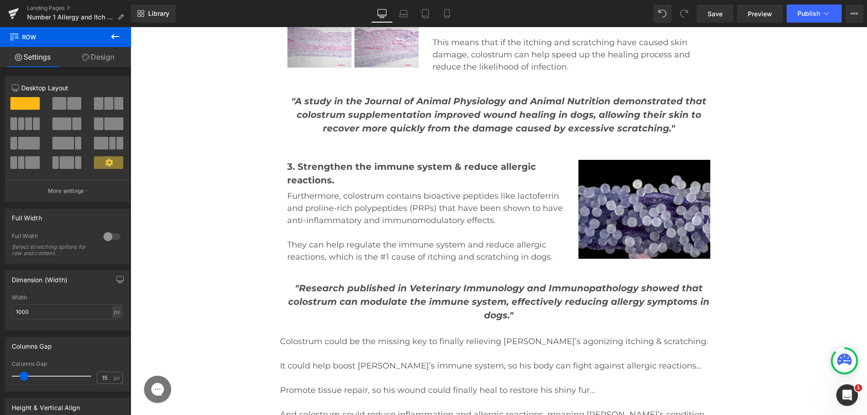
click at [97, 47] on span "Row" at bounding box center [54, 37] width 90 height 20
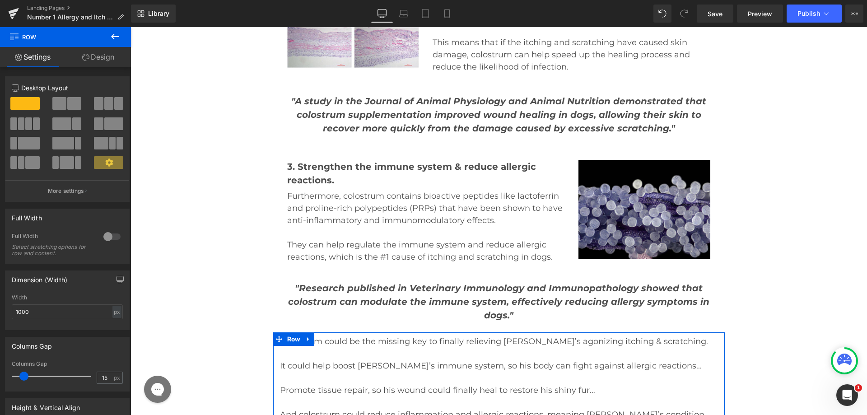
click at [97, 53] on link "Design" at bounding box center [99, 57] width 66 height 20
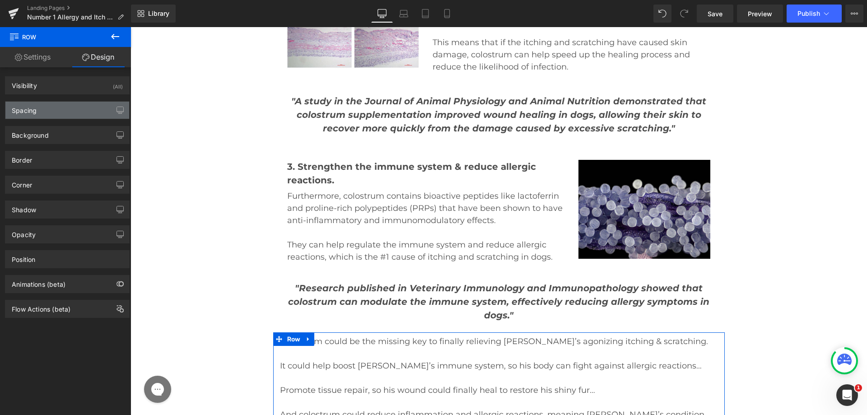
click at [42, 110] on div "Spacing" at bounding box center [67, 110] width 124 height 17
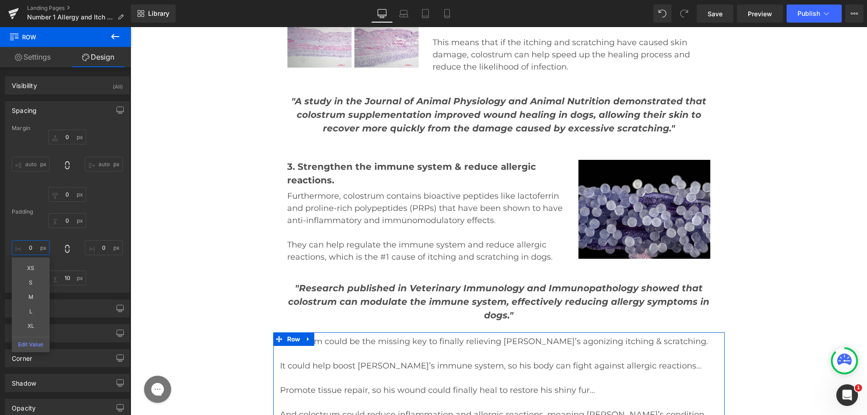
click at [32, 253] on input "text" at bounding box center [31, 247] width 38 height 15
click at [23, 251] on input "text" at bounding box center [31, 247] width 38 height 15
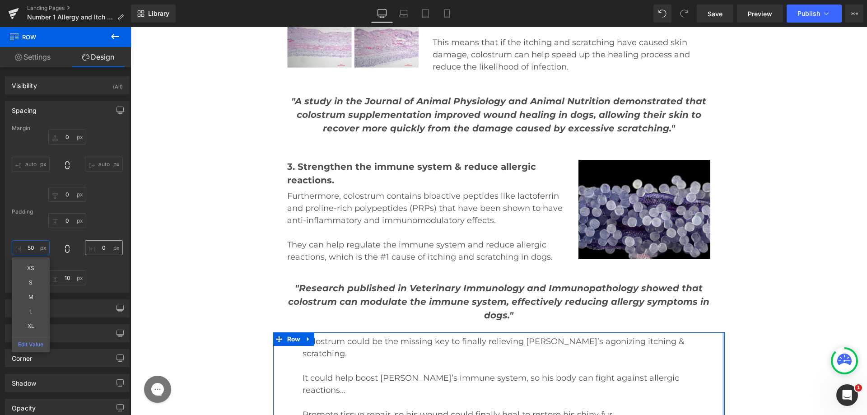
type input "50"
click at [92, 249] on input "text" at bounding box center [104, 247] width 38 height 15
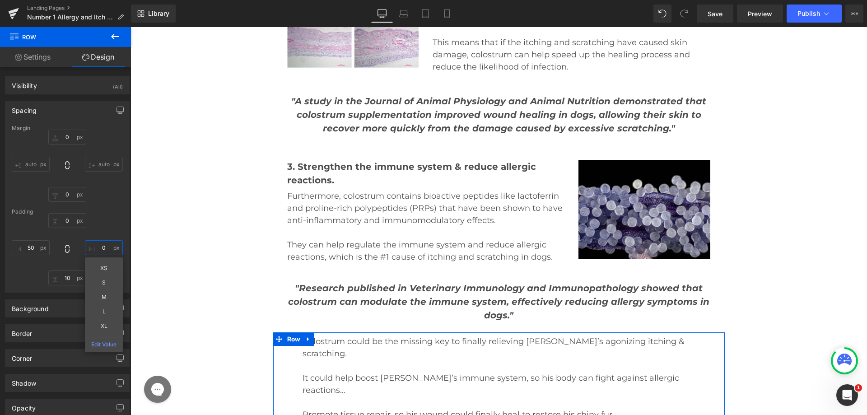
click at [98, 249] on input "text" at bounding box center [104, 247] width 38 height 15
type input "50"
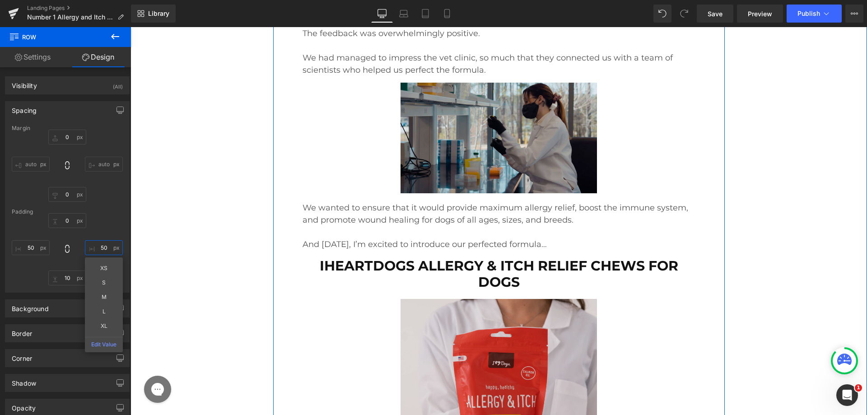
scroll to position [9985, 0]
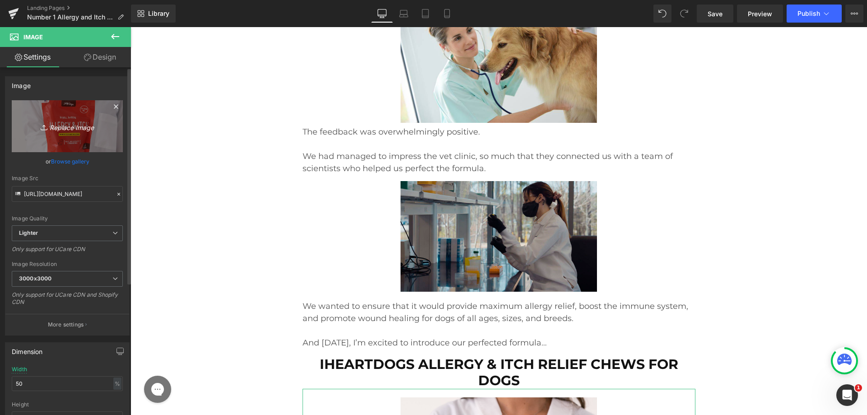
click at [70, 136] on link "Replace Image" at bounding box center [67, 126] width 111 height 52
type input "C:\fakepath\1736470450-1-AllergyItchChew.jpg"
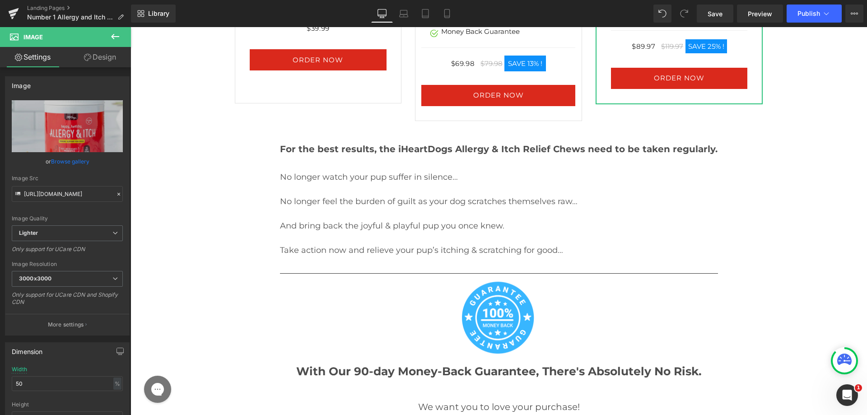
scroll to position [13678, 0]
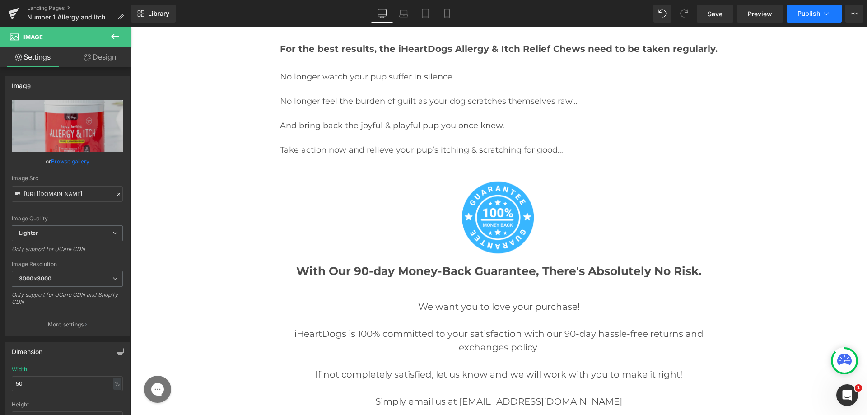
click at [815, 18] on button "Publish" at bounding box center [814, 14] width 55 height 18
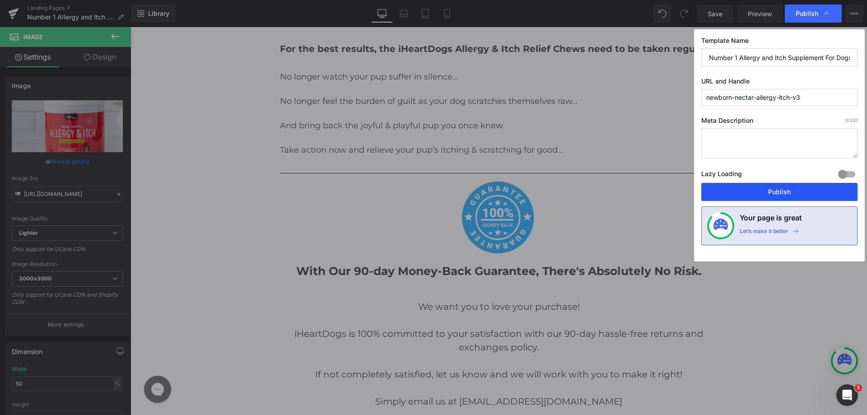
click at [781, 191] on button "Publish" at bounding box center [780, 192] width 156 height 18
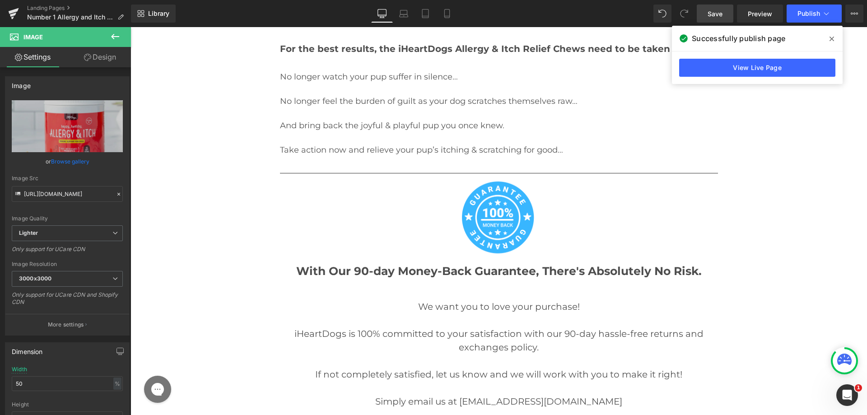
click at [726, 19] on link "Save" at bounding box center [715, 14] width 37 height 18
click at [816, 17] on button "Publish" at bounding box center [814, 14] width 55 height 18
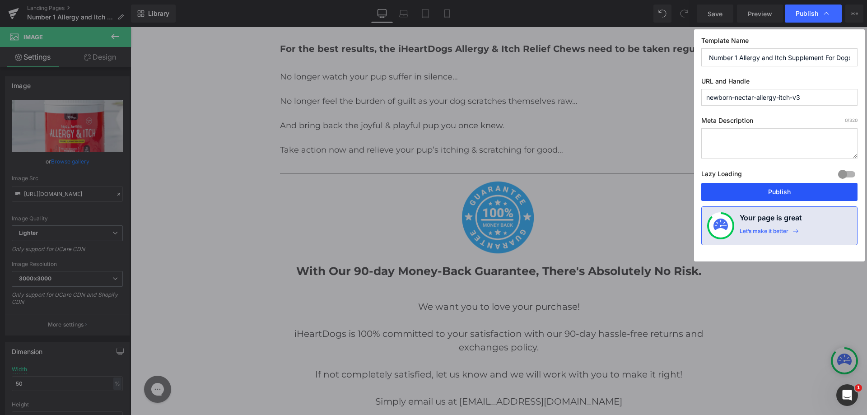
click at [766, 187] on button "Publish" at bounding box center [780, 192] width 156 height 18
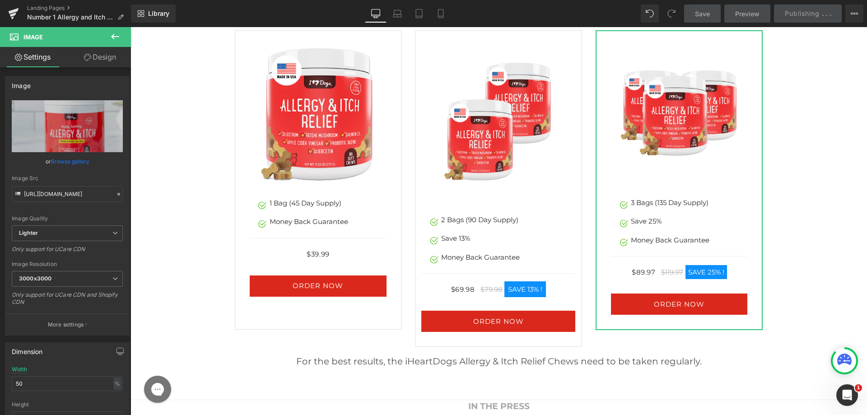
scroll to position [14929, 0]
